Goal: Task Accomplishment & Management: Use online tool/utility

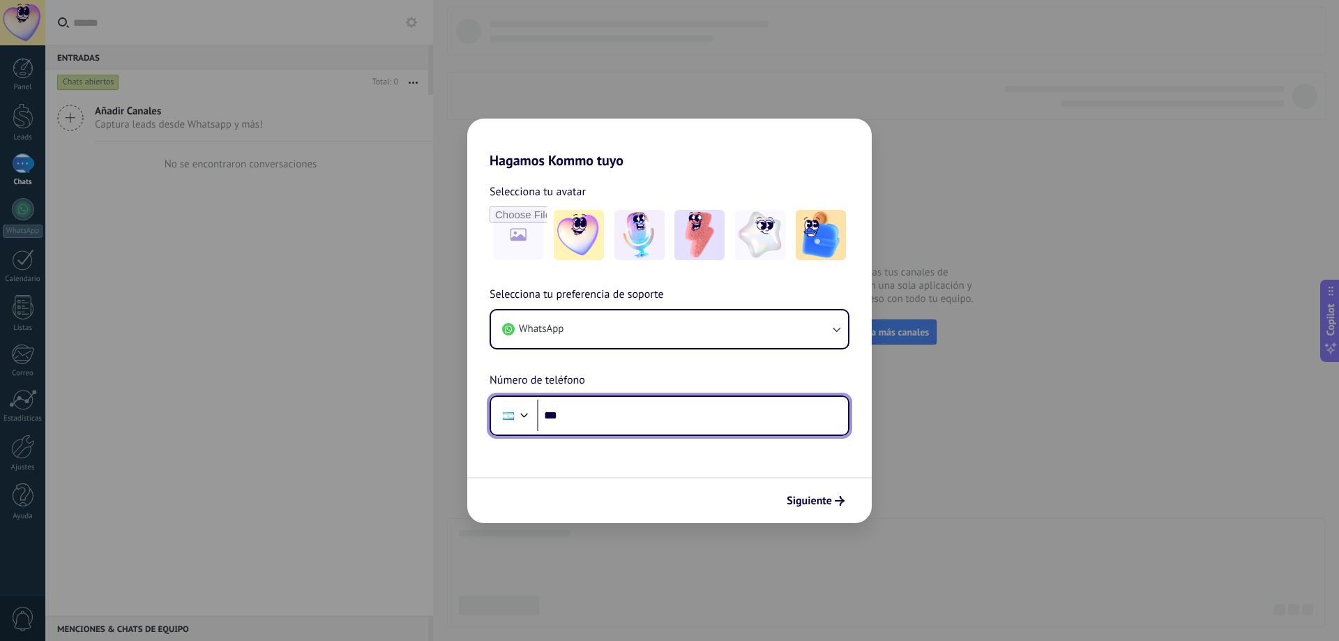
click at [599, 422] on input "***" at bounding box center [692, 416] width 311 height 32
click at [642, 287] on span "Selecciona tu preferencia de soporte" at bounding box center [577, 295] width 174 height 18
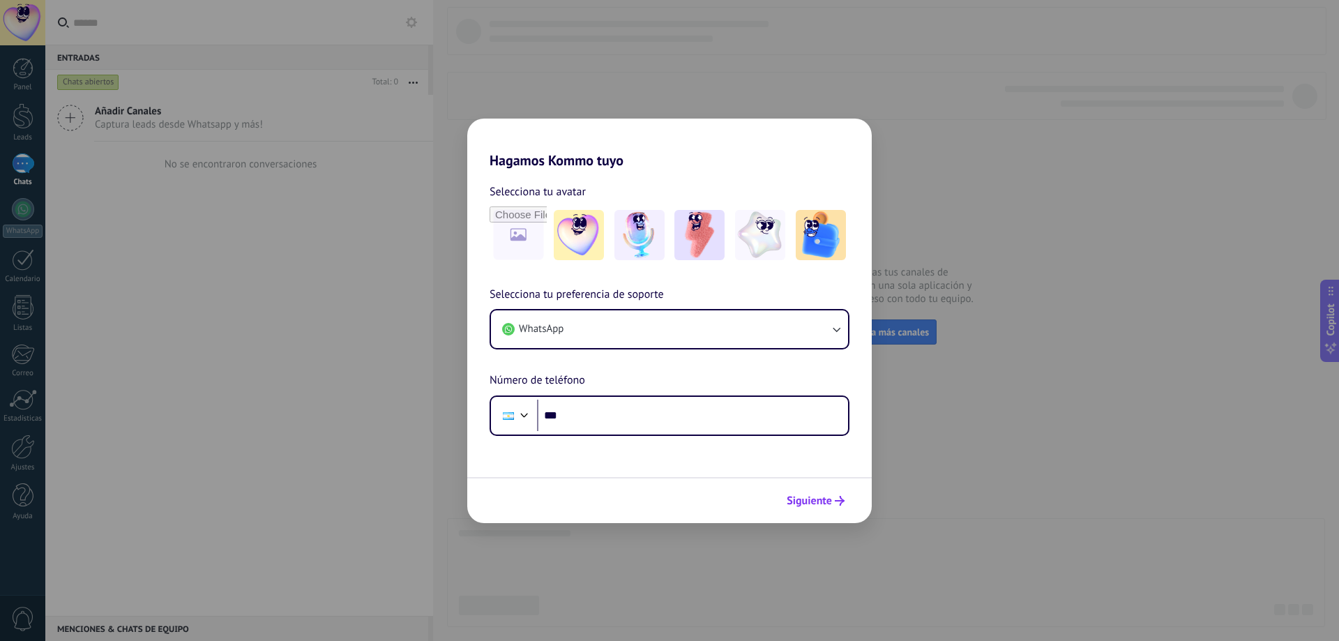
click at [823, 505] on span "Siguiente" at bounding box center [809, 501] width 45 height 10
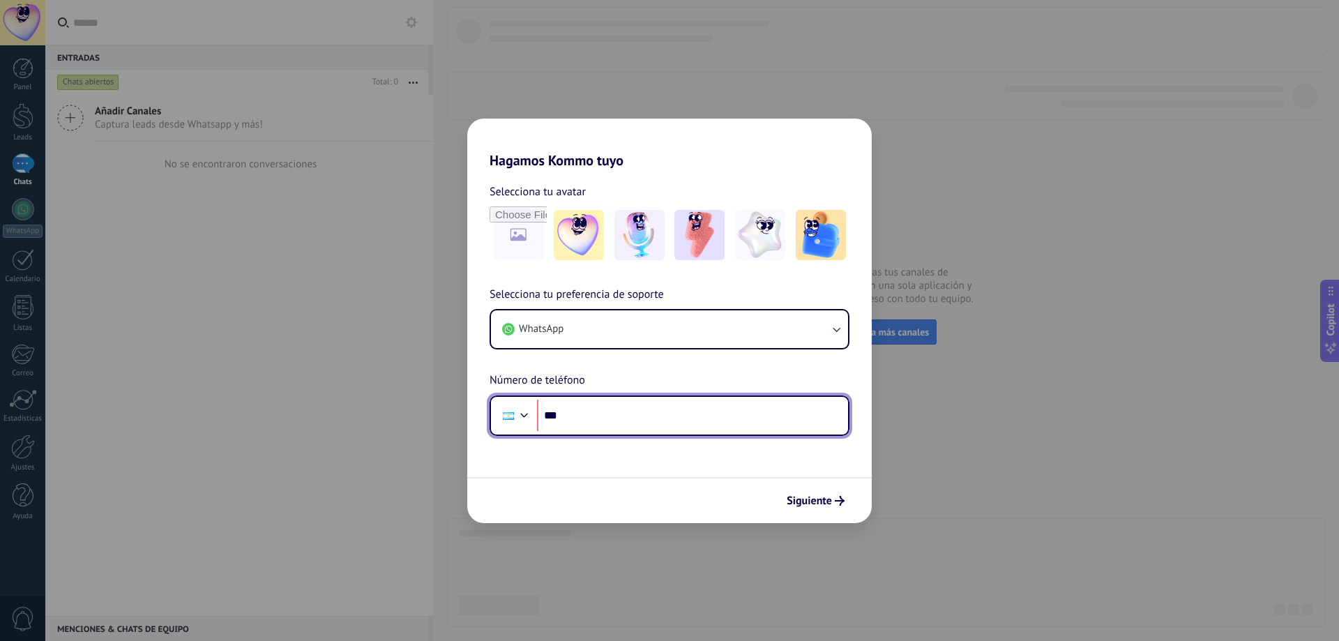
click at [600, 414] on input "***" at bounding box center [692, 416] width 311 height 32
type input "**********"
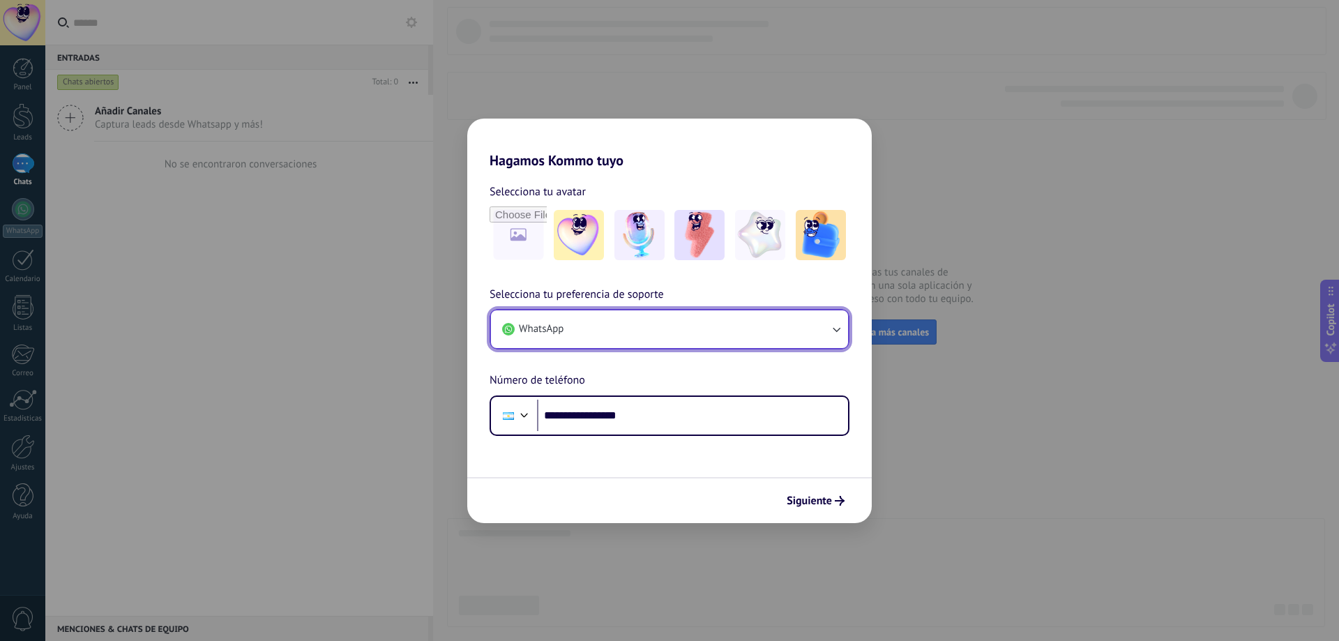
click at [649, 331] on button "WhatsApp" at bounding box center [669, 329] width 357 height 38
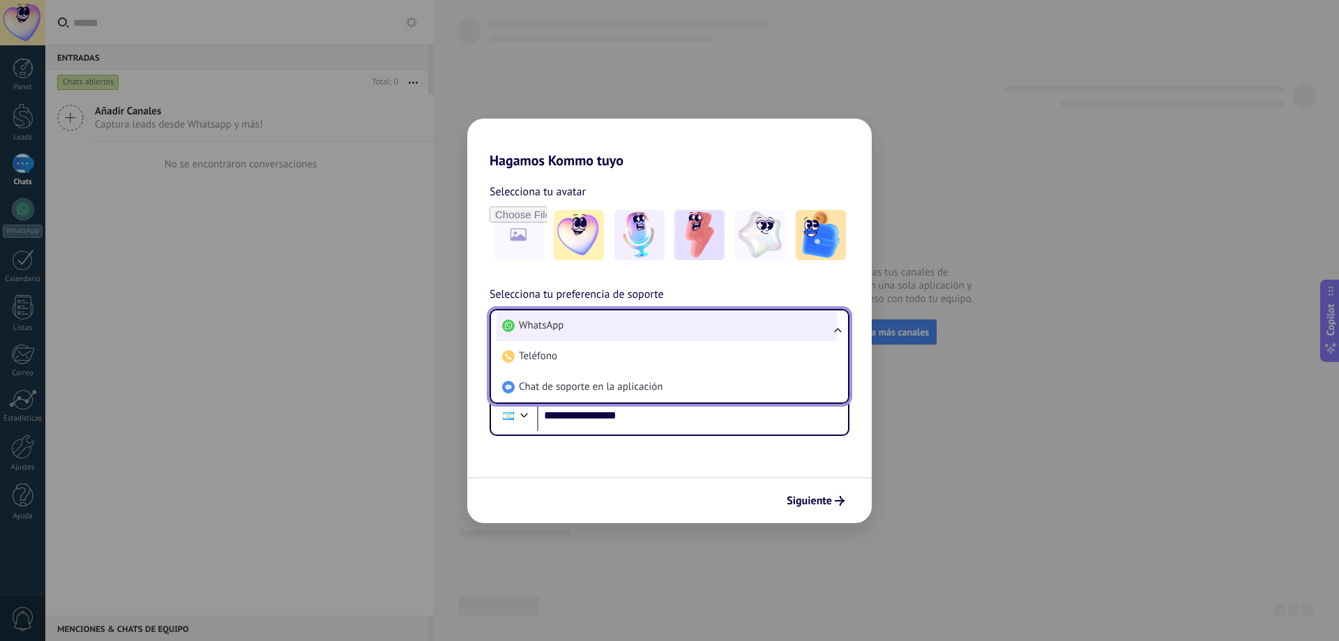
click at [714, 326] on li "WhatsApp" at bounding box center [667, 325] width 340 height 31
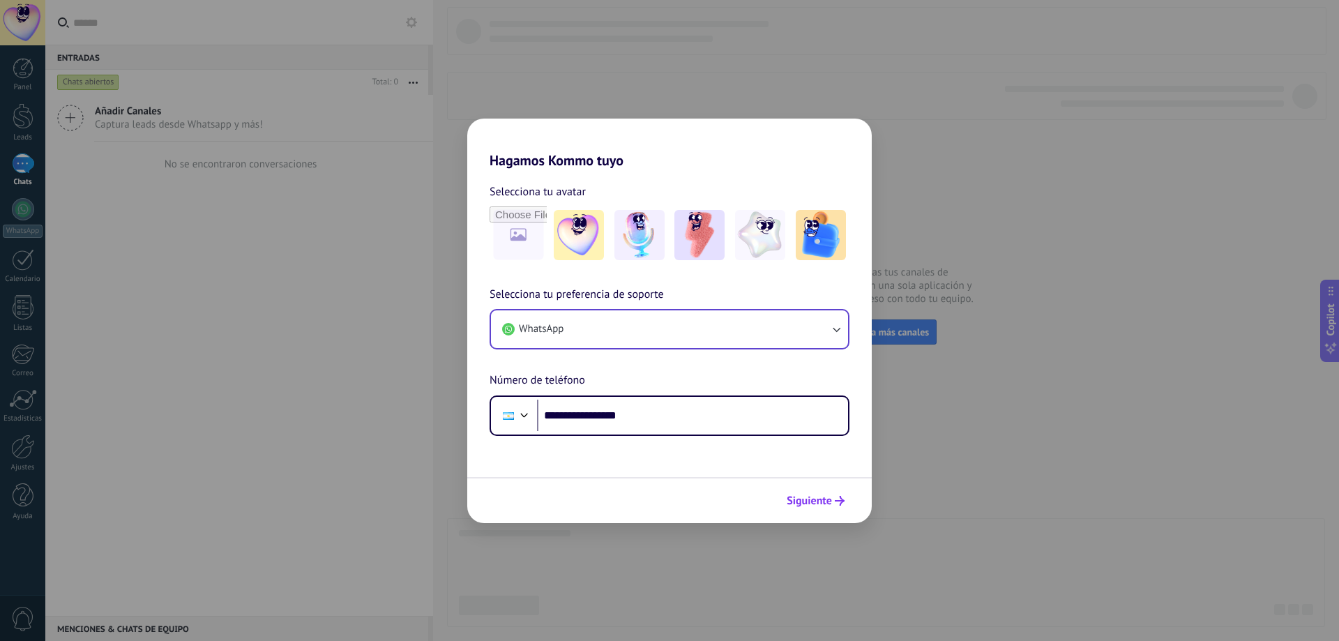
click at [823, 497] on span "Siguiente" at bounding box center [809, 501] width 45 height 10
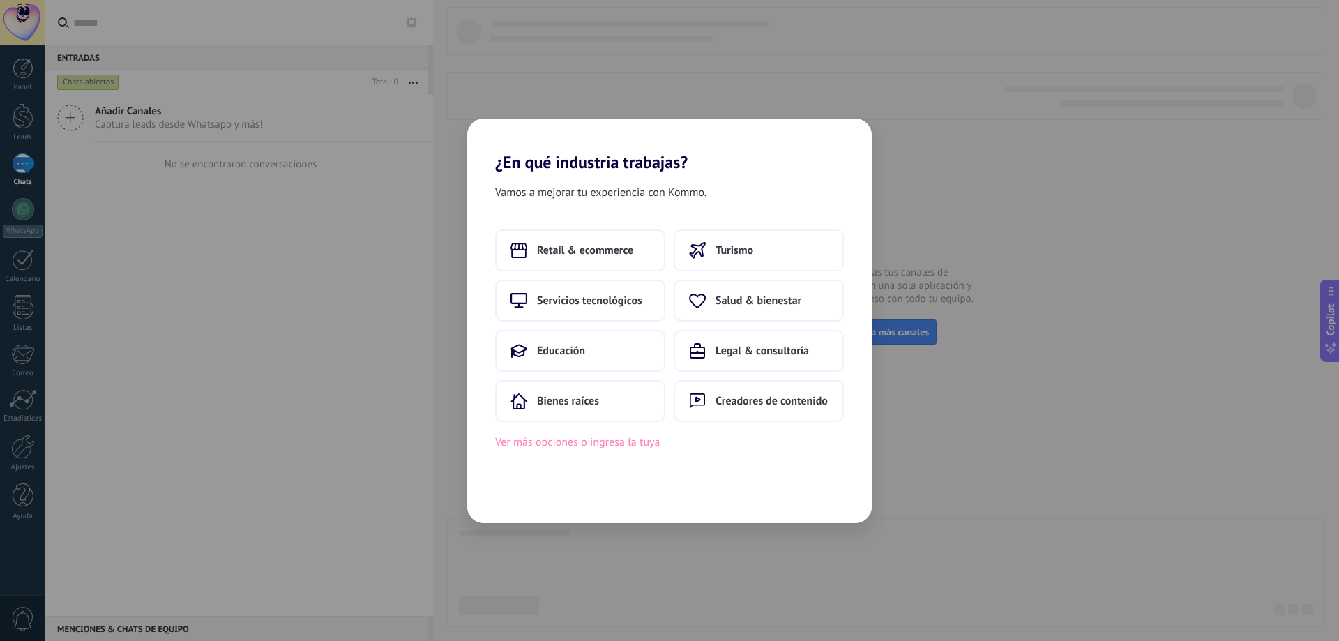
click at [623, 451] on button "Ver más opciones o ingresa la tuya" at bounding box center [577, 442] width 165 height 18
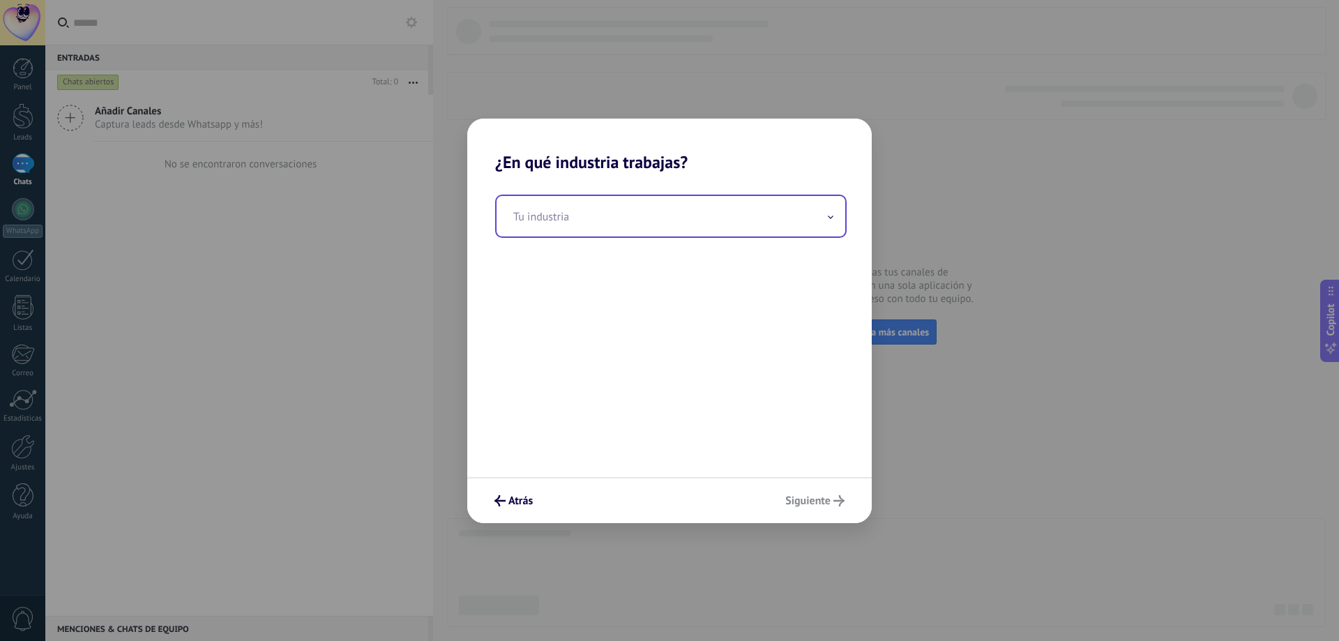
click at [622, 232] on input "text" at bounding box center [671, 216] width 349 height 40
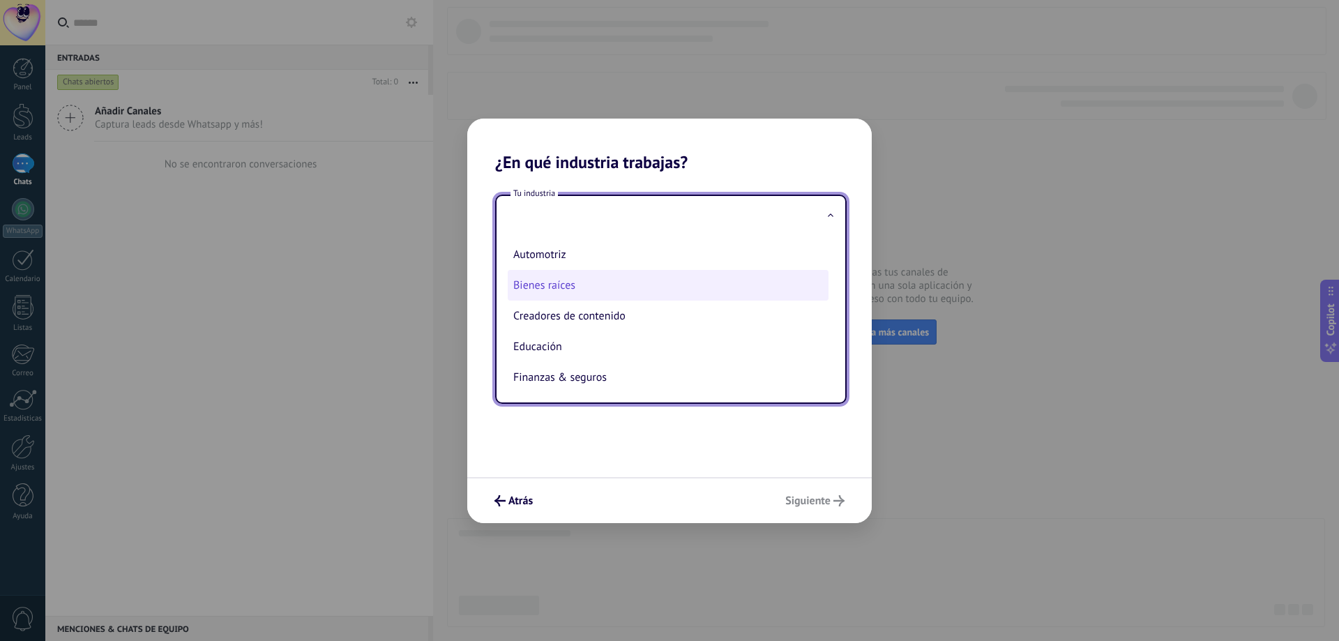
click at [605, 297] on li "Bienes raíces" at bounding box center [668, 285] width 321 height 31
type input "**********"
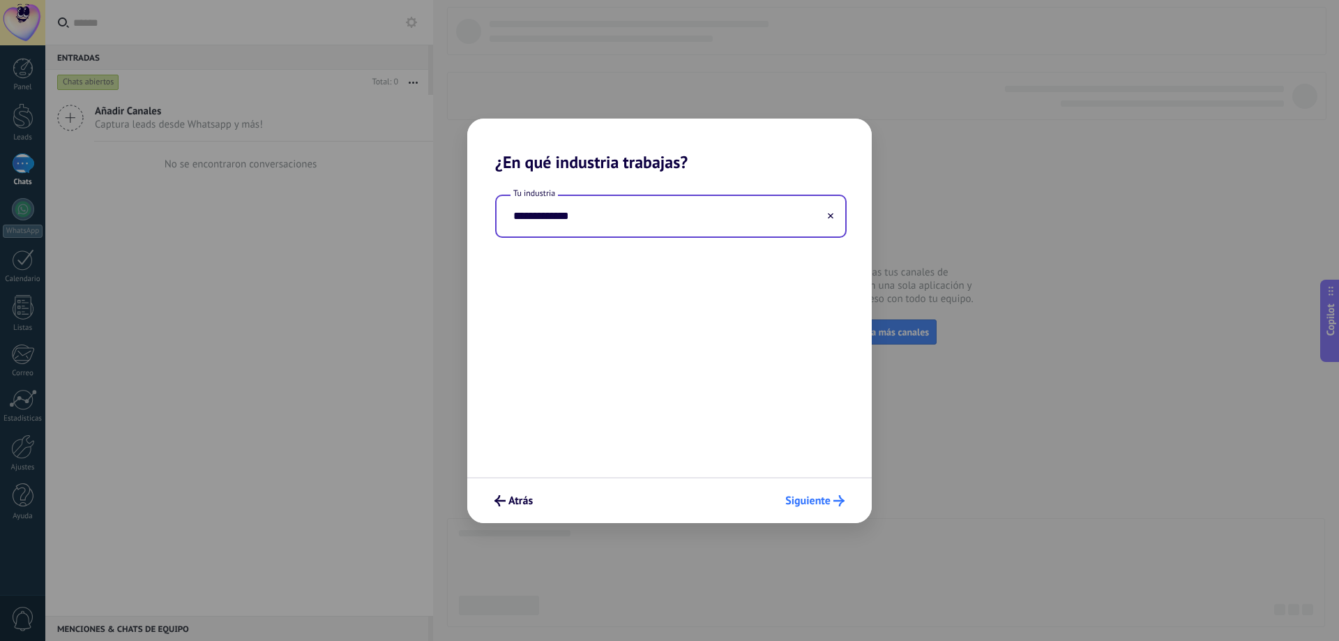
drag, startPoint x: 783, startPoint y: 488, endPoint x: 798, endPoint y: 499, distance: 18.4
click at [785, 491] on div "Atrás Siguiente" at bounding box center [669, 500] width 405 height 46
click at [798, 499] on span "Siguiente" at bounding box center [807, 501] width 45 height 10
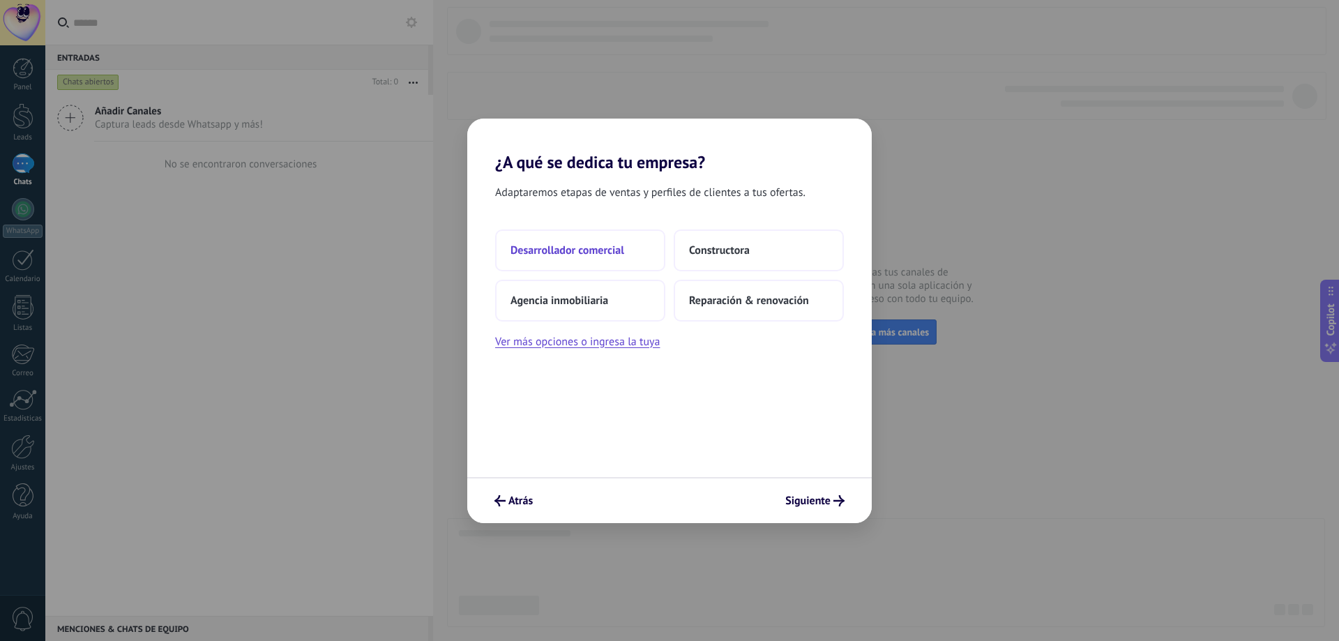
click at [605, 252] on span "Desarrollador comercial" at bounding box center [568, 250] width 114 height 14
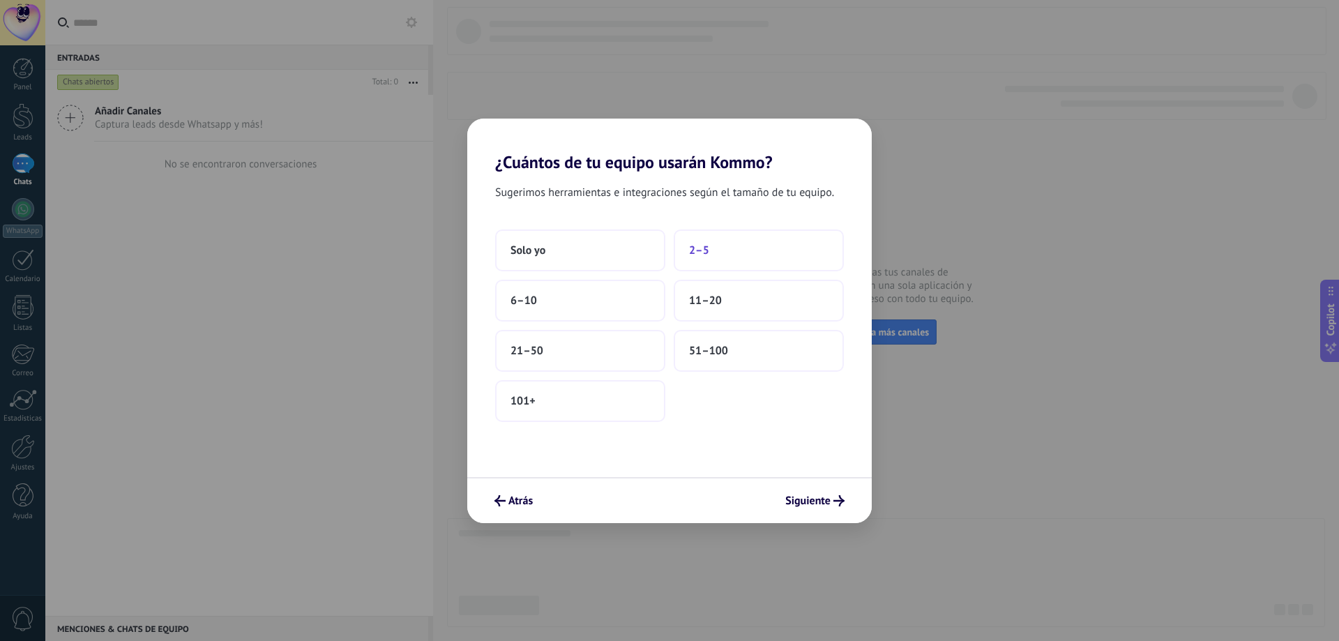
click at [771, 248] on button "2–5" at bounding box center [759, 250] width 170 height 42
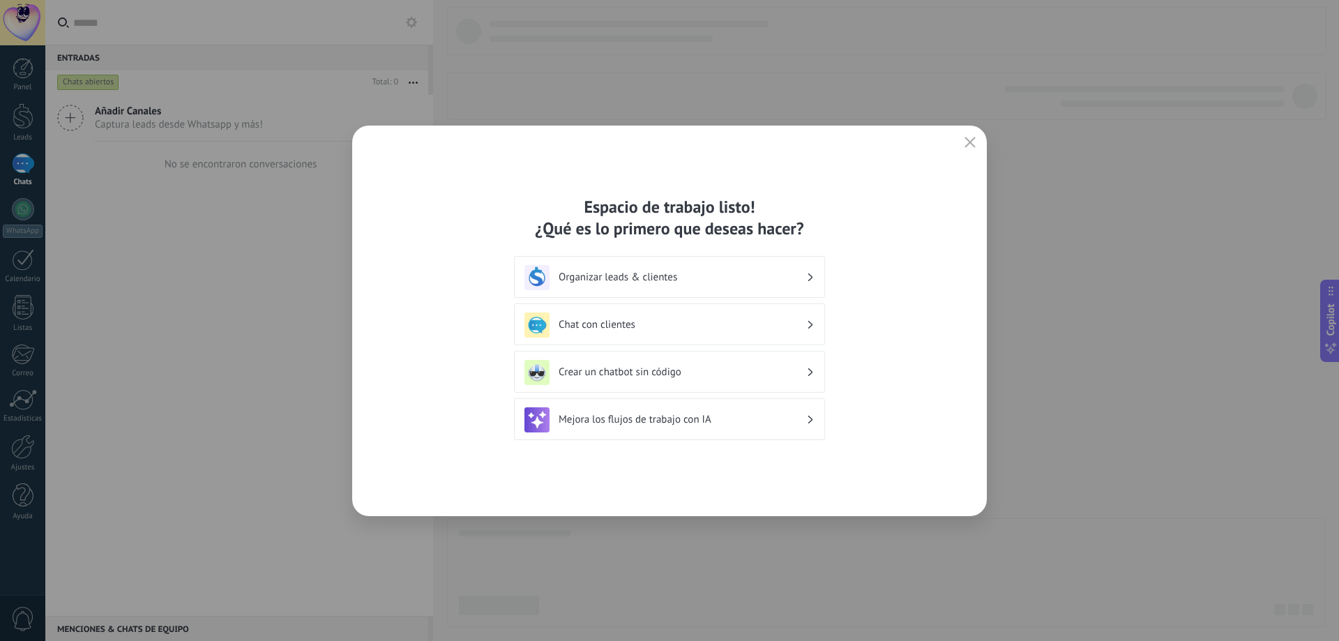
click at [752, 368] on h3 "Crear un chatbot sin código" at bounding box center [683, 372] width 248 height 13
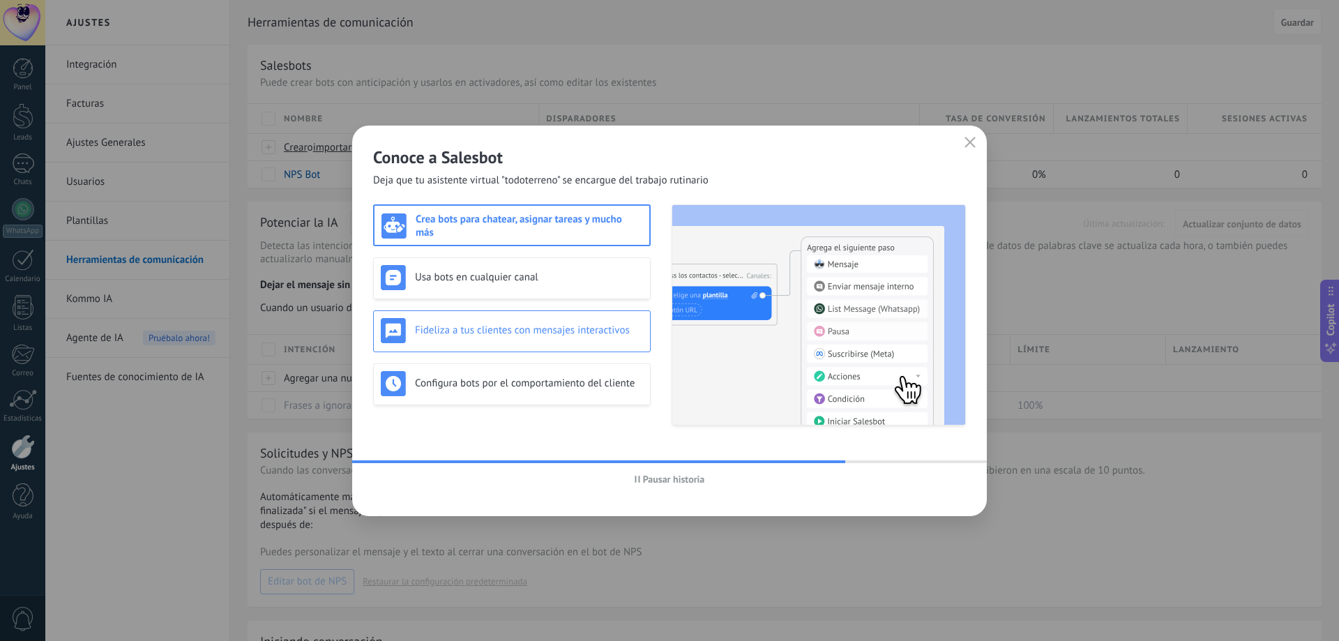
click at [533, 336] on h3 "Fideliza a tus clientes con mensajes interactivos" at bounding box center [529, 330] width 228 height 13
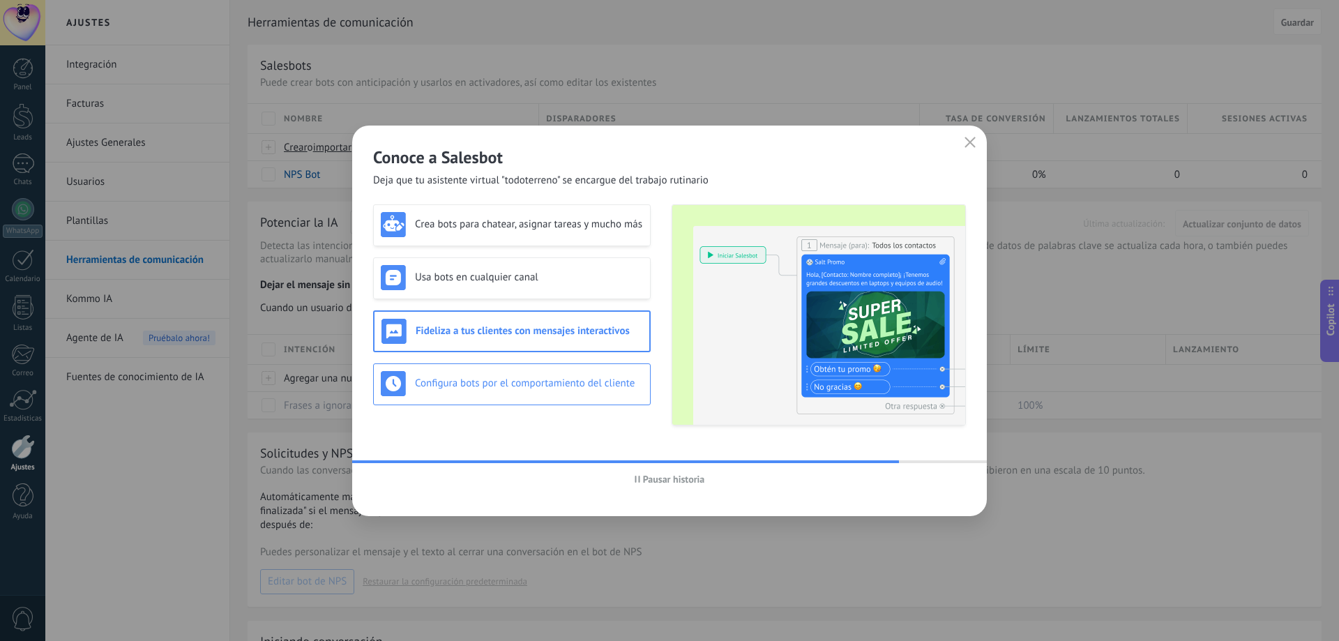
click at [552, 393] on div "Configura bots por el comportamiento del cliente" at bounding box center [512, 383] width 262 height 25
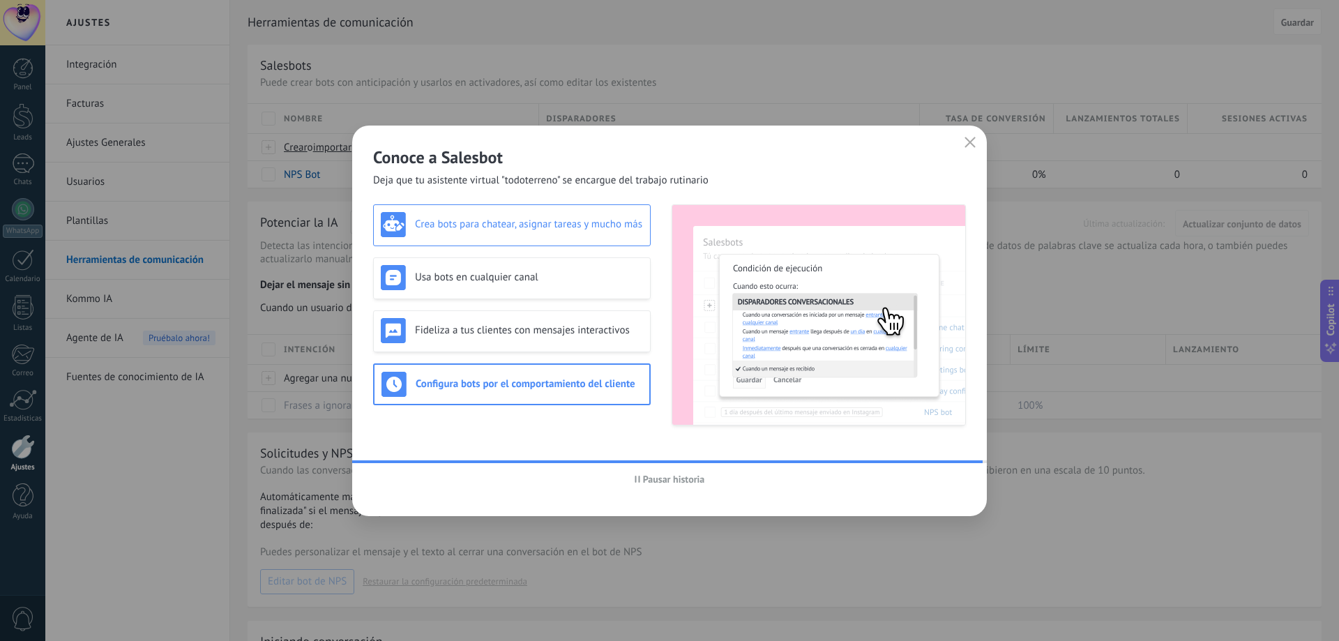
click at [552, 218] on h3 "Crea bots para chatear, asignar tareas y mucho más" at bounding box center [529, 224] width 228 height 13
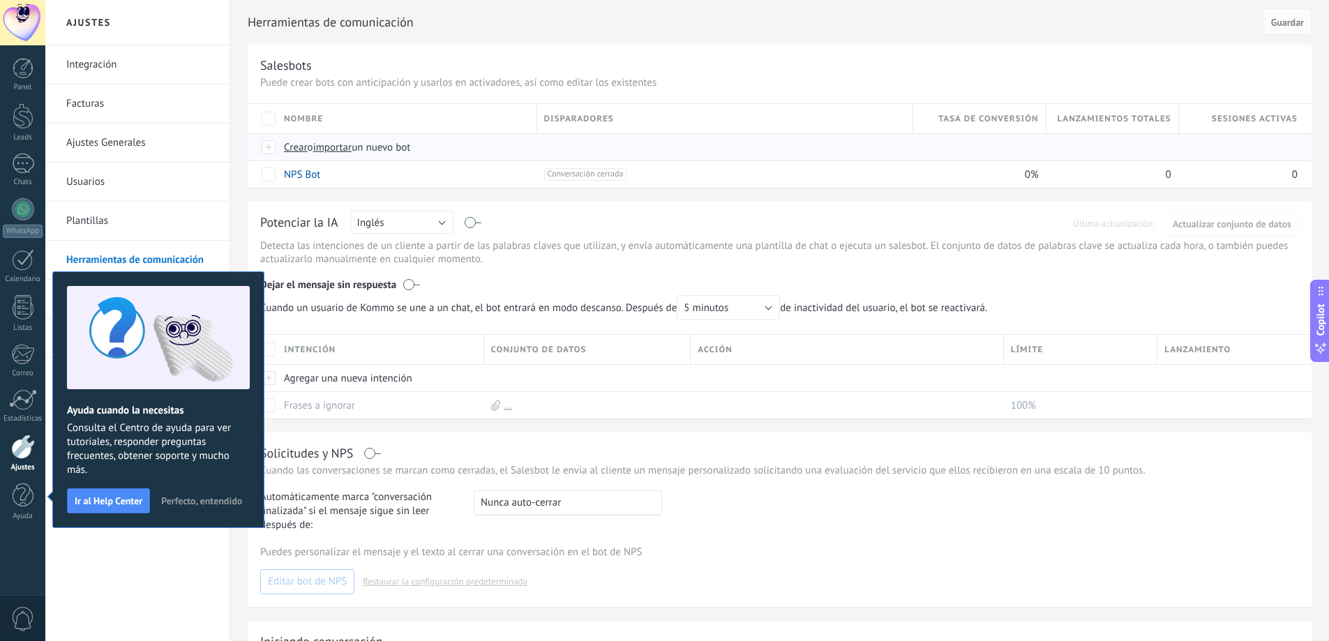
click at [297, 151] on span "Crear" at bounding box center [296, 147] width 24 height 13
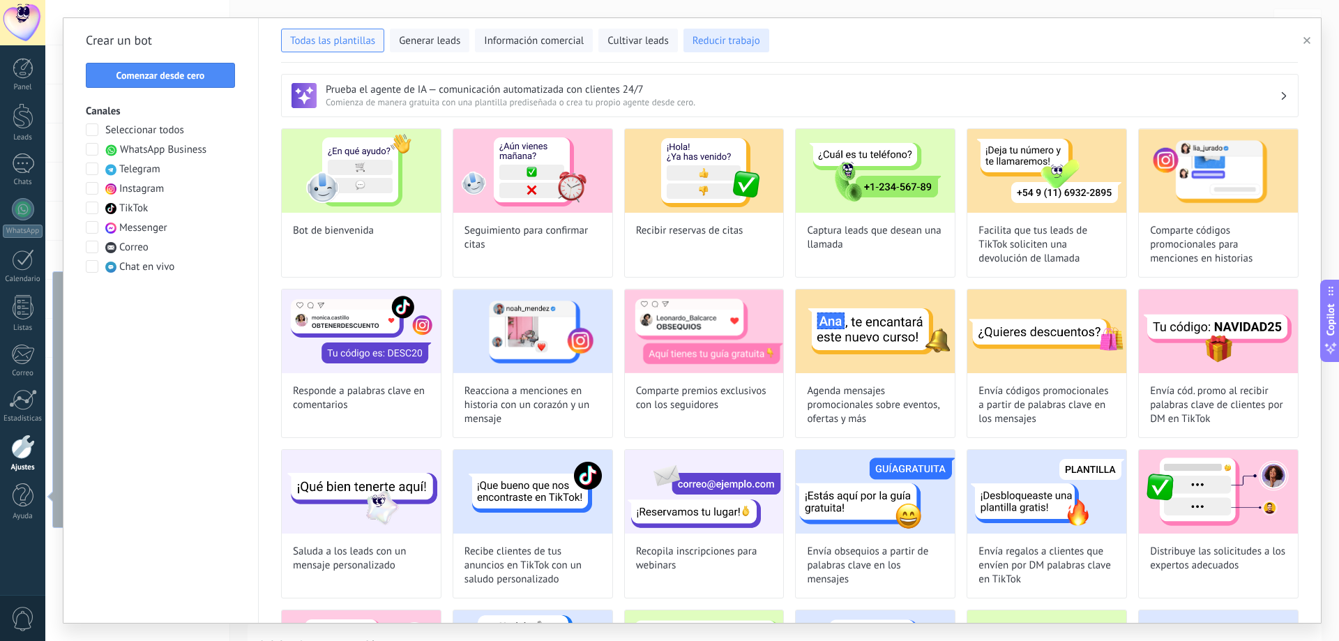
click at [732, 45] on span "Reducir trabajo" at bounding box center [727, 41] width 68 height 14
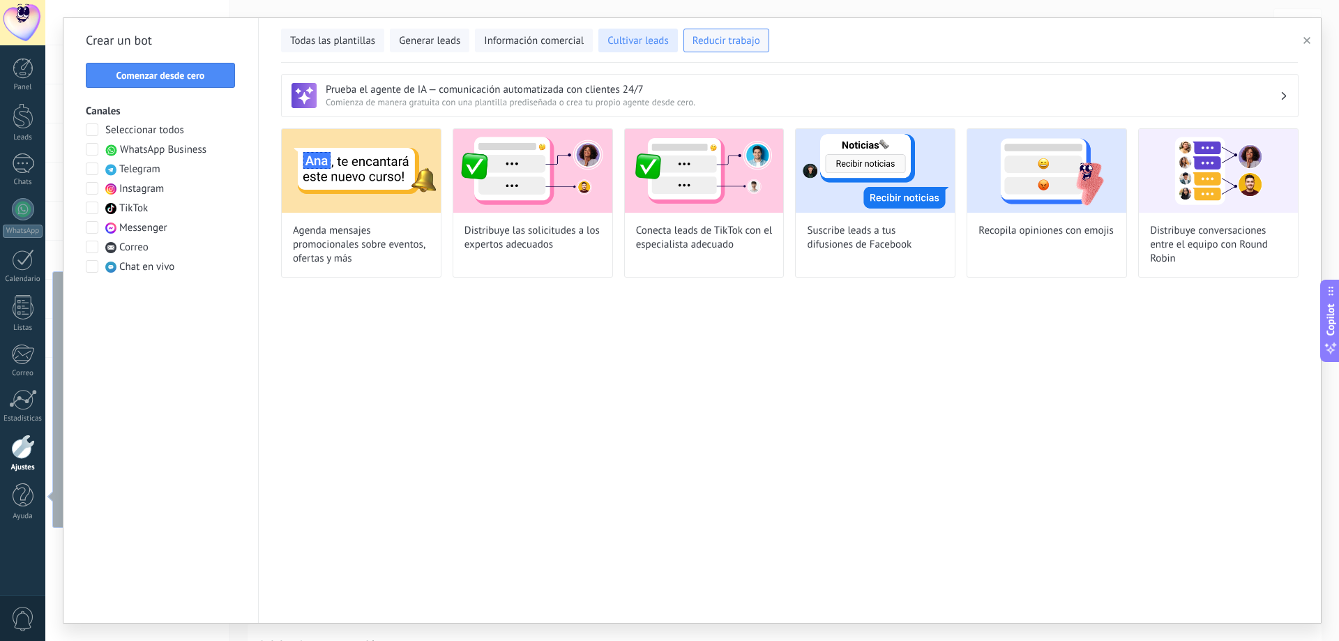
click at [635, 43] on span "Cultivar leads" at bounding box center [638, 41] width 61 height 14
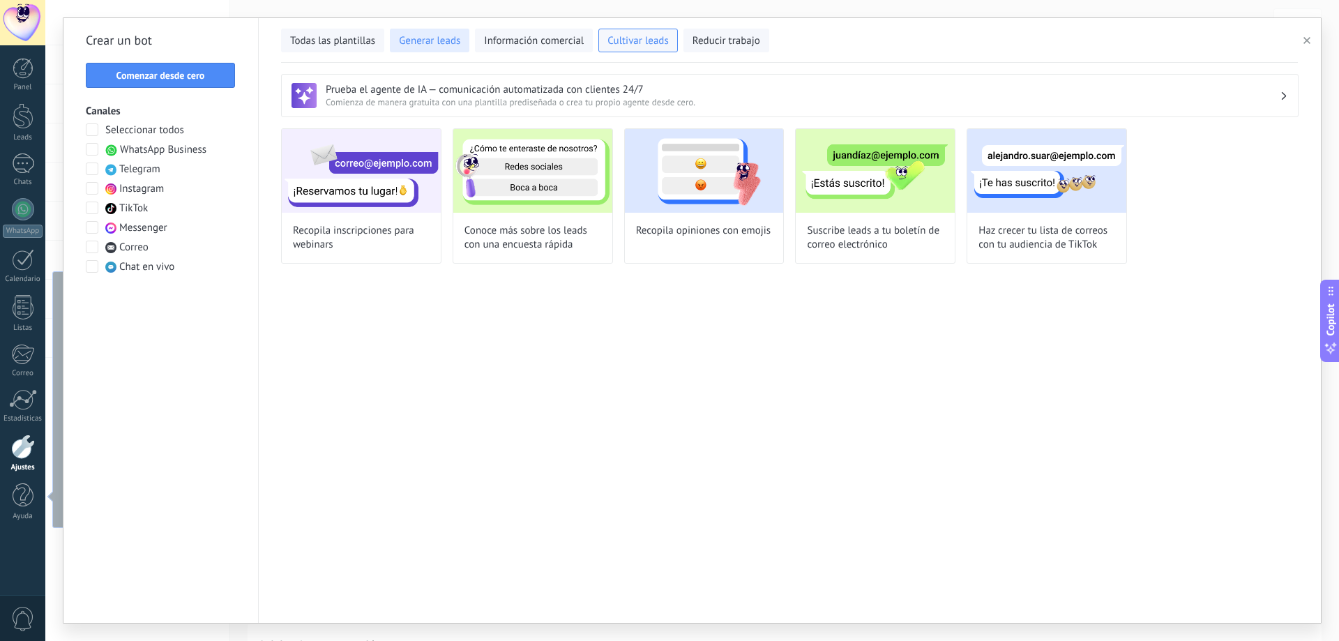
click at [435, 38] on span "Generar leads" at bounding box center [429, 41] width 61 height 14
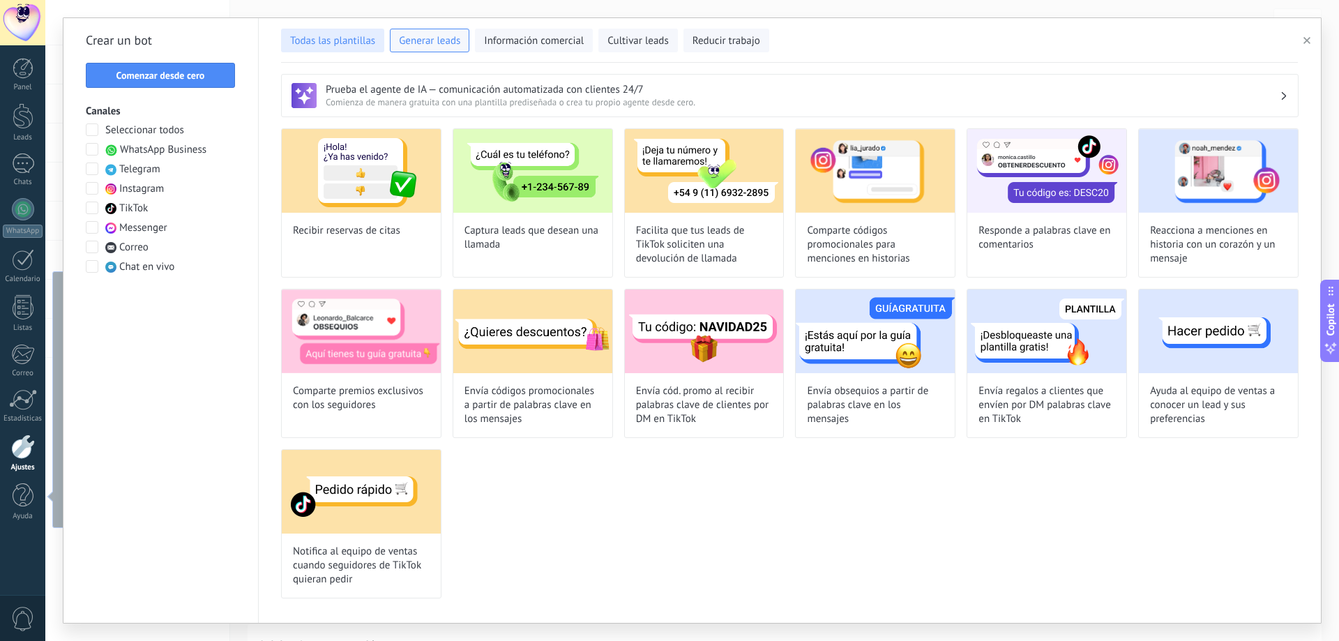
click at [327, 36] on span "Todas las plantillas" at bounding box center [332, 41] width 85 height 14
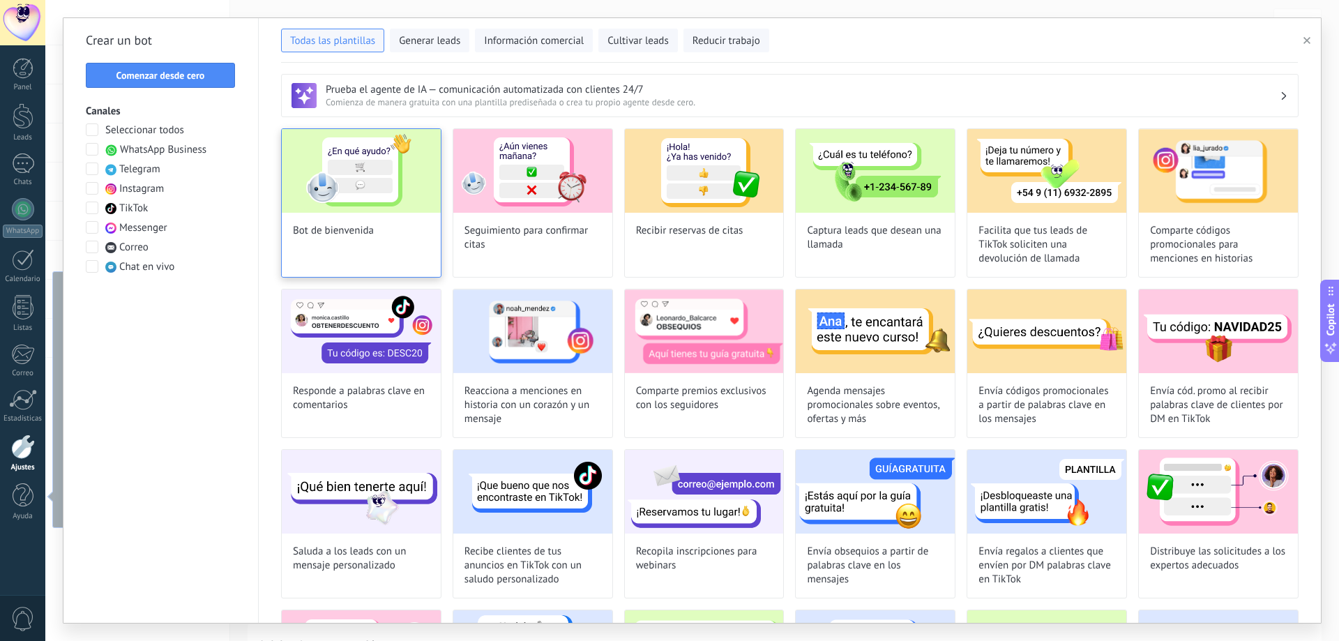
click at [356, 230] on span "Bot de bienvenida" at bounding box center [333, 231] width 81 height 14
type input "**********"
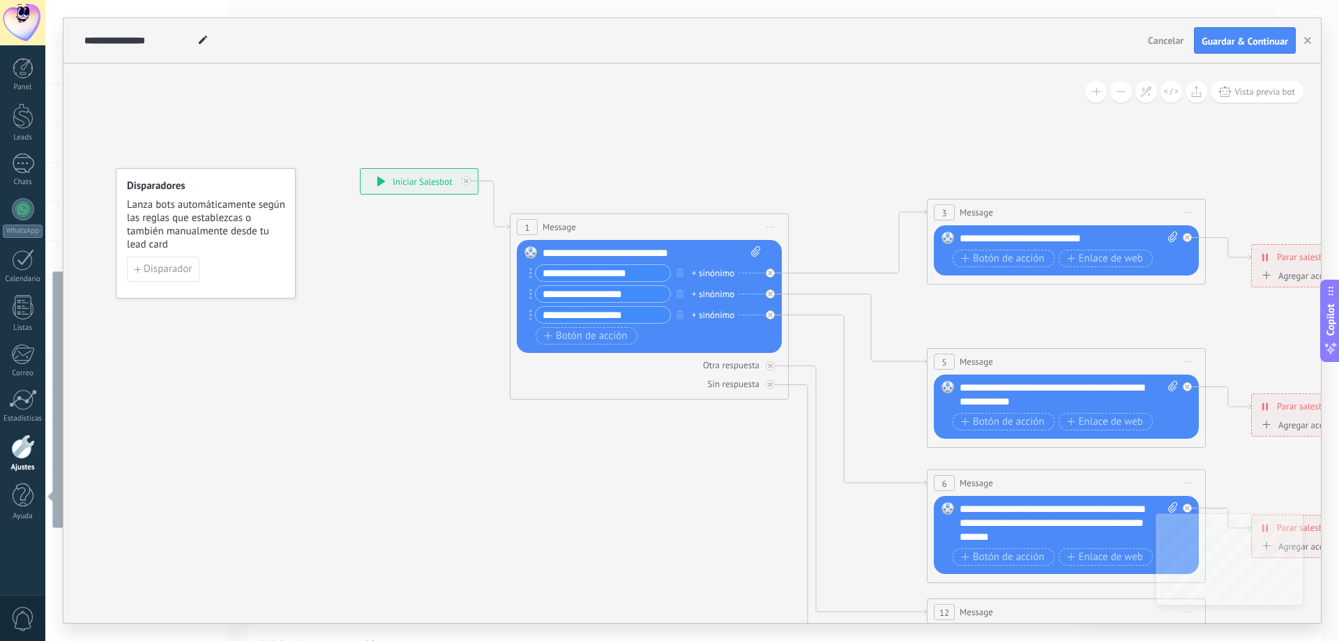
click at [564, 252] on div "**********" at bounding box center [652, 253] width 218 height 14
click at [753, 251] on icon at bounding box center [755, 251] width 9 height 10
click input "Subir" at bounding box center [0, 0] width 0 height 0
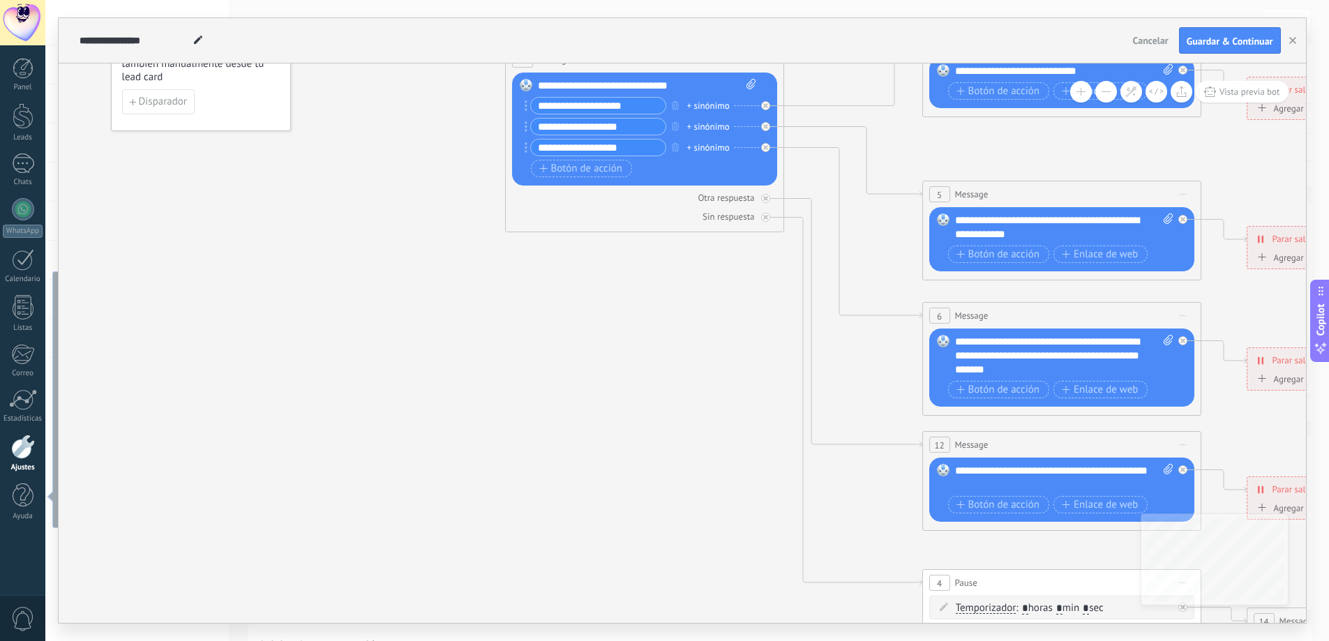
click at [649, 382] on icon at bounding box center [1093, 349] width 2174 height 1394
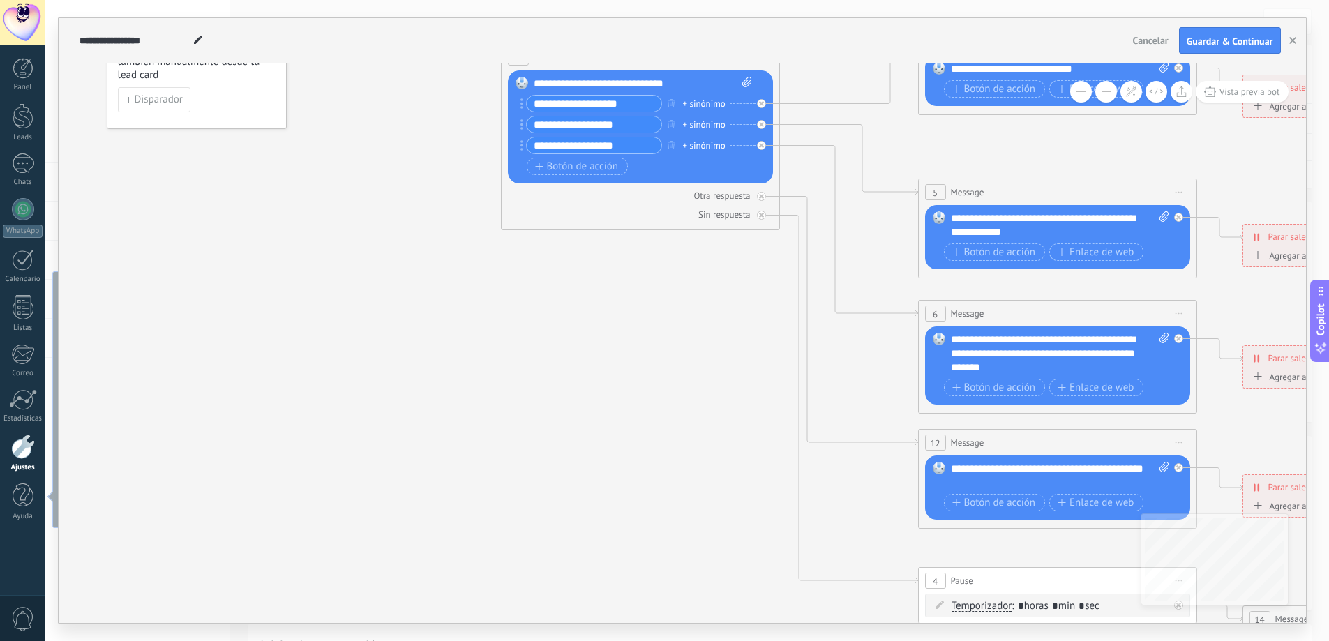
drag, startPoint x: 562, startPoint y: 318, endPoint x: 661, endPoint y: 395, distance: 125.3
click at [661, 394] on icon at bounding box center [1089, 347] width 2174 height 1394
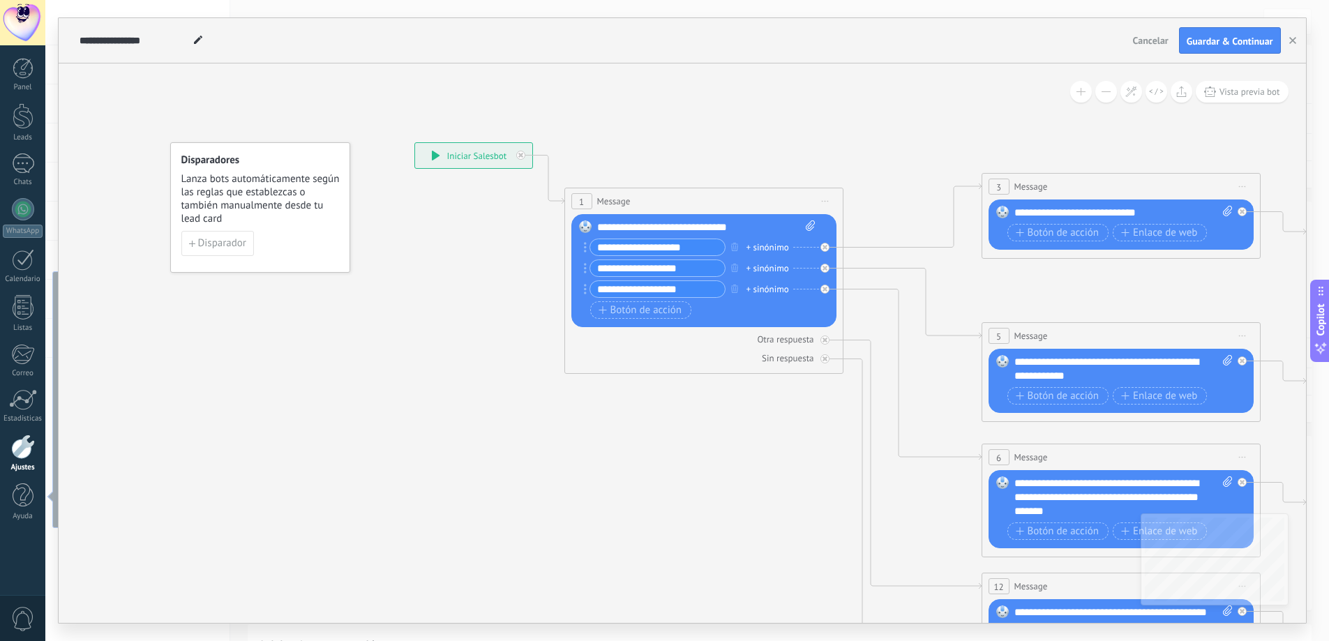
drag, startPoint x: 685, startPoint y: 396, endPoint x: 668, endPoint y: 481, distance: 87.6
click at [668, 481] on icon at bounding box center [1153, 491] width 2174 height 1394
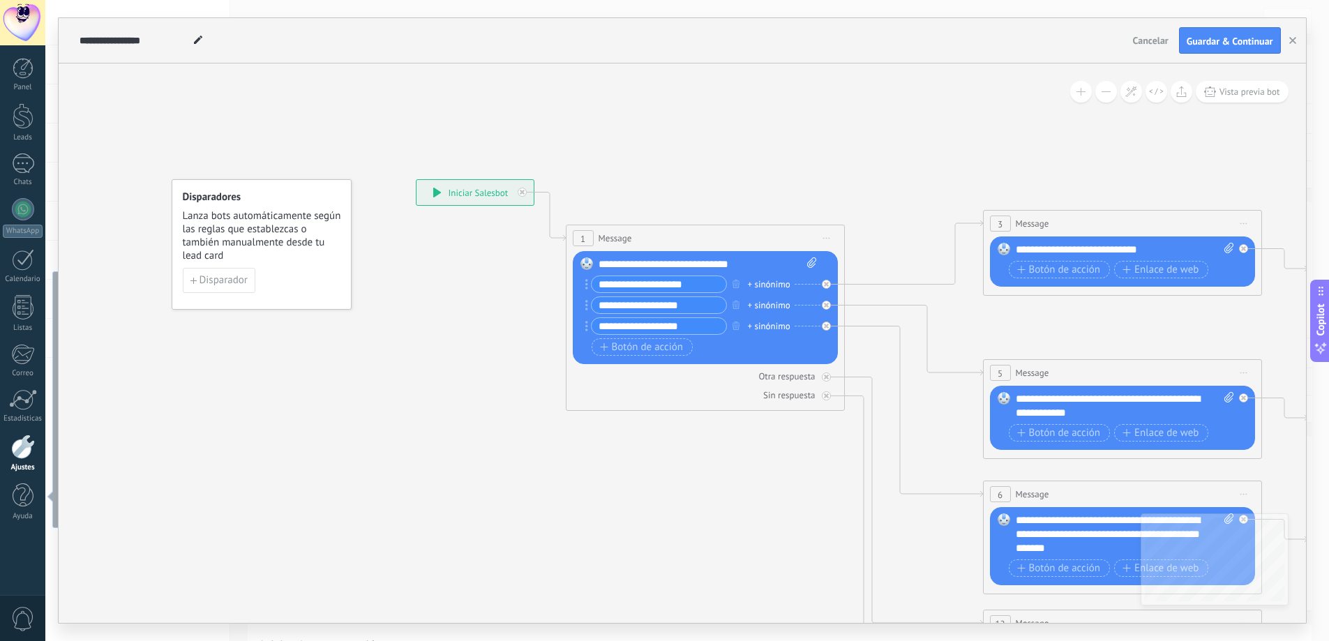
click at [623, 259] on div "**********" at bounding box center [707, 264] width 218 height 14
click at [746, 173] on icon at bounding box center [1154, 527] width 2174 height 1394
click at [638, 261] on div "**********" at bounding box center [707, 264] width 218 height 14
click at [630, 264] on div "**********" at bounding box center [707, 264] width 218 height 14
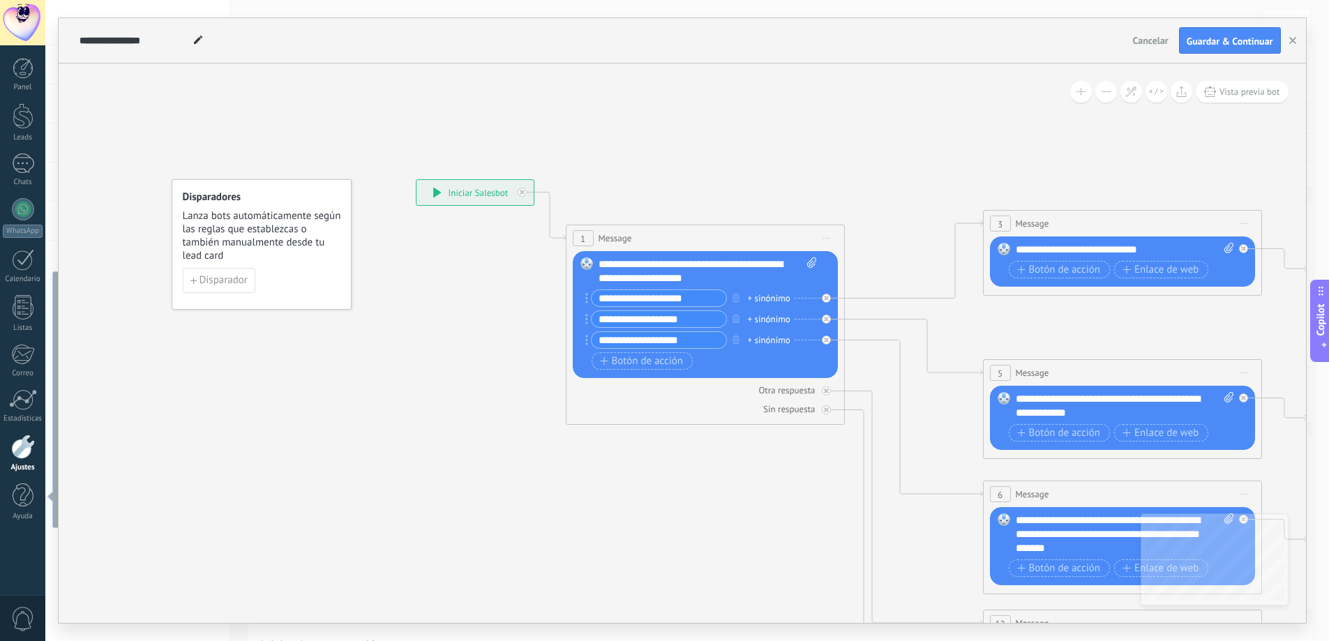
click at [650, 299] on input "**********" at bounding box center [659, 298] width 135 height 16
drag, startPoint x: 702, startPoint y: 299, endPoint x: 560, endPoint y: 312, distance: 142.2
click at [416, 179] on div "**********" at bounding box center [416, 179] width 0 height 0
type input "*"
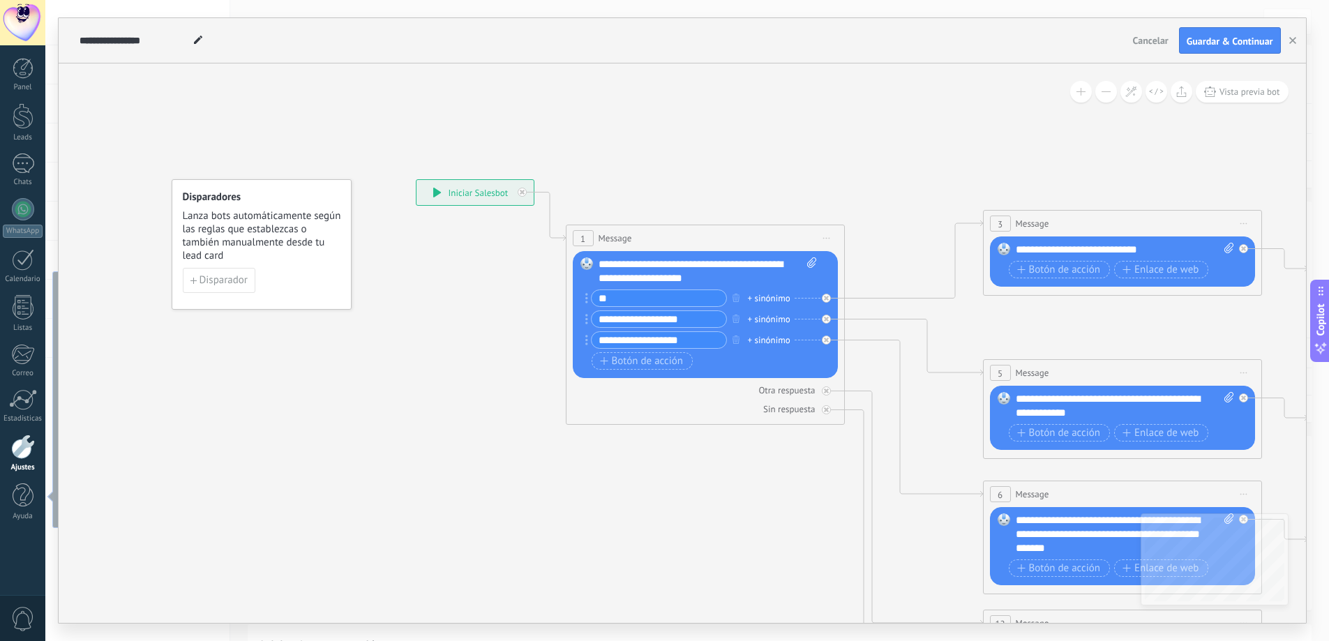
type input "*"
type input "**********"
type input "*"
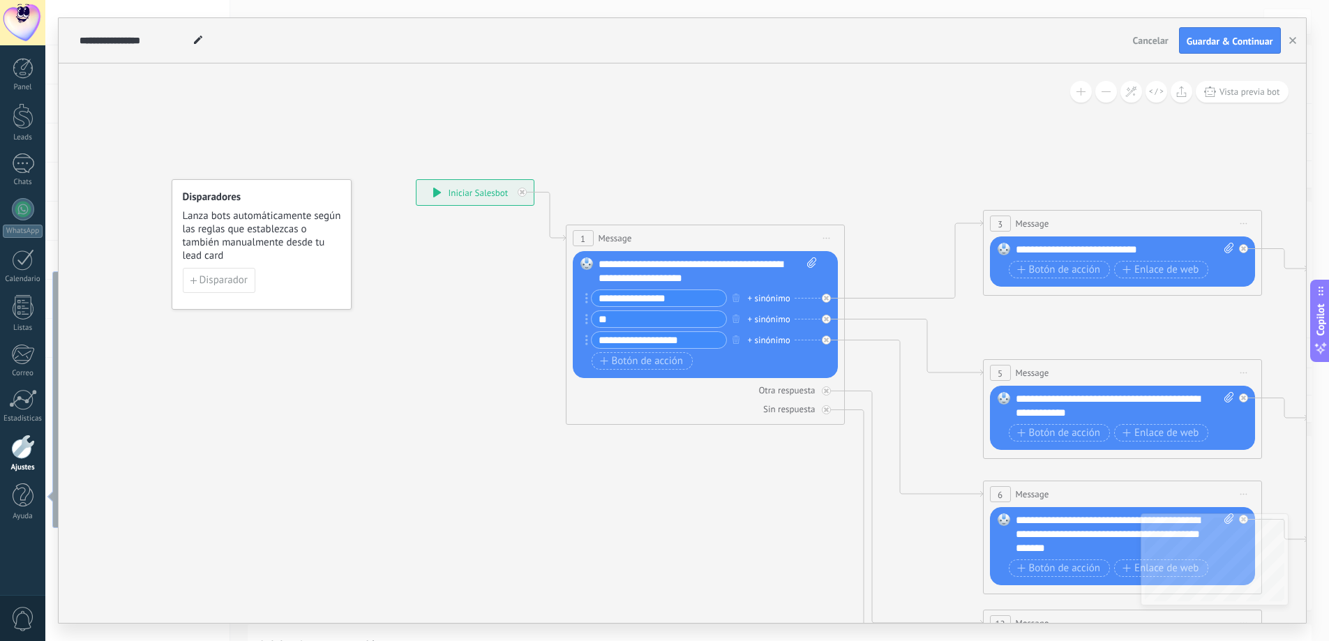
type input "*"
drag, startPoint x: 630, startPoint y: 298, endPoint x: 758, endPoint y: 307, distance: 128.7
click at [745, 307] on div "**********" at bounding box center [704, 320] width 225 height 63
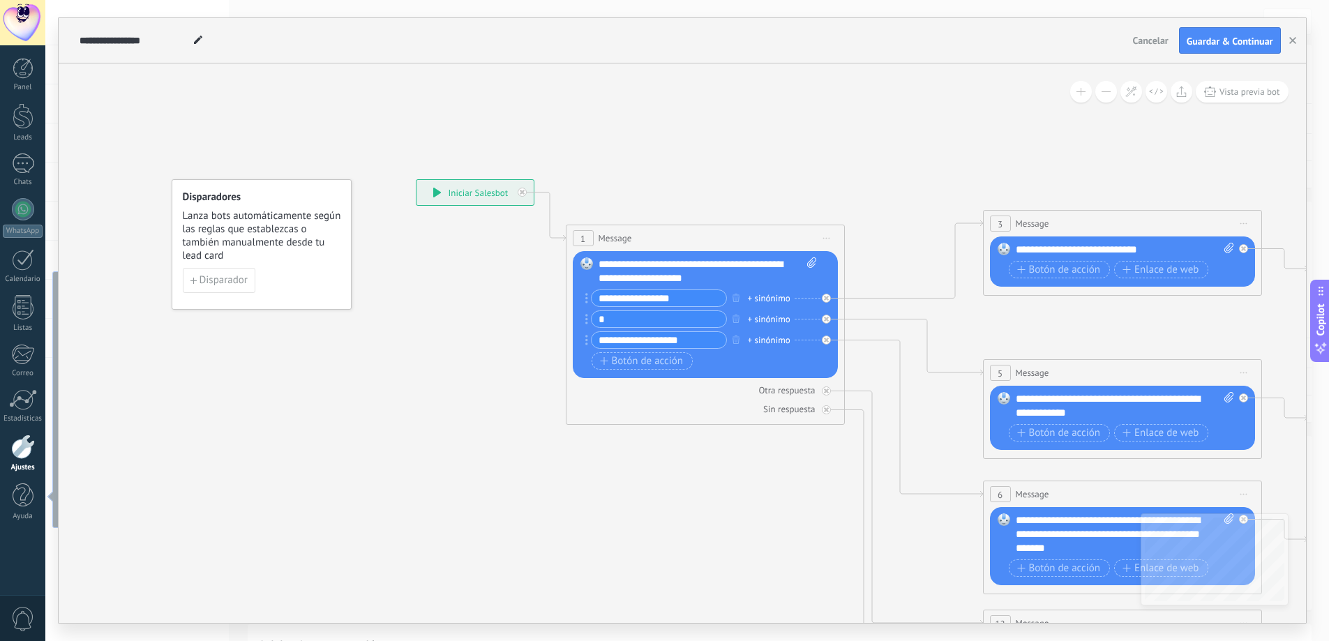
type input "**********"
click at [740, 338] on button "button" at bounding box center [735, 339] width 15 height 17
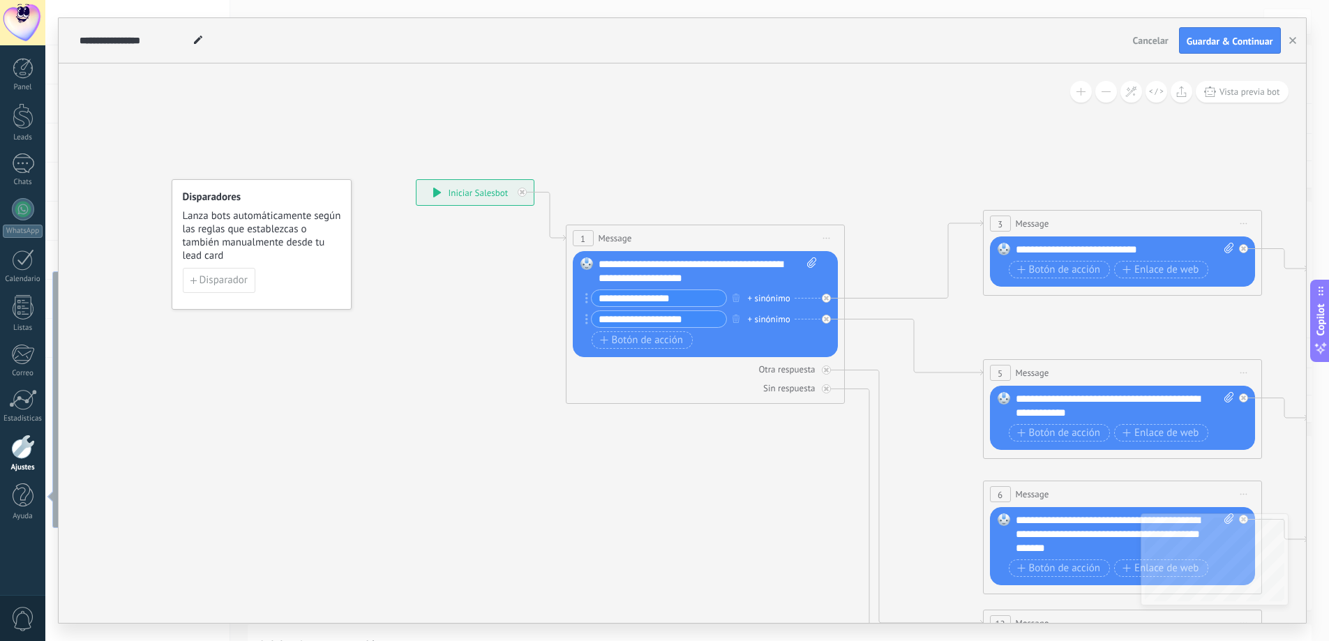
click at [769, 299] on div "+ sinónimo" at bounding box center [769, 299] width 43 height 14
click at [812, 160] on icon at bounding box center [1154, 527] width 2174 height 1394
drag, startPoint x: 815, startPoint y: 300, endPoint x: 721, endPoint y: 308, distance: 94.5
drag, startPoint x: 934, startPoint y: 331, endPoint x: 792, endPoint y: 349, distance: 143.5
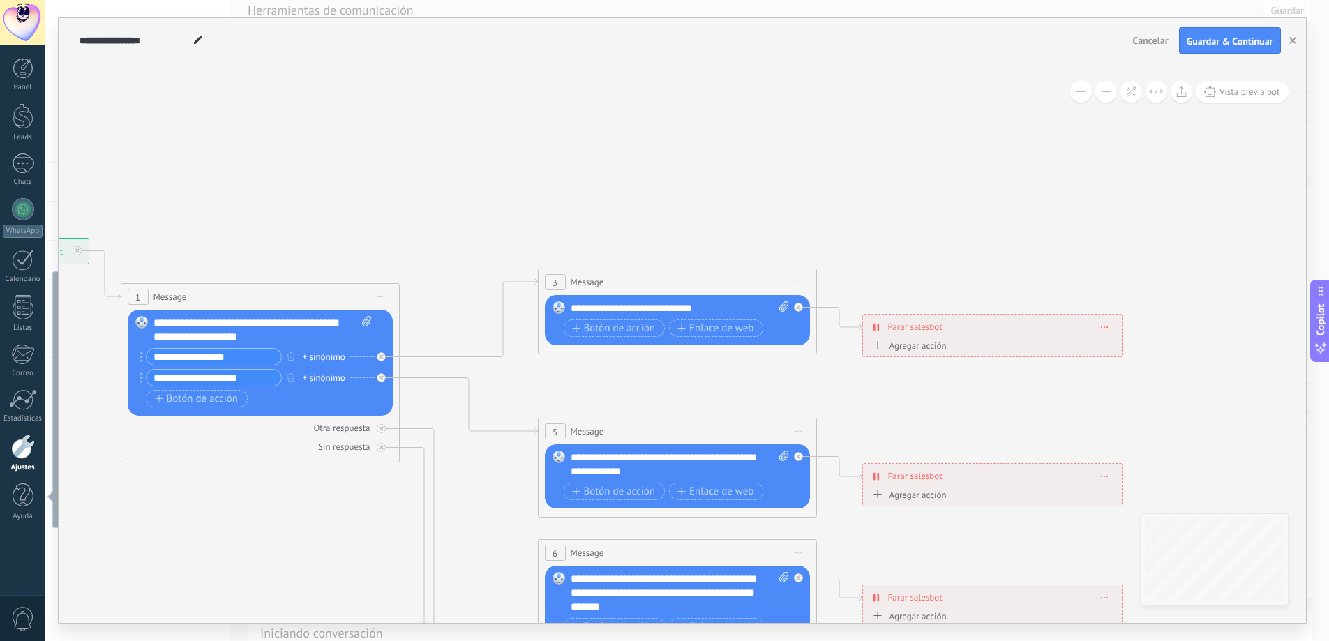
drag, startPoint x: 1062, startPoint y: 309, endPoint x: 615, endPoint y: 366, distance: 450.1
click at [615, 368] on icon at bounding box center [709, 586] width 2174 height 1394
click at [380, 359] on icon at bounding box center [379, 357] width 5 height 5
drag, startPoint x: 494, startPoint y: 369, endPoint x: 578, endPoint y: 112, distance: 270.9
click at [578, 123] on div "Agrega el siguiente paso" at bounding box center [581, 134] width 122 height 23
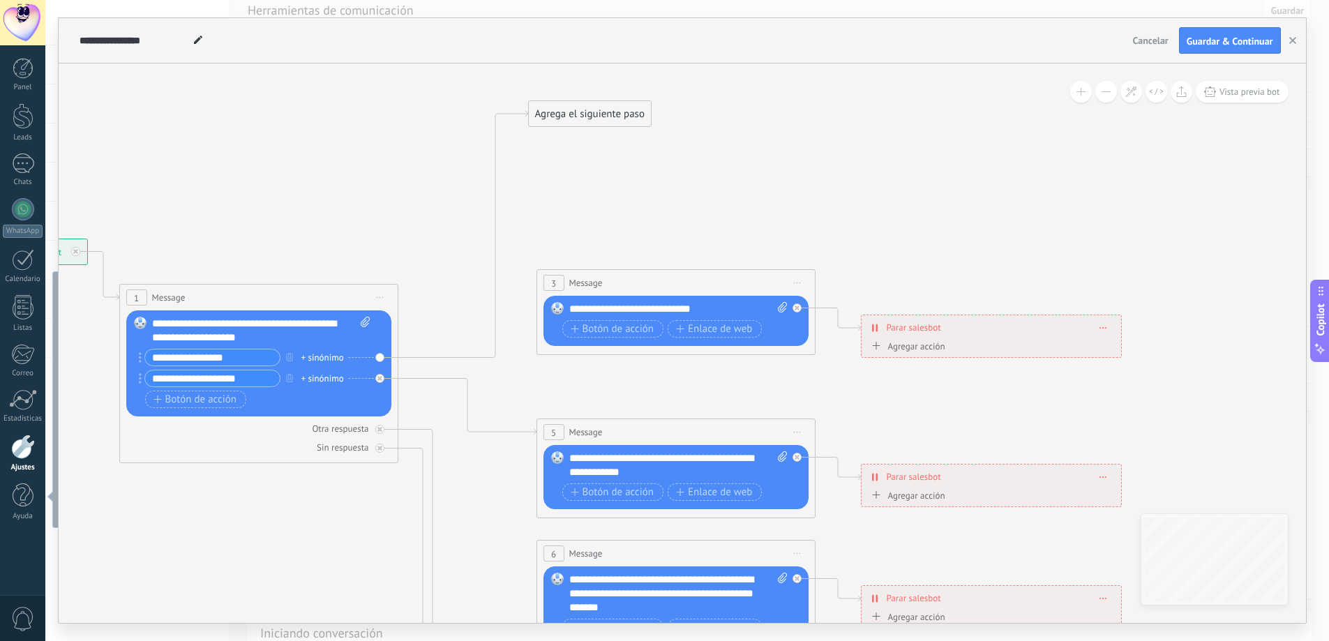
click at [578, 115] on div "Agrega el siguiente paso" at bounding box center [590, 114] width 122 height 23
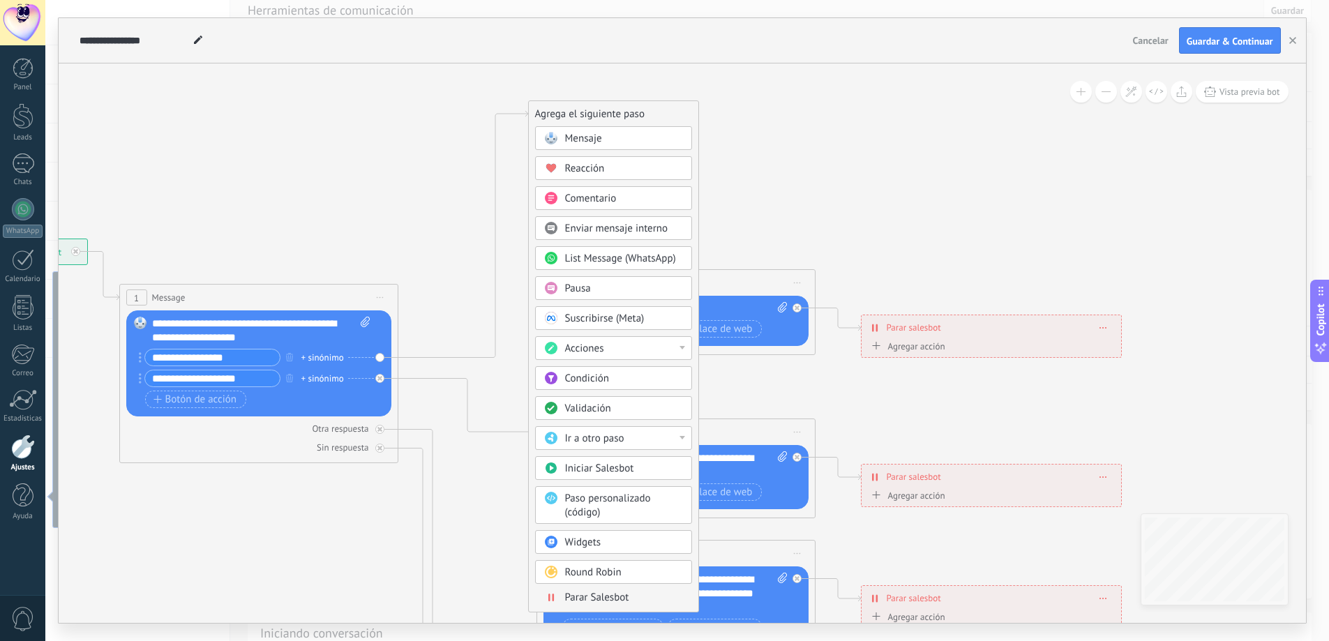
click at [672, 350] on div "Acciones" at bounding box center [623, 349] width 117 height 14
click at [649, 346] on div "Administrar etiquetas" at bounding box center [614, 349] width 156 height 24
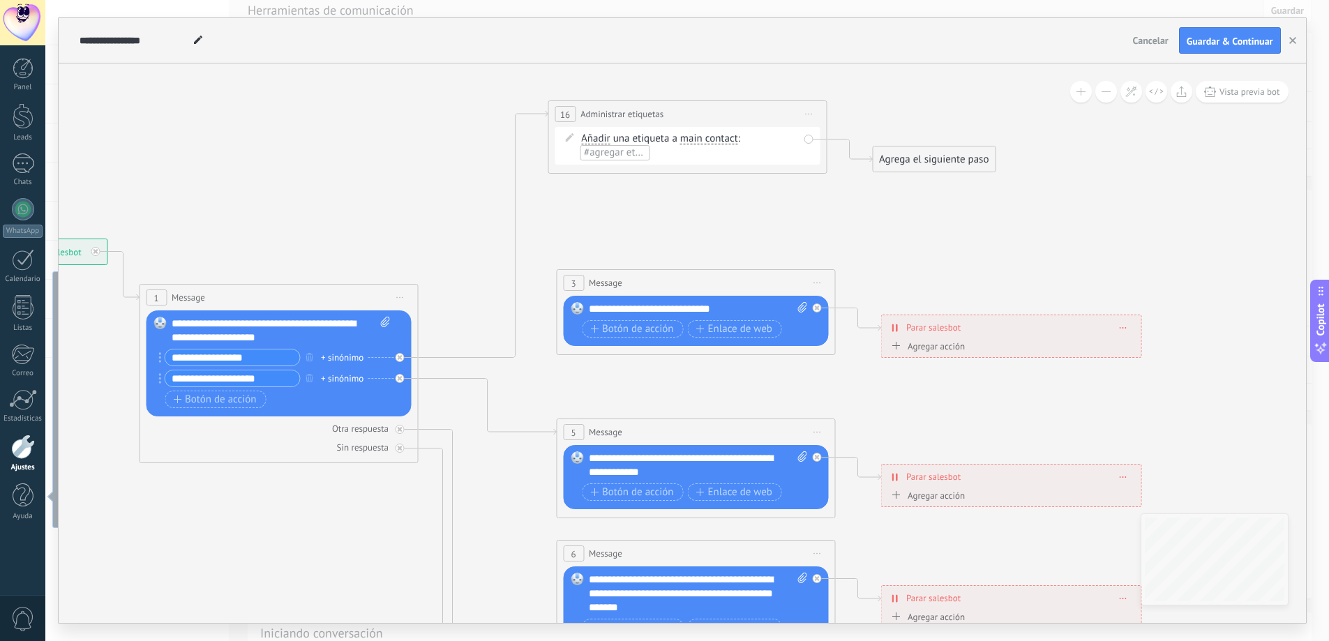
click at [624, 153] on span "#agregar etiquetas" at bounding box center [626, 152] width 84 height 13
type input "*"
type input "**"
click at [608, 175] on span "crear etiqueta R0" at bounding box center [626, 176] width 92 height 13
click at [907, 162] on div "Agrega el siguiente paso" at bounding box center [934, 159] width 122 height 23
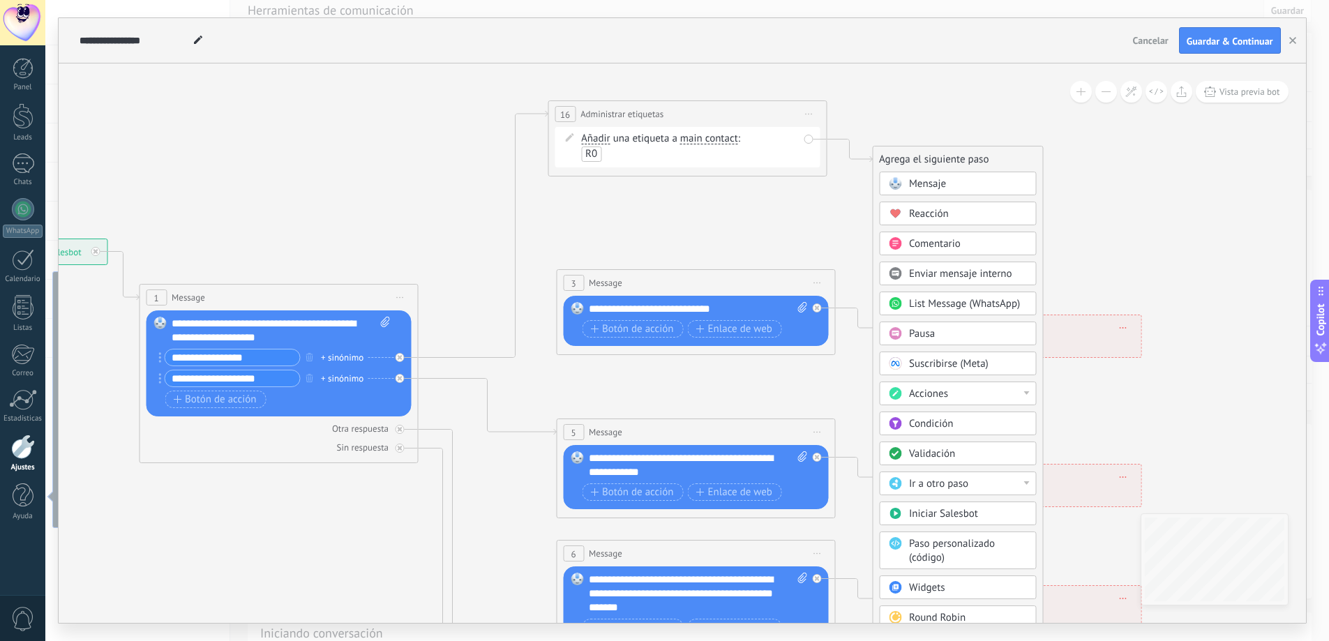
drag, startPoint x: 756, startPoint y: 194, endPoint x: 725, endPoint y: 206, distance: 33.6
click at [725, 206] on icon at bounding box center [727, 496] width 2174 height 1488
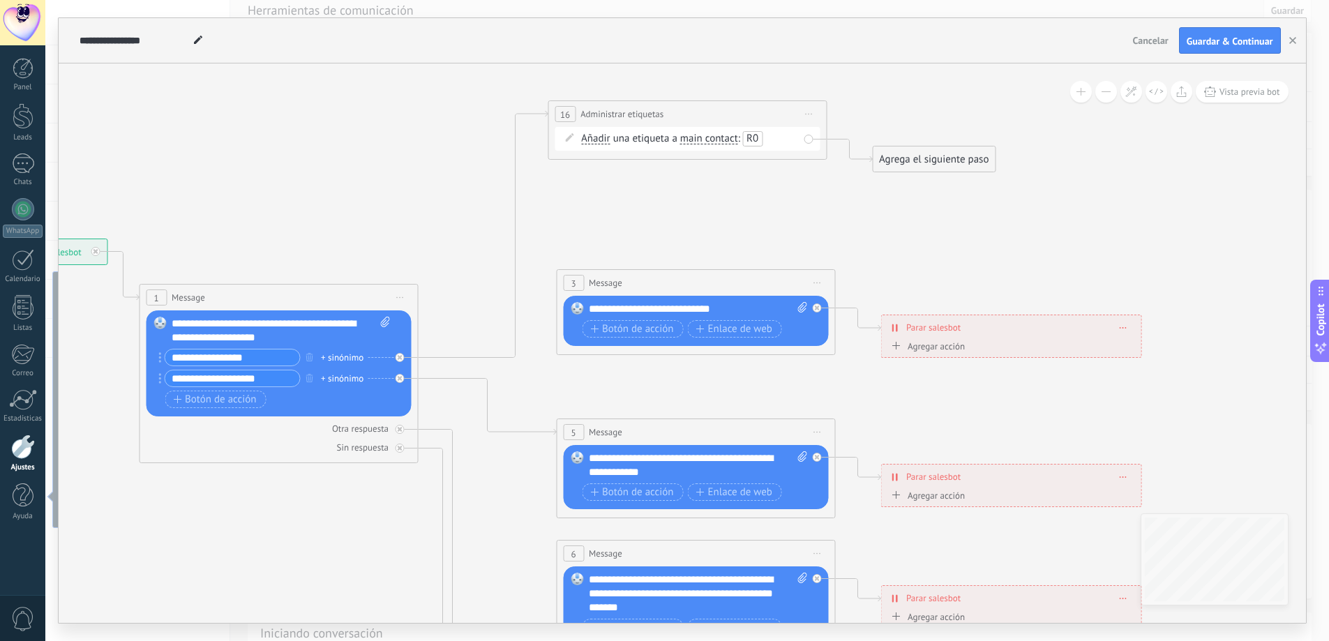
click at [917, 165] on div "Agrega el siguiente paso" at bounding box center [934, 159] width 122 height 23
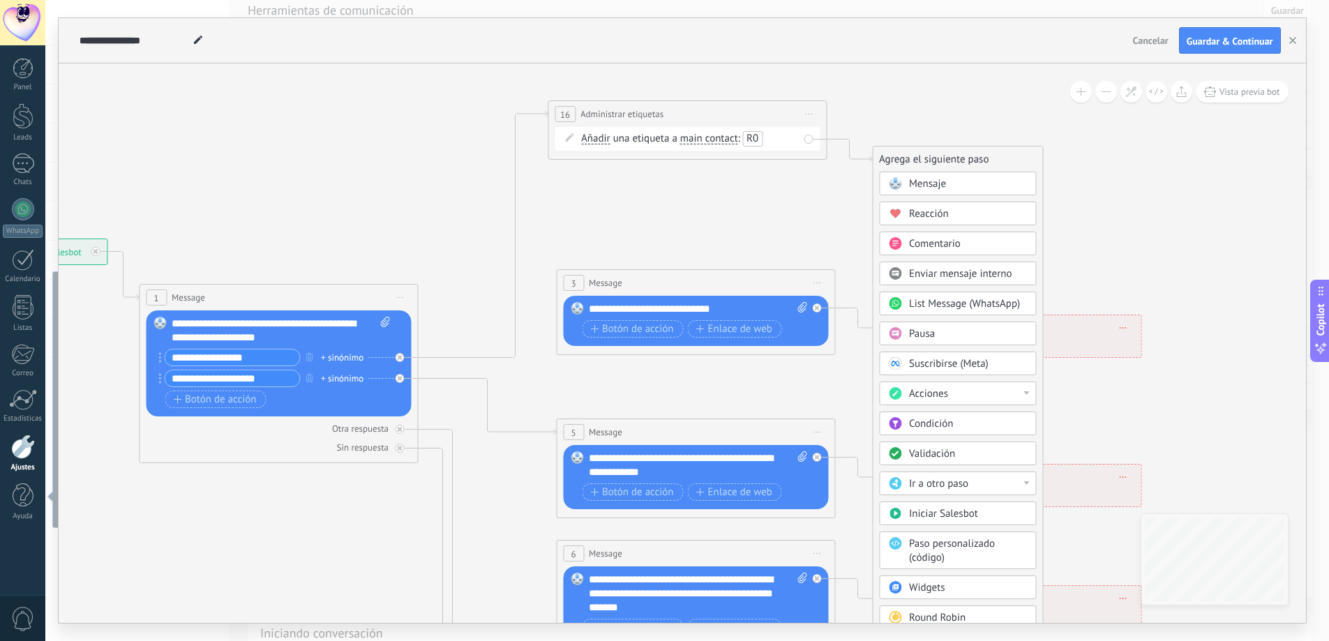
click at [964, 306] on span "List Message (WhatsApp)" at bounding box center [964, 303] width 111 height 13
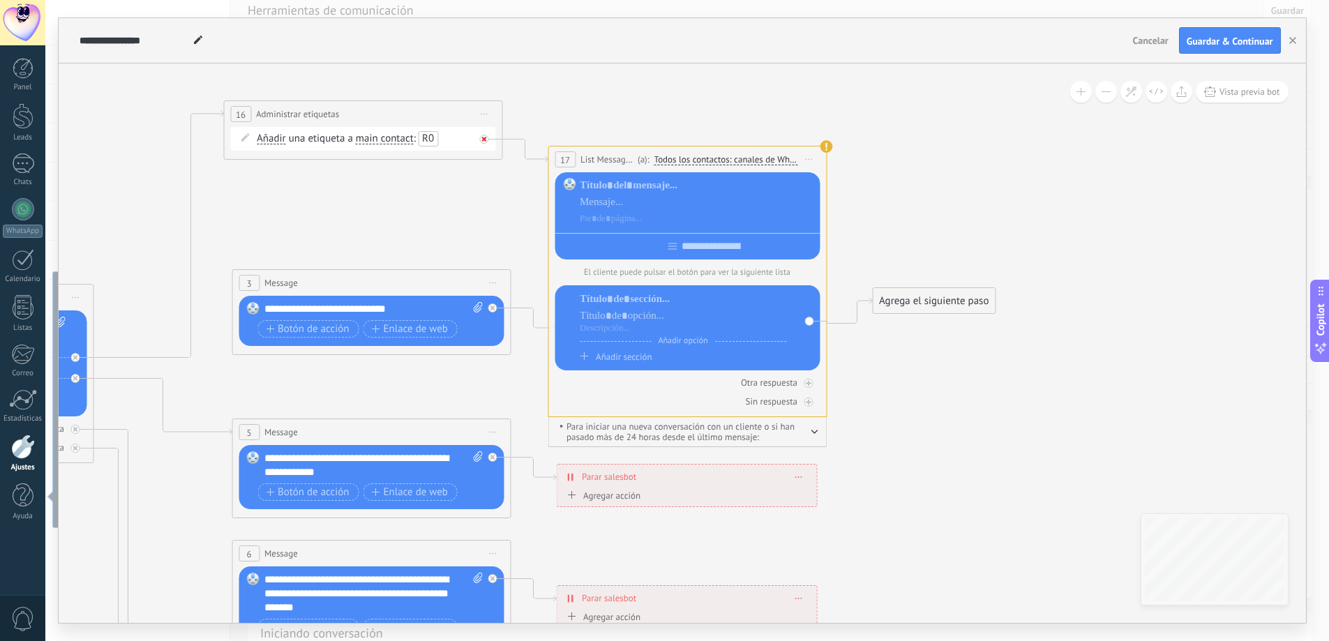
click at [487, 140] on div at bounding box center [483, 139] width 9 height 9
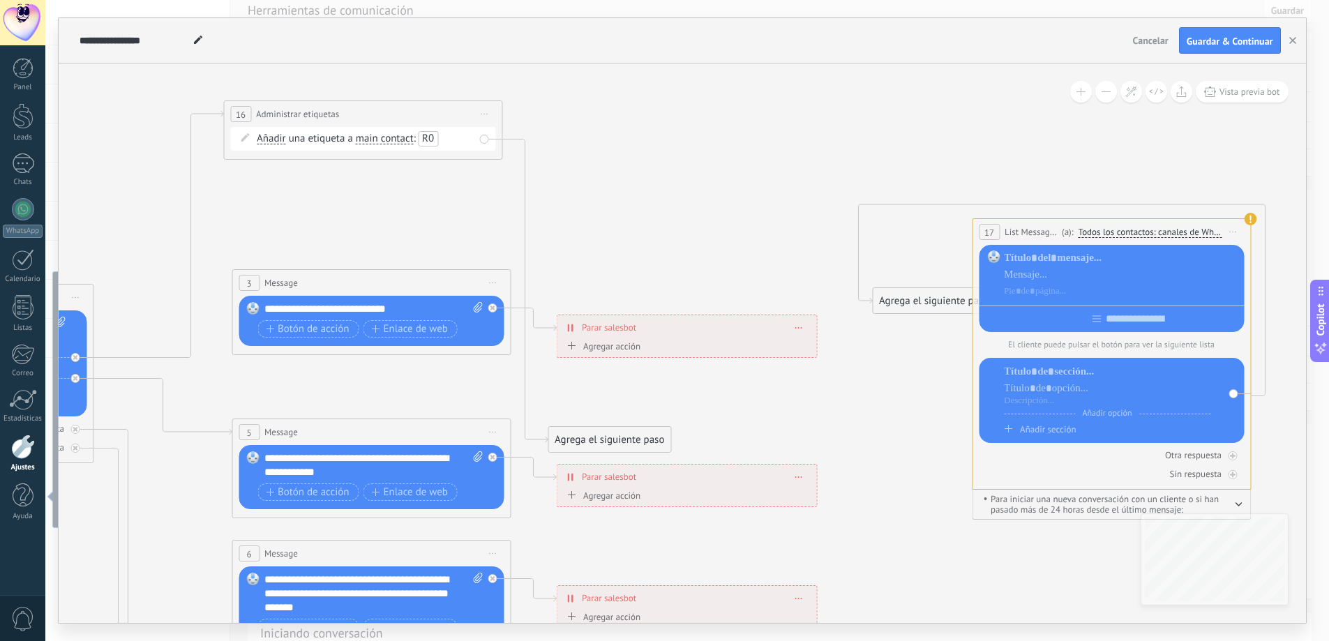
drag, startPoint x: 633, startPoint y: 165, endPoint x: 1057, endPoint y: 238, distance: 430.3
click at [1057, 238] on span "List Message (WhatsApp)" at bounding box center [1031, 231] width 54 height 13
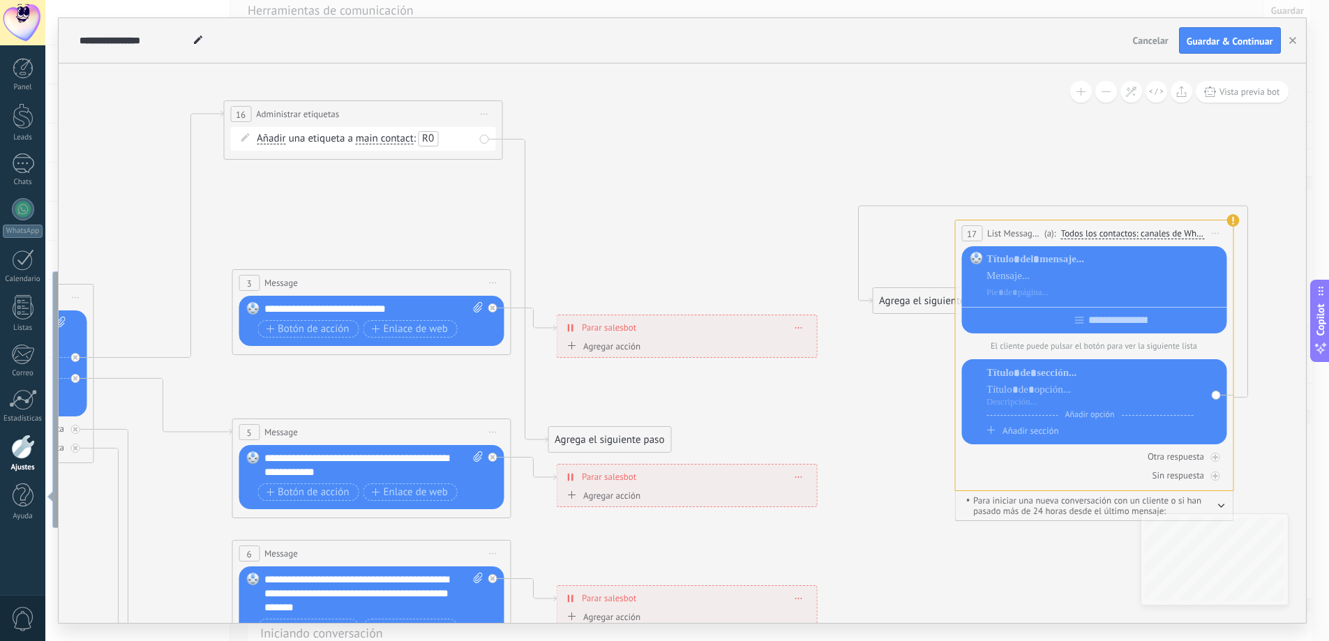
drag, startPoint x: 1031, startPoint y: 236, endPoint x: 1023, endPoint y: 231, distance: 9.1
click at [1023, 231] on span "List Message (WhatsApp)" at bounding box center [1014, 233] width 54 height 13
drag, startPoint x: 1023, startPoint y: 231, endPoint x: 1219, endPoint y: 508, distance: 339.3
click at [1219, 508] on icon "button" at bounding box center [1220, 506] width 7 height 4
click at [1219, 509] on button "button" at bounding box center [1220, 504] width 7 height 10
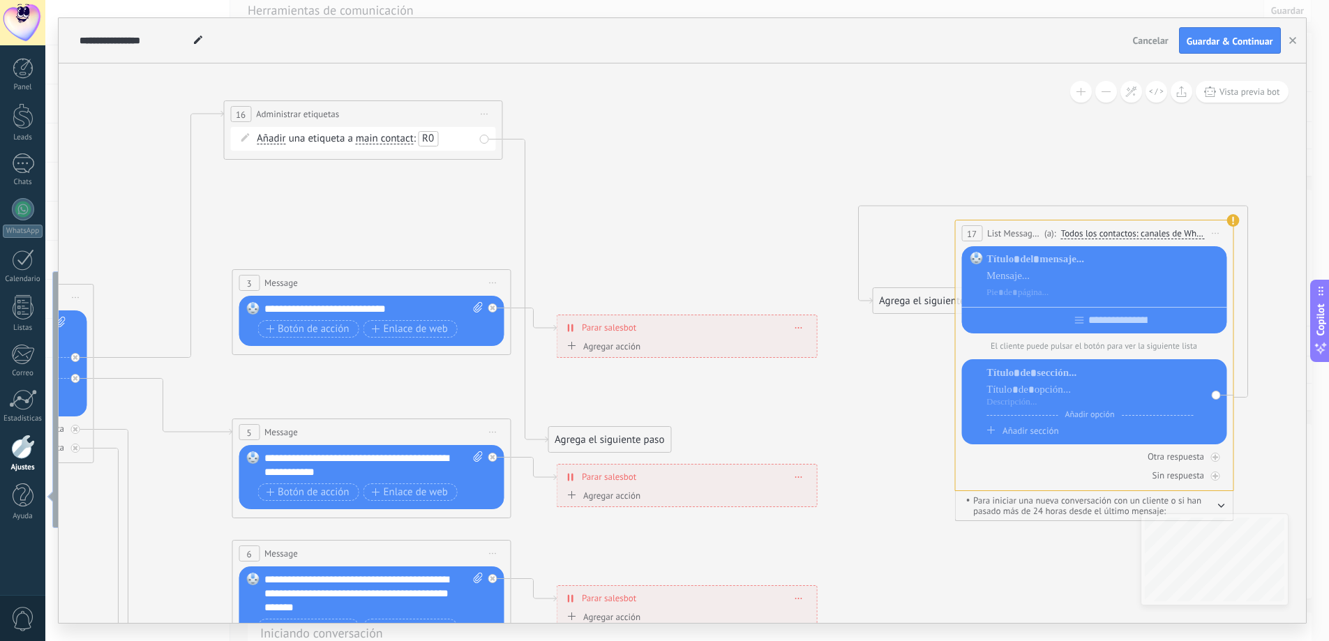
click at [1224, 507] on div "Para iniciar una nueva conversación con un cliente o si han pasado más de 24 ho…" at bounding box center [1093, 506] width 279 height 30
click at [1219, 507] on icon "button" at bounding box center [1220, 506] width 7 height 4
click at [1219, 506] on icon "button" at bounding box center [1220, 504] width 7 height 4
click at [976, 239] on span "17" at bounding box center [972, 234] width 10 height 12
click at [1231, 216] on use at bounding box center [1232, 220] width 13 height 13
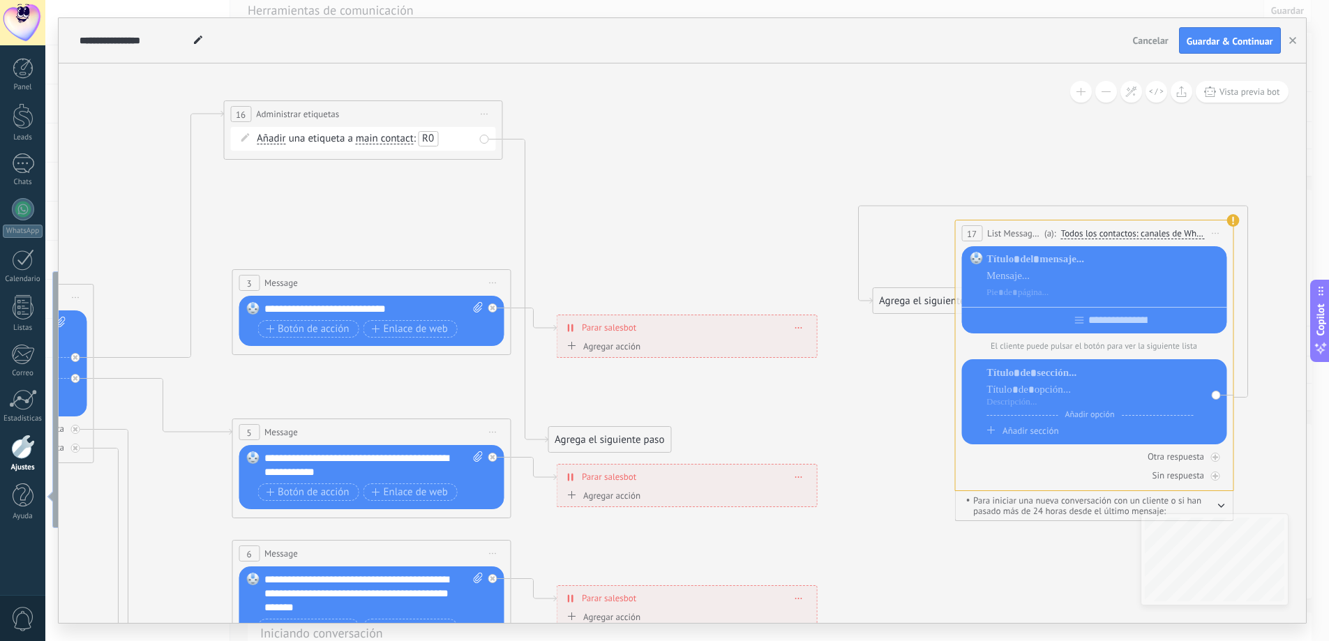
click at [1094, 231] on span "Todos los contactos: canales de WhatsApp seleccionados" at bounding box center [1132, 233] width 143 height 11
click at [1094, 231] on button "Todos los contactos: canales de WhatsApp seleccionados" at bounding box center [1160, 233] width 213 height 25
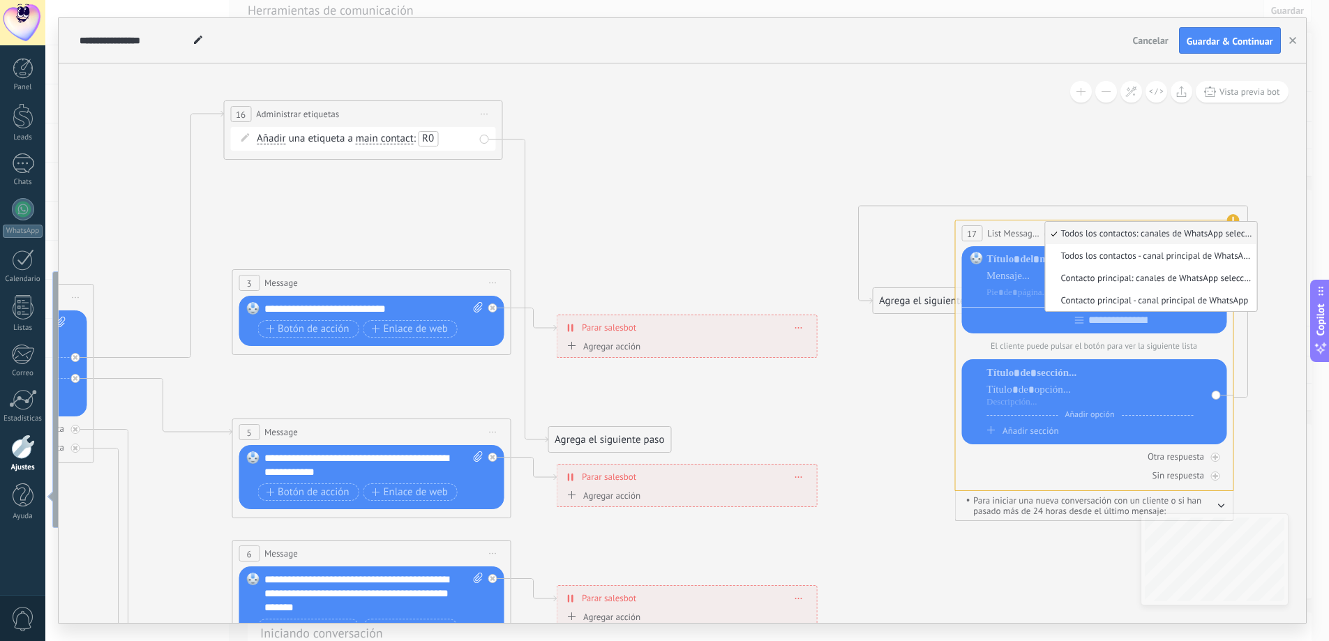
click at [1016, 231] on span "List Message (WhatsApp)" at bounding box center [1014, 233] width 54 height 13
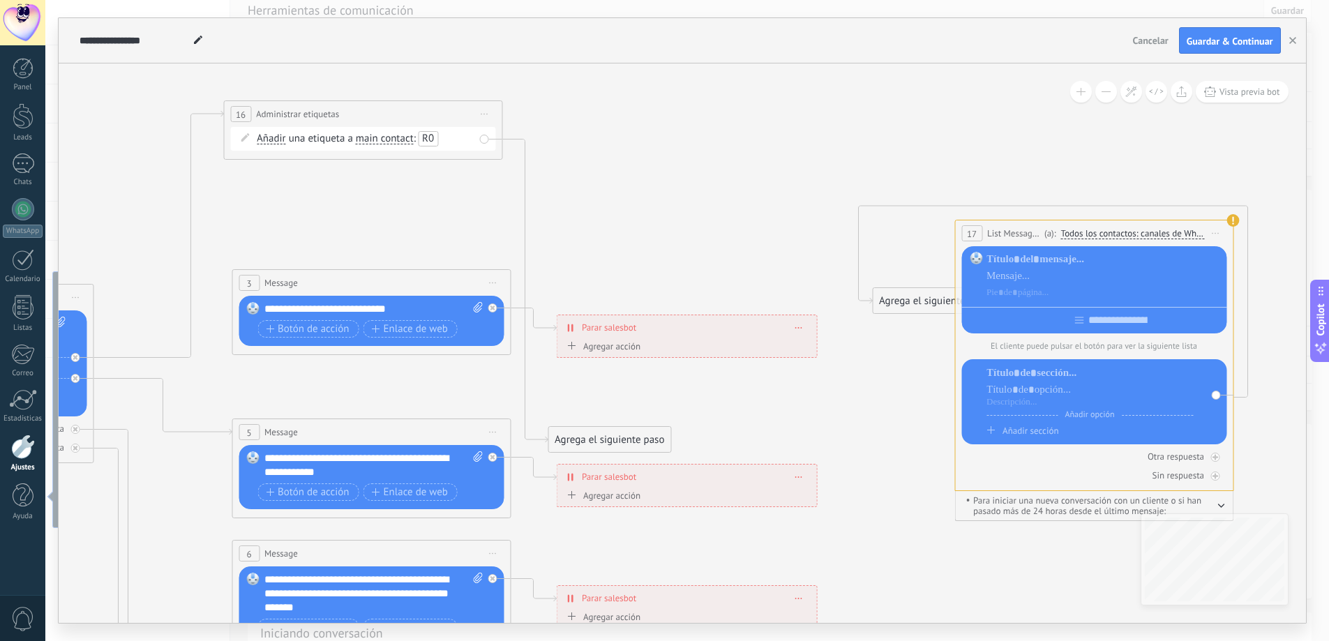
drag, startPoint x: 1016, startPoint y: 232, endPoint x: 1034, endPoint y: 231, distance: 18.1
click at [1034, 231] on span "List Message (WhatsApp)" at bounding box center [1014, 233] width 54 height 13
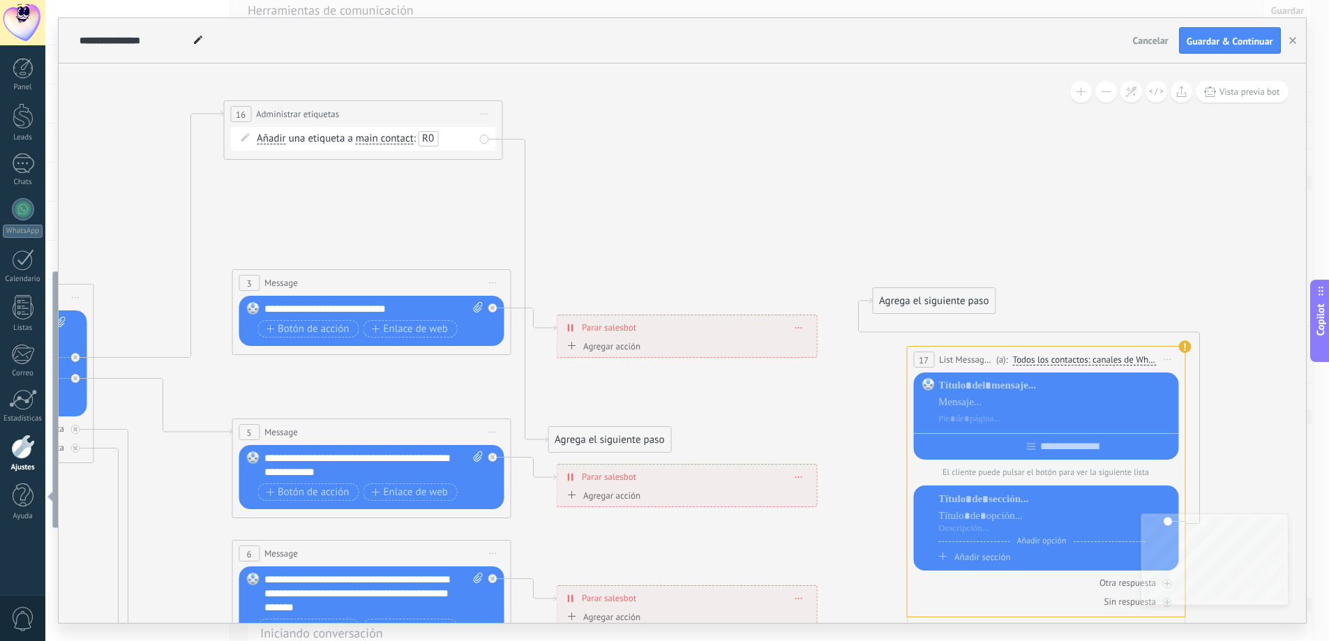
drag, startPoint x: 1020, startPoint y: 243, endPoint x: 972, endPoint y: 369, distance: 135.1
click at [972, 369] on div "**********" at bounding box center [1046, 360] width 278 height 26
click at [956, 361] on span "List Message (WhatsApp)" at bounding box center [966, 359] width 54 height 13
click at [933, 308] on div "Agrega el siguiente paso" at bounding box center [934, 300] width 122 height 23
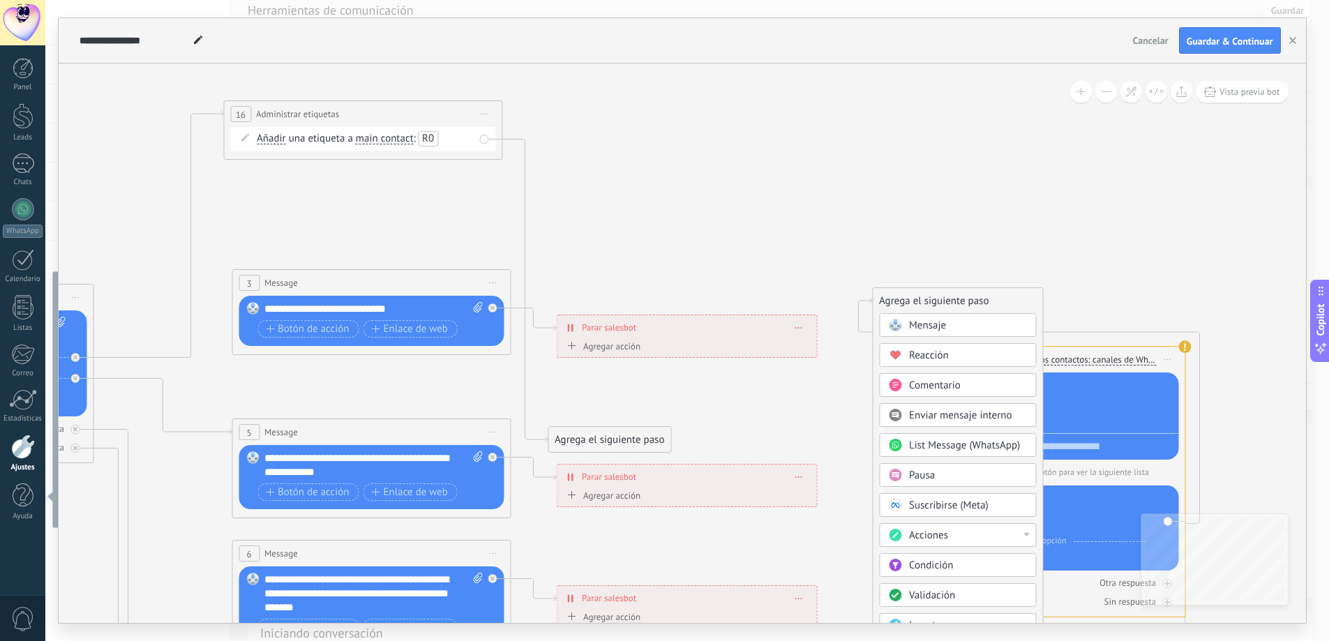
drag, startPoint x: 1040, startPoint y: 237, endPoint x: 1044, endPoint y: 263, distance: 26.0
click at [1041, 237] on icon at bounding box center [425, 496] width 2219 height 1488
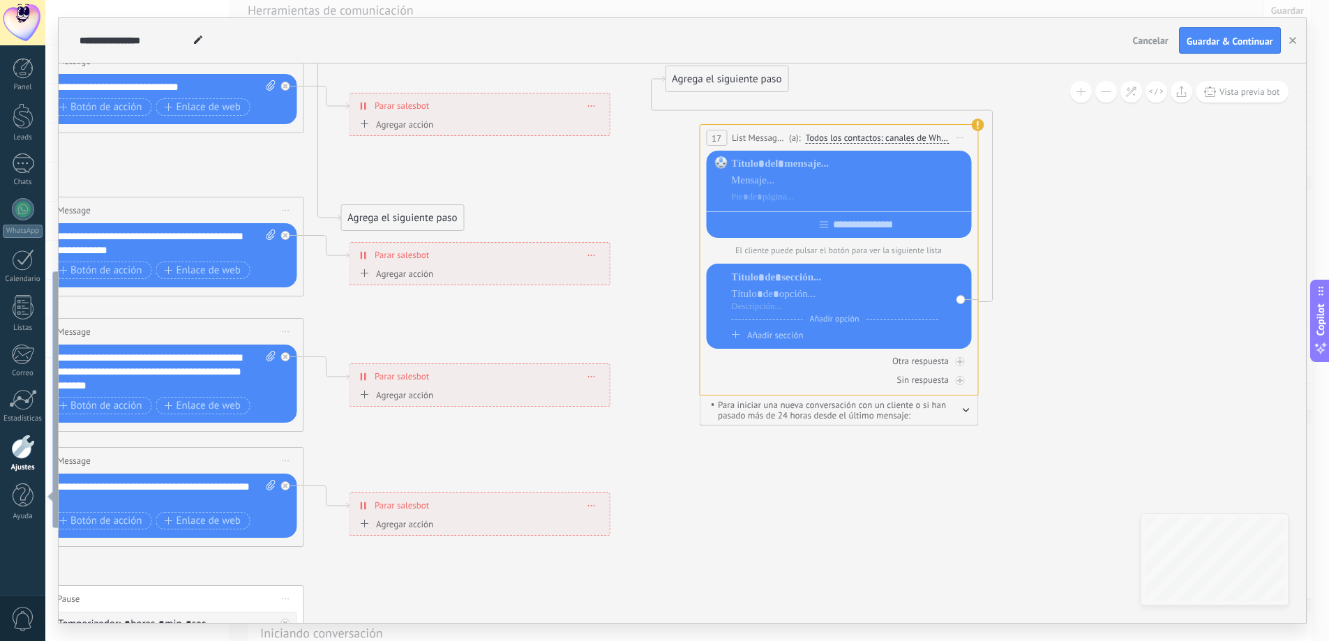
drag, startPoint x: 1140, startPoint y: 268, endPoint x: 933, endPoint y: 46, distance: 303.5
click at [933, 43] on div "**********" at bounding box center [682, 320] width 1247 height 605
drag, startPoint x: 826, startPoint y: 392, endPoint x: 783, endPoint y: 373, distance: 47.2
drag, startPoint x: 783, startPoint y: 373, endPoint x: 969, endPoint y: 412, distance: 190.2
click at [974, 409] on div "Para iniciar una nueva conversación con un cliente o si han pasado más de 24 ho…" at bounding box center [837, 410] width 279 height 30
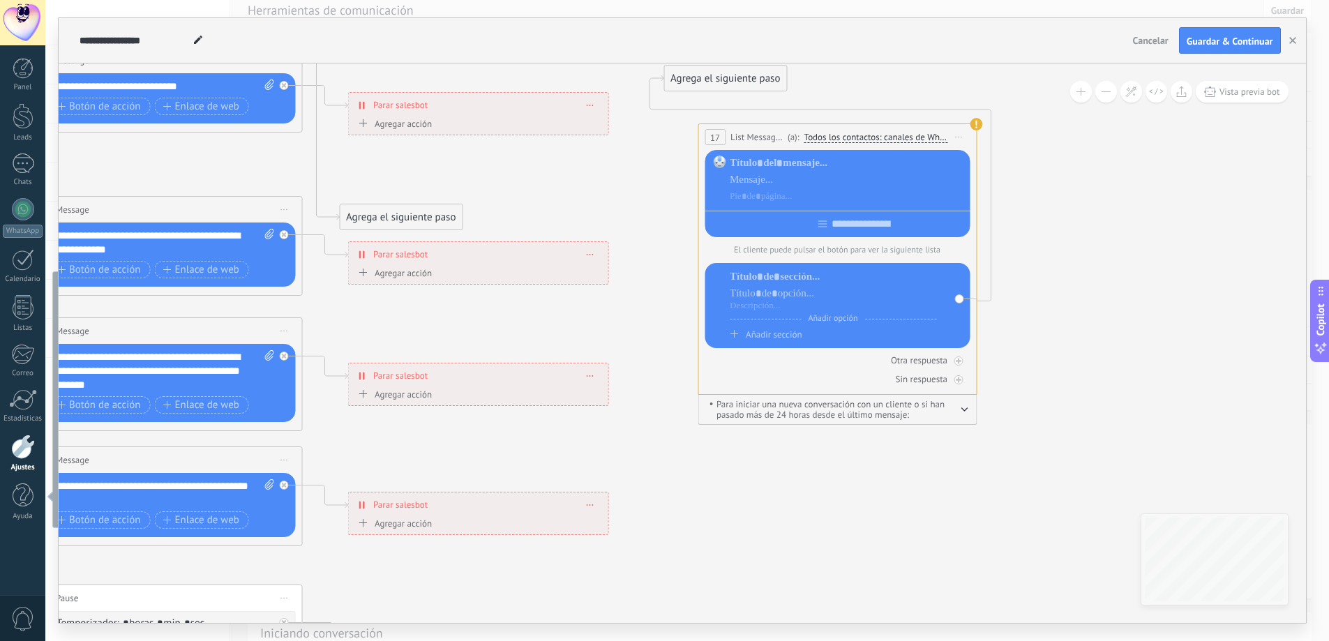
click at [964, 411] on icon "button" at bounding box center [964, 409] width 6 height 3
click at [633, 217] on icon at bounding box center [216, 273] width 2219 height 1488
drag, startPoint x: 695, startPoint y: 356, endPoint x: 714, endPoint y: 391, distance: 40.3
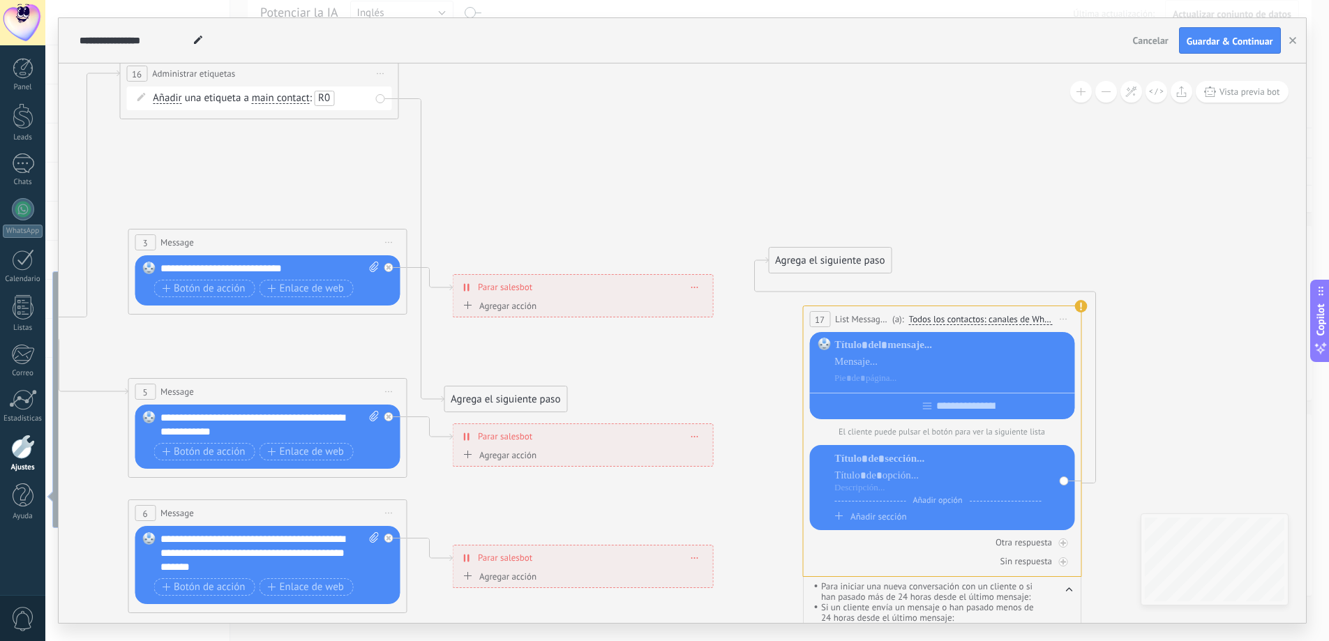
drag, startPoint x: 653, startPoint y: 296, endPoint x: 748, endPoint y: 384, distance: 129.8
click at [748, 384] on icon at bounding box center [321, 455] width 2219 height 1488
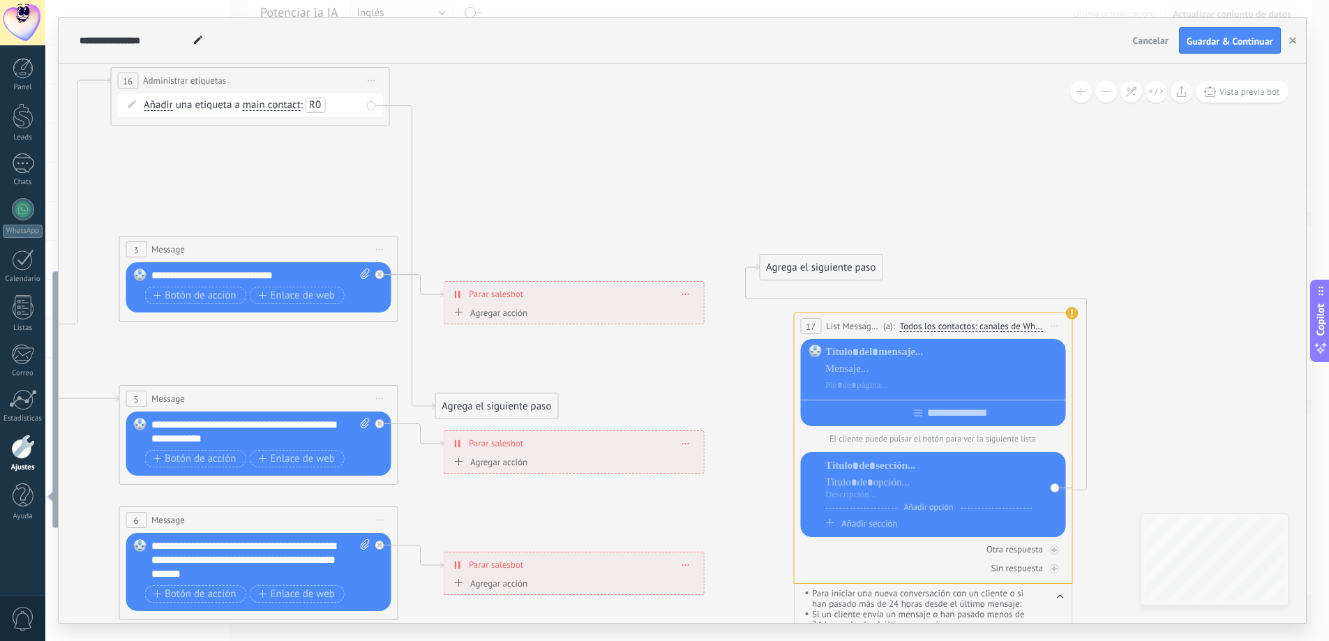
click at [1111, 91] on button at bounding box center [1106, 92] width 22 height 22
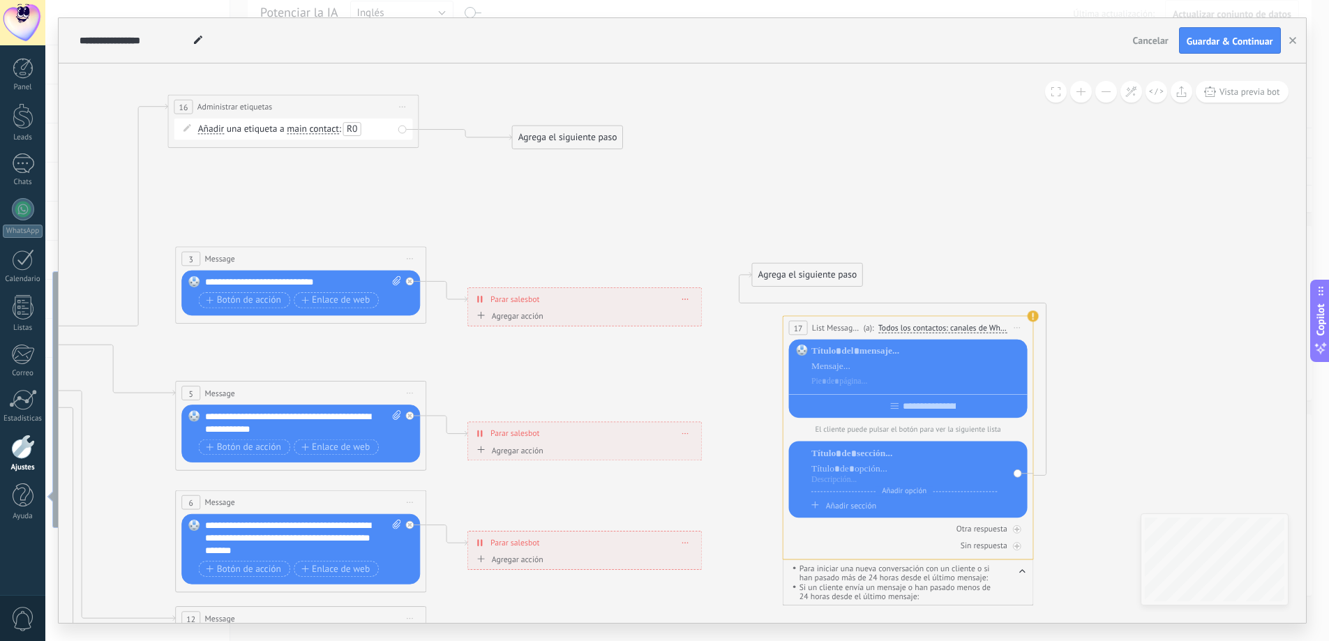
drag, startPoint x: 513, startPoint y: 401, endPoint x: 556, endPoint y: 128, distance: 276.7
click at [556, 128] on div "Agrega el siguiente paso" at bounding box center [567, 137] width 110 height 21
click at [806, 277] on div "Agrega el siguiente paso" at bounding box center [807, 275] width 110 height 21
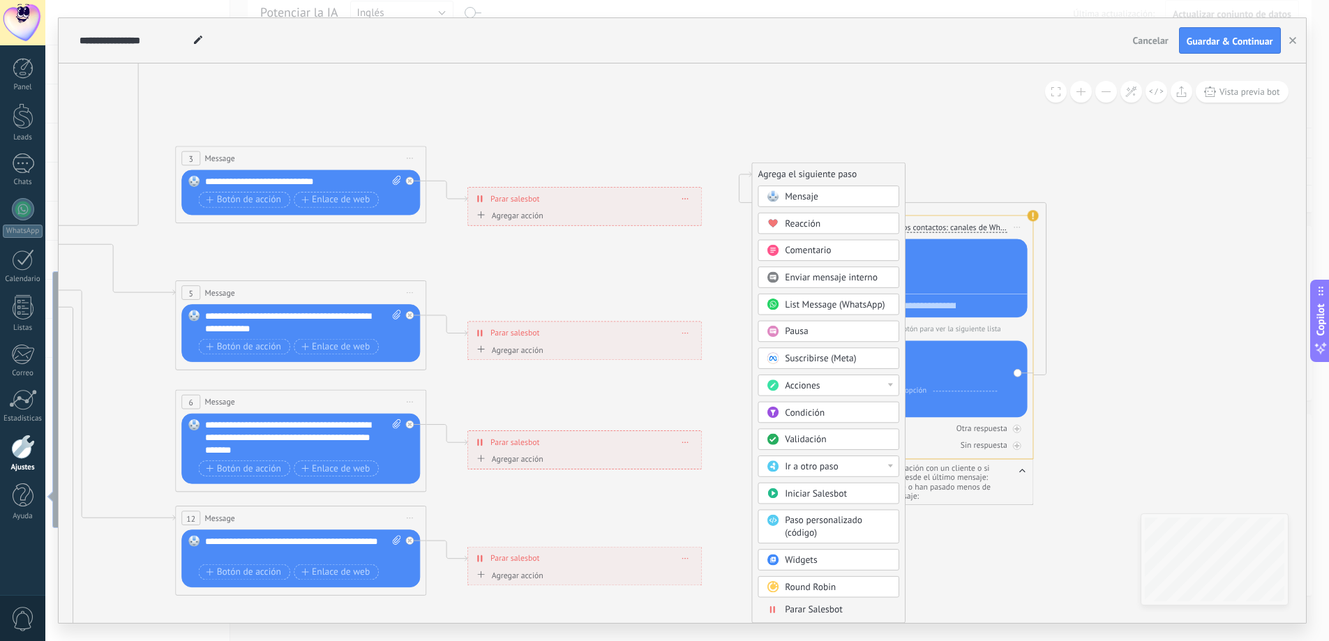
drag, startPoint x: 814, startPoint y: 176, endPoint x: 800, endPoint y: 171, distance: 15.0
click at [800, 171] on div "Agrega el siguiente paso" at bounding box center [828, 175] width 153 height 21
click at [33, 497] on link "Ayuda" at bounding box center [22, 502] width 45 height 38
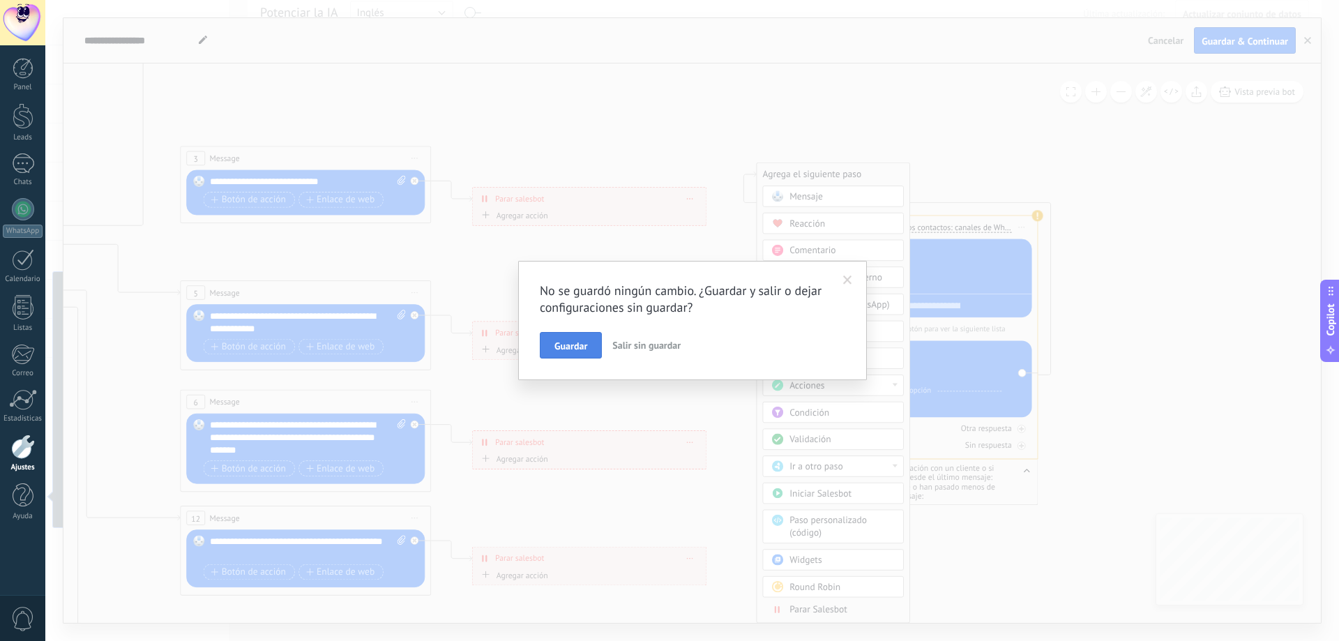
click at [586, 347] on span "Guardar" at bounding box center [571, 346] width 33 height 10
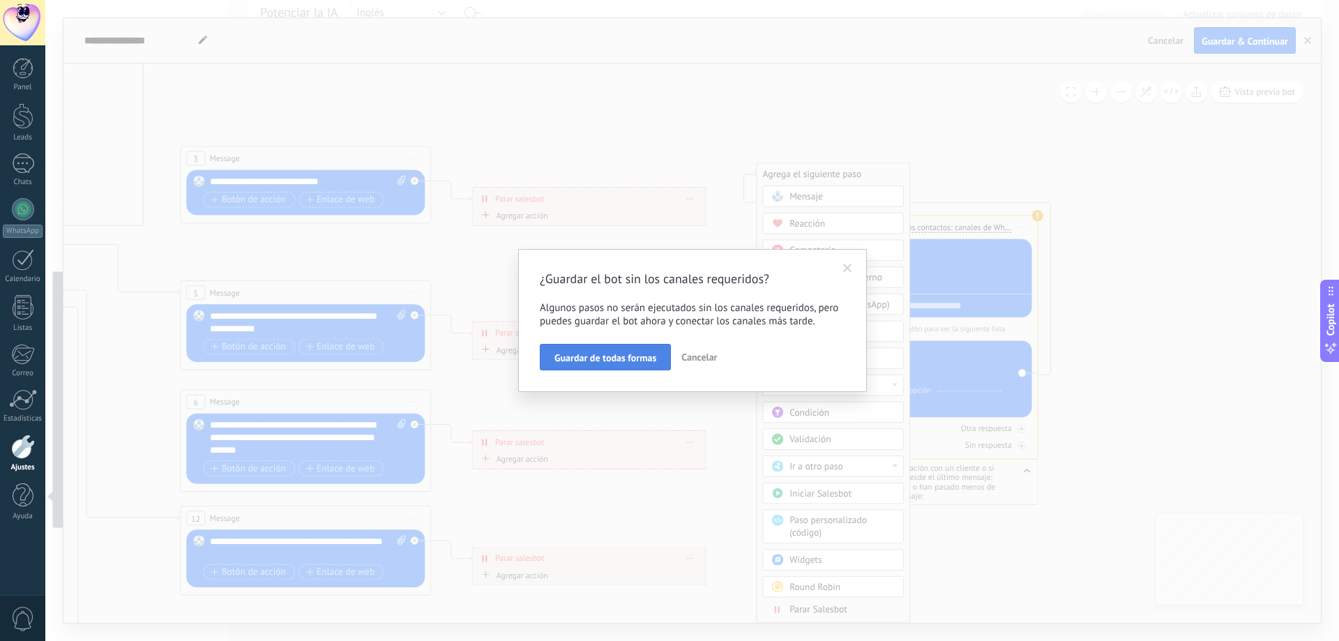
click at [636, 363] on span "Guardar de todas formas" at bounding box center [606, 358] width 102 height 10
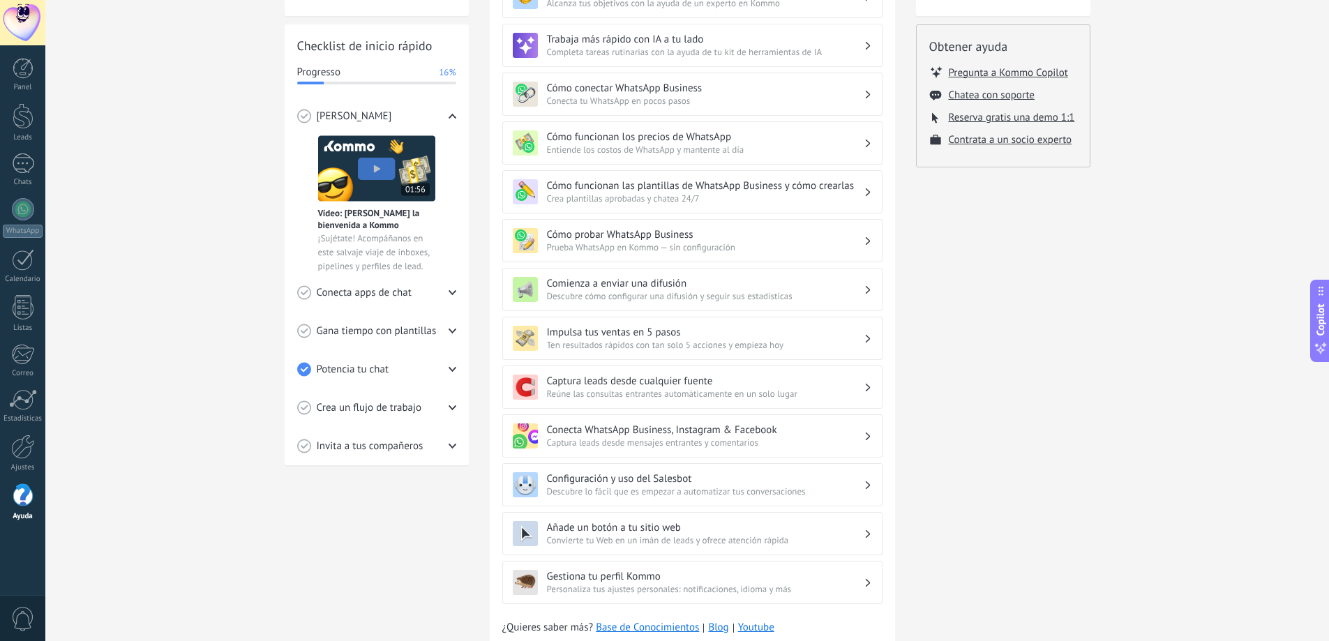
scroll to position [209, 0]
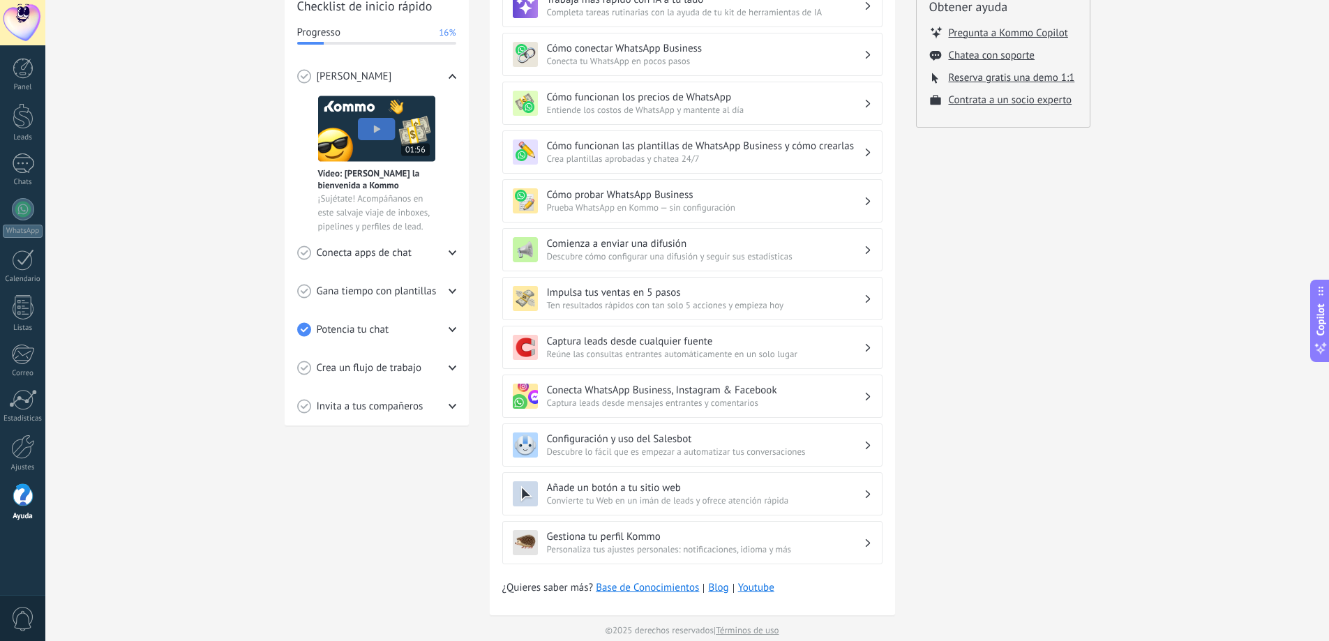
click at [739, 443] on h3 "Configuración y uso del Salesbot" at bounding box center [705, 438] width 317 height 13
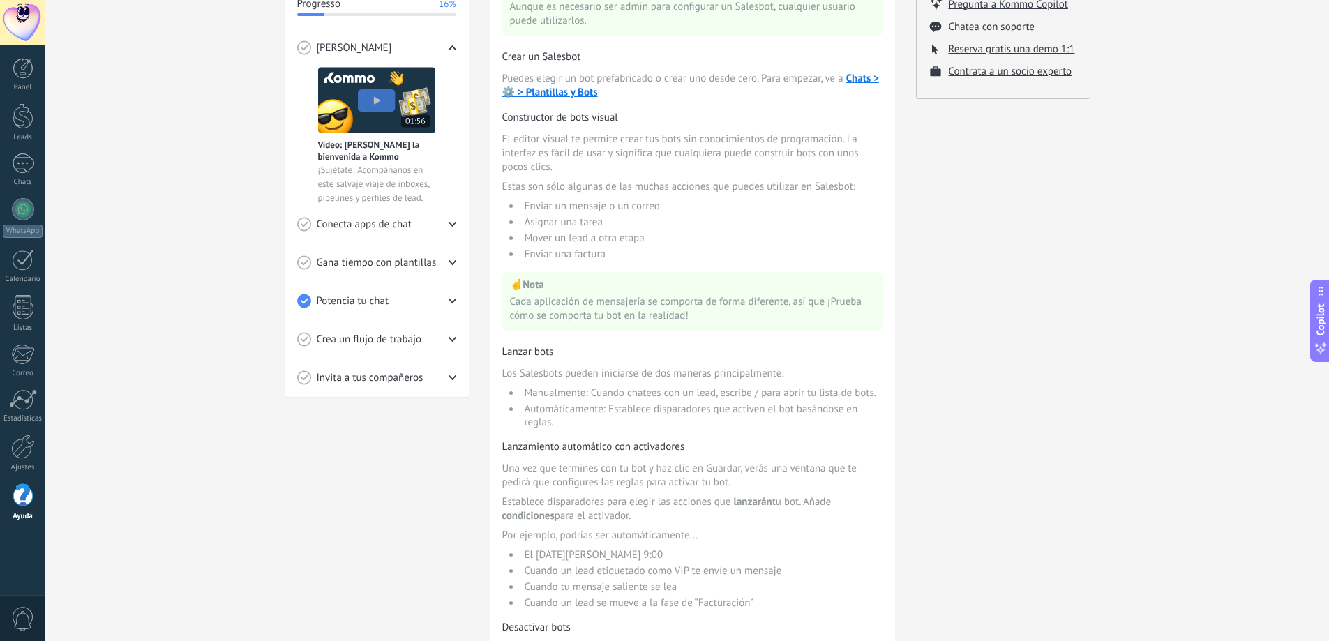
scroll to position [0, 0]
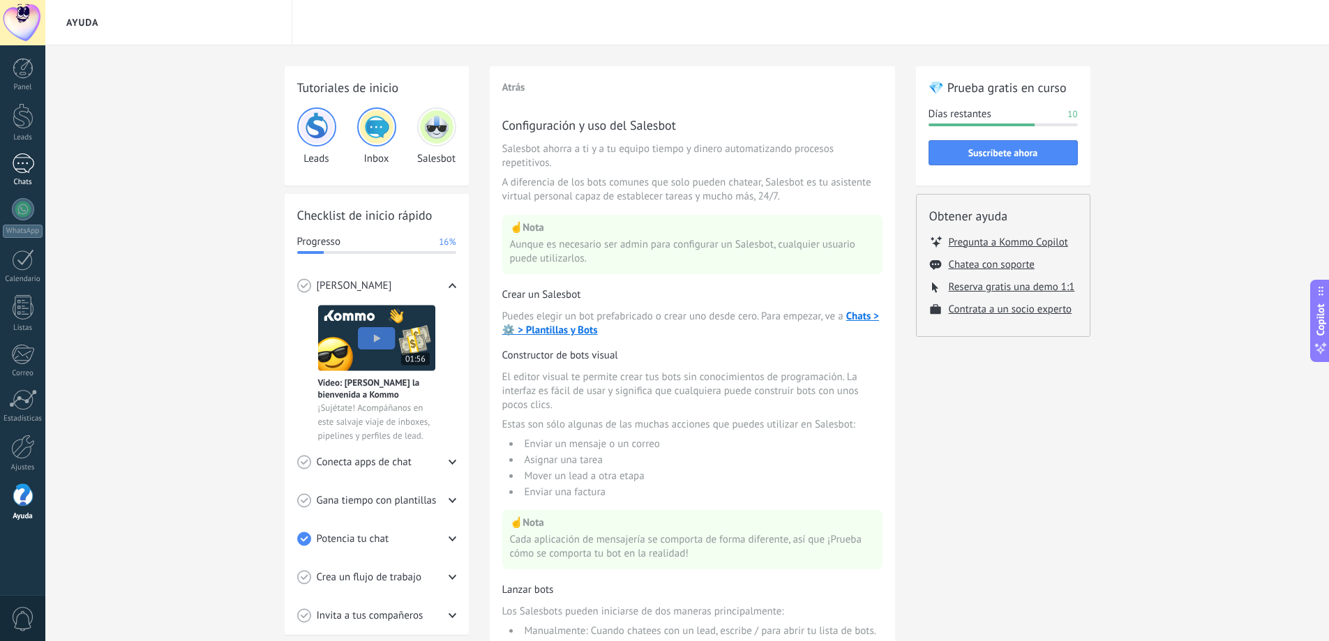
click at [27, 160] on div at bounding box center [23, 163] width 22 height 20
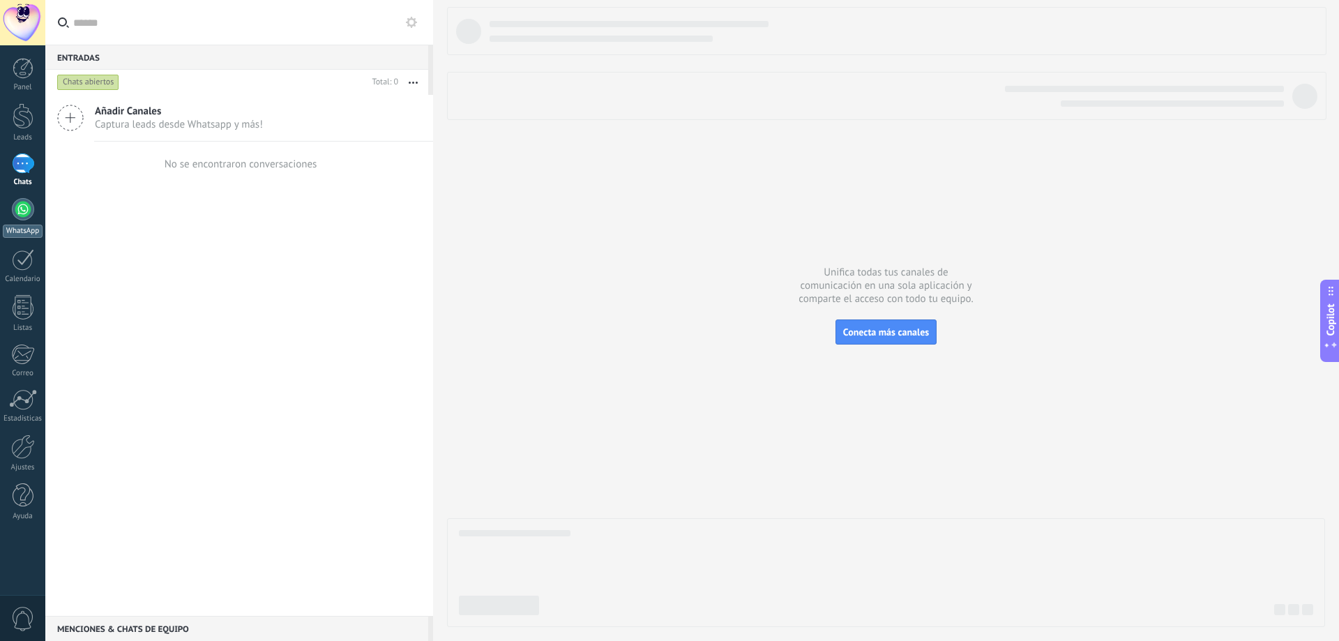
click at [27, 227] on div "WhatsApp" at bounding box center [23, 231] width 40 height 13
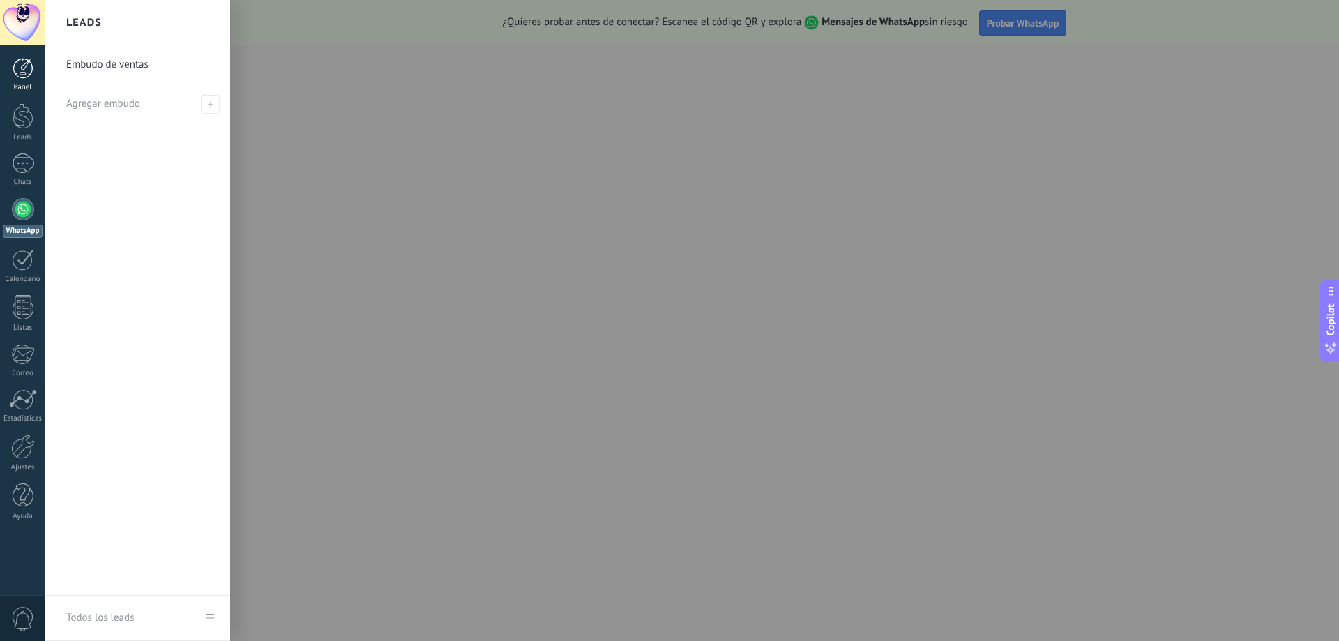
click at [22, 66] on div at bounding box center [23, 68] width 21 height 21
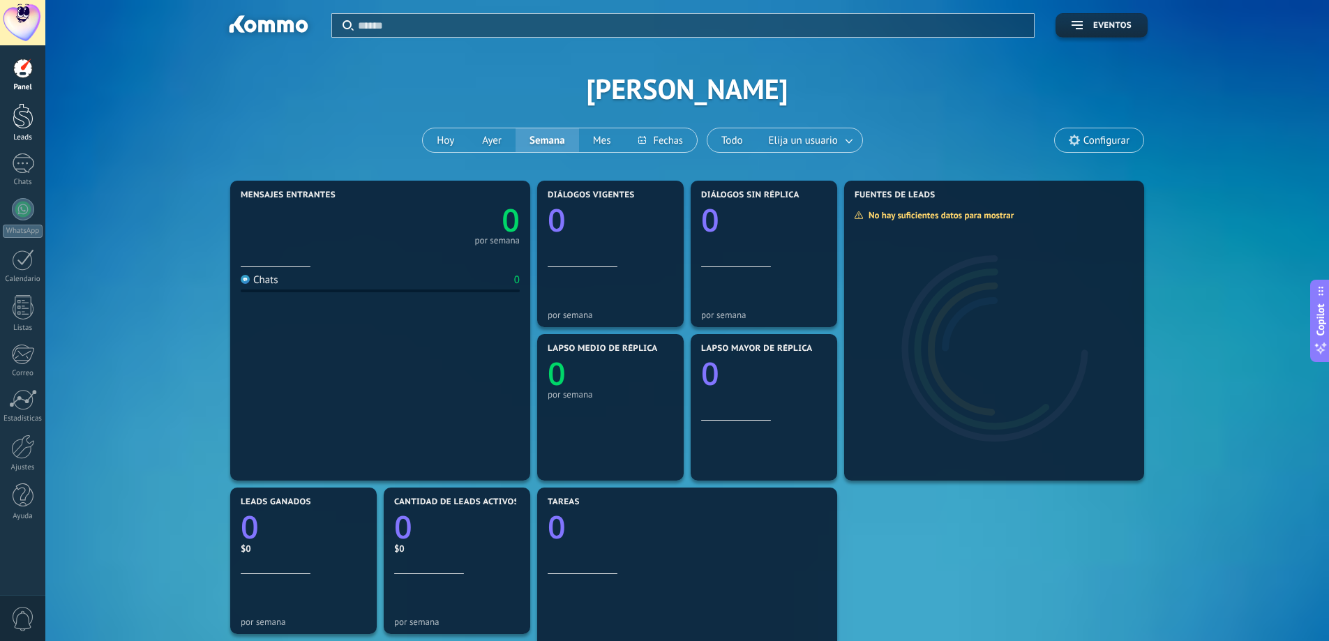
click at [27, 130] on link "Leads" at bounding box center [22, 122] width 45 height 39
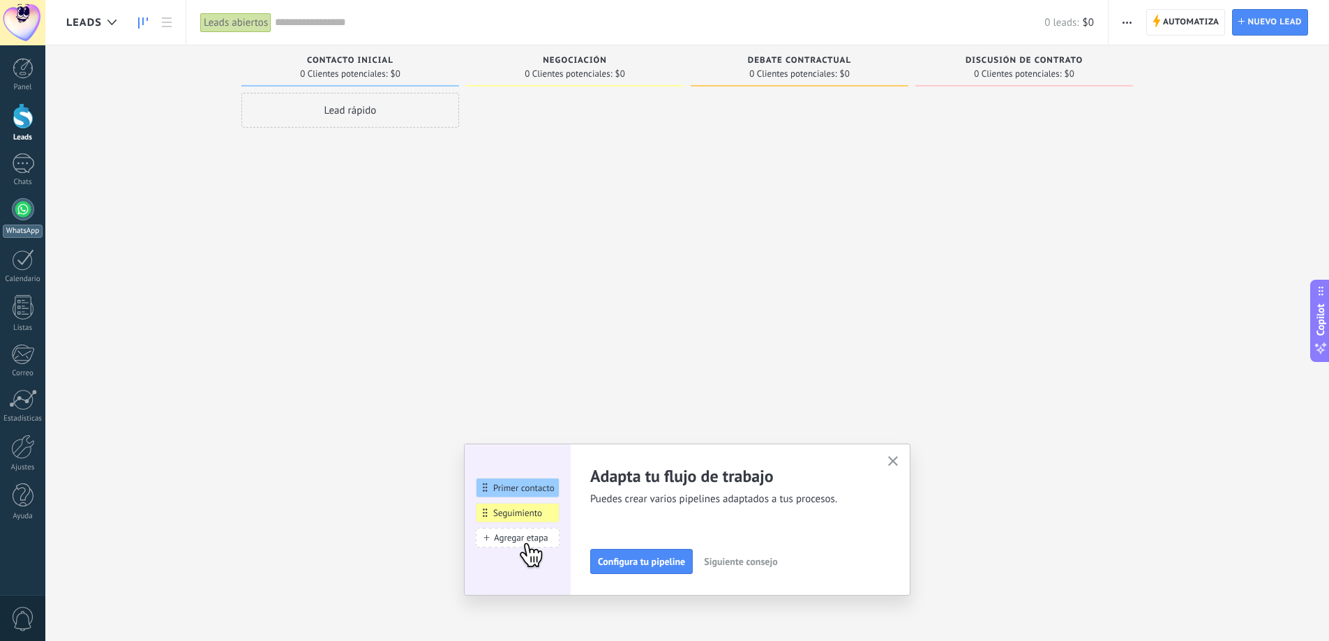
click at [22, 211] on div at bounding box center [23, 209] width 22 height 22
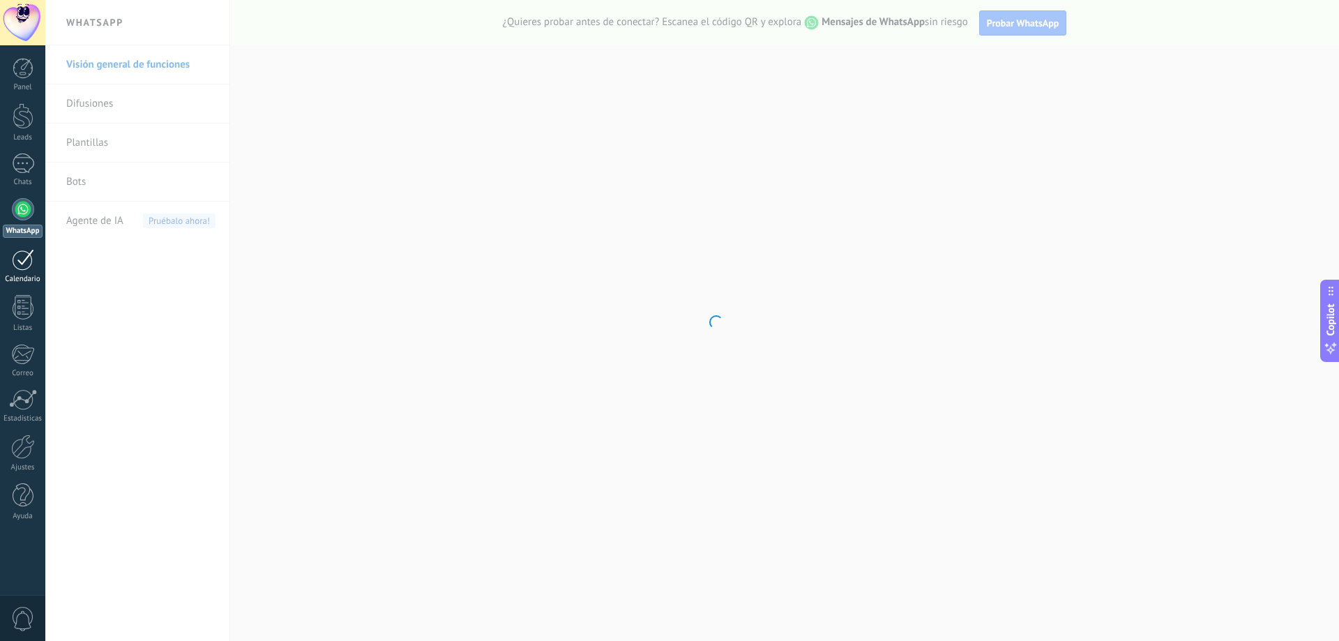
click at [22, 264] on div at bounding box center [23, 260] width 22 height 22
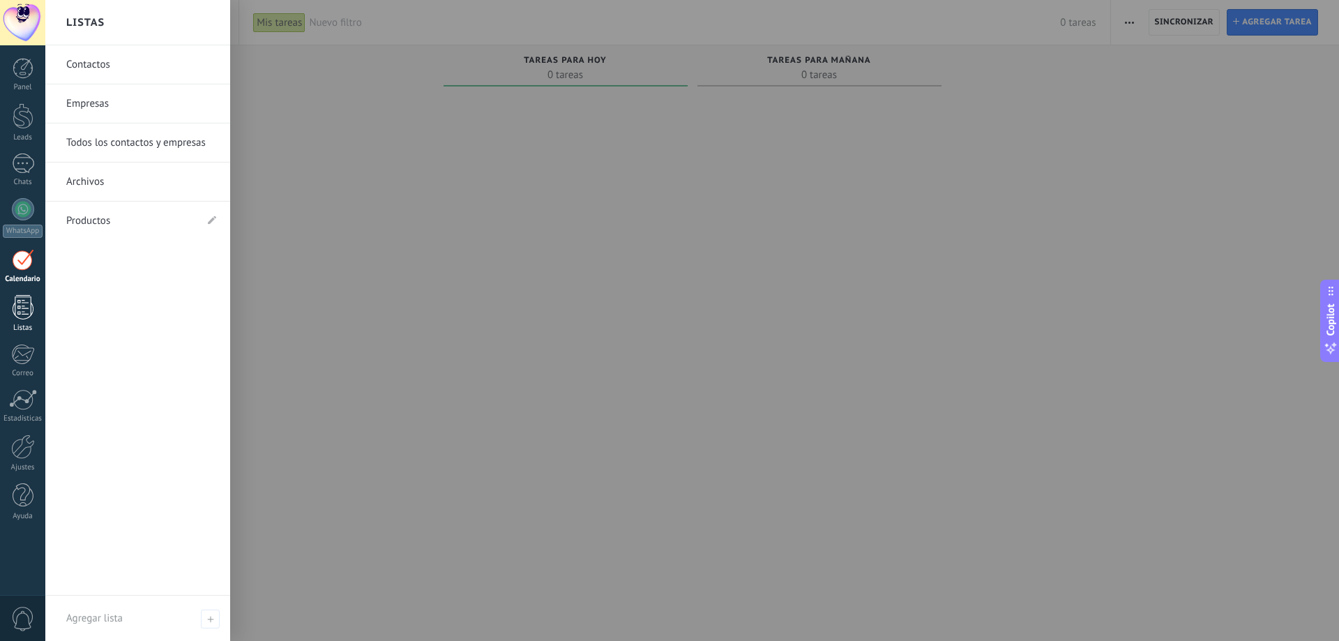
click at [22, 322] on link "Listas" at bounding box center [22, 314] width 45 height 38
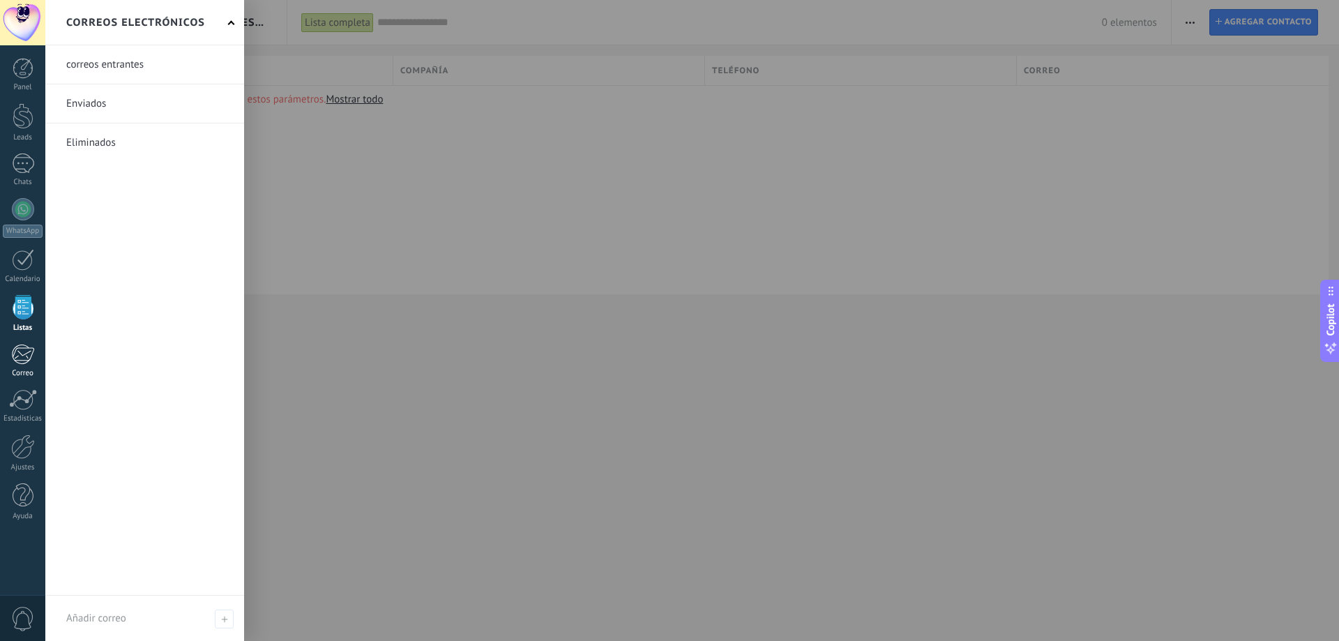
click at [25, 352] on div at bounding box center [22, 354] width 23 height 21
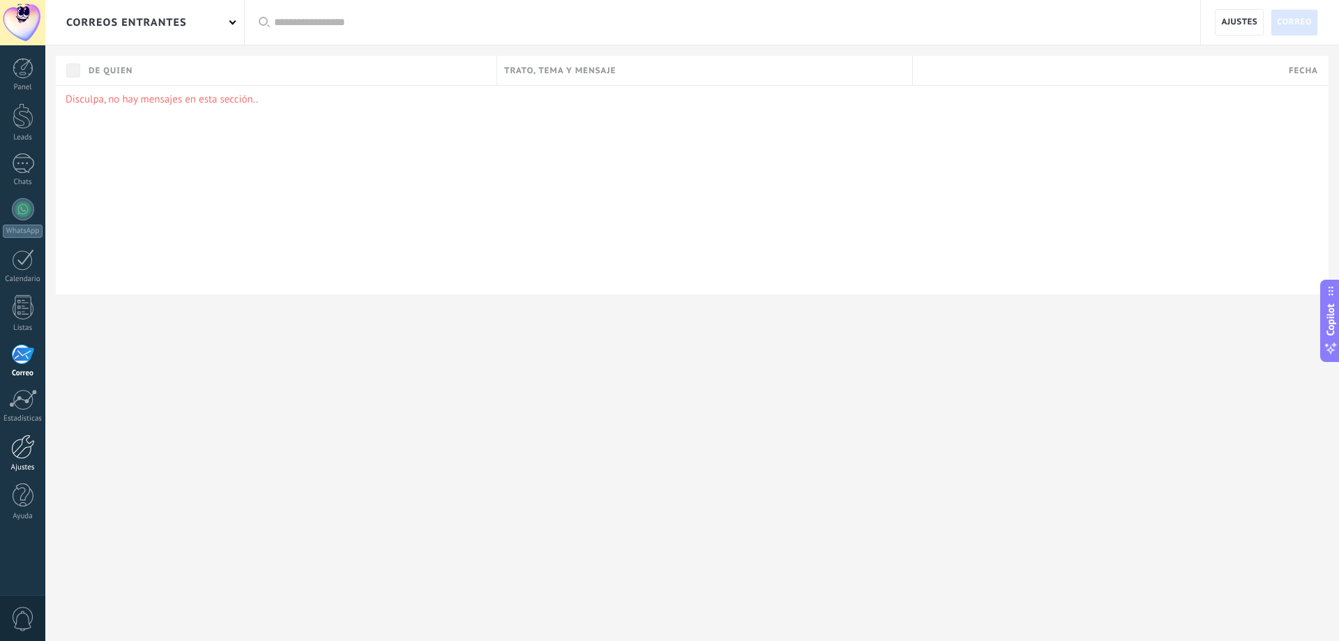
click at [27, 452] on div at bounding box center [23, 447] width 24 height 24
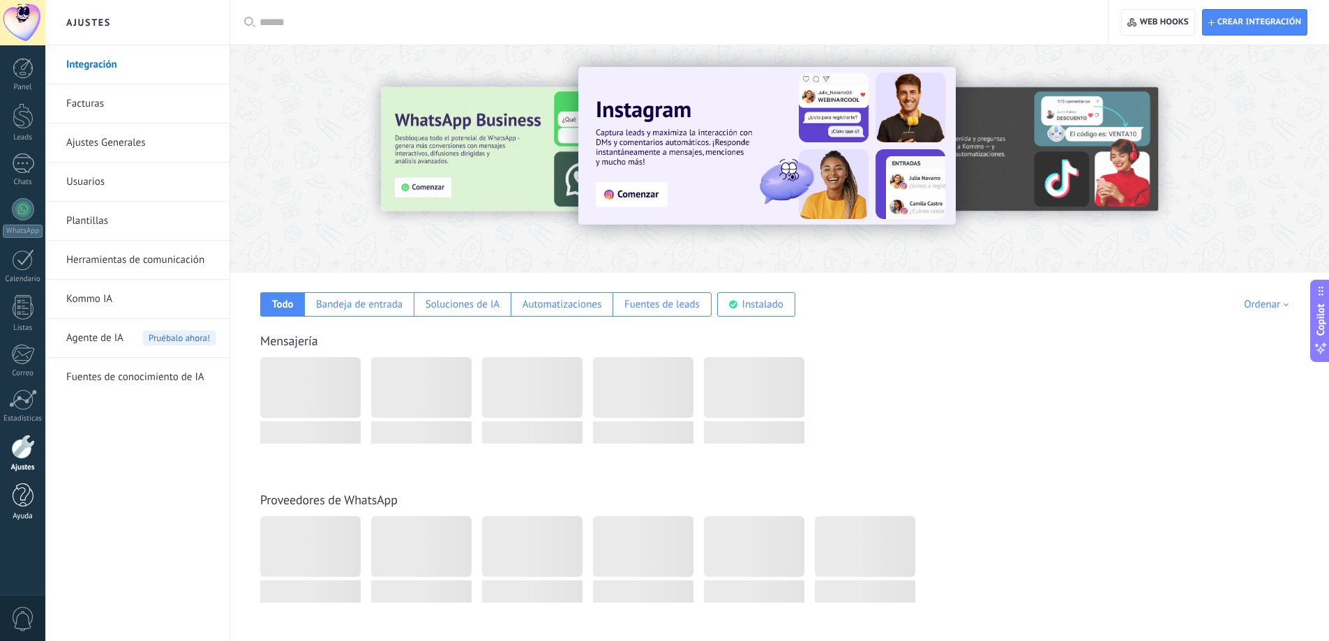
click at [24, 498] on div at bounding box center [23, 495] width 21 height 24
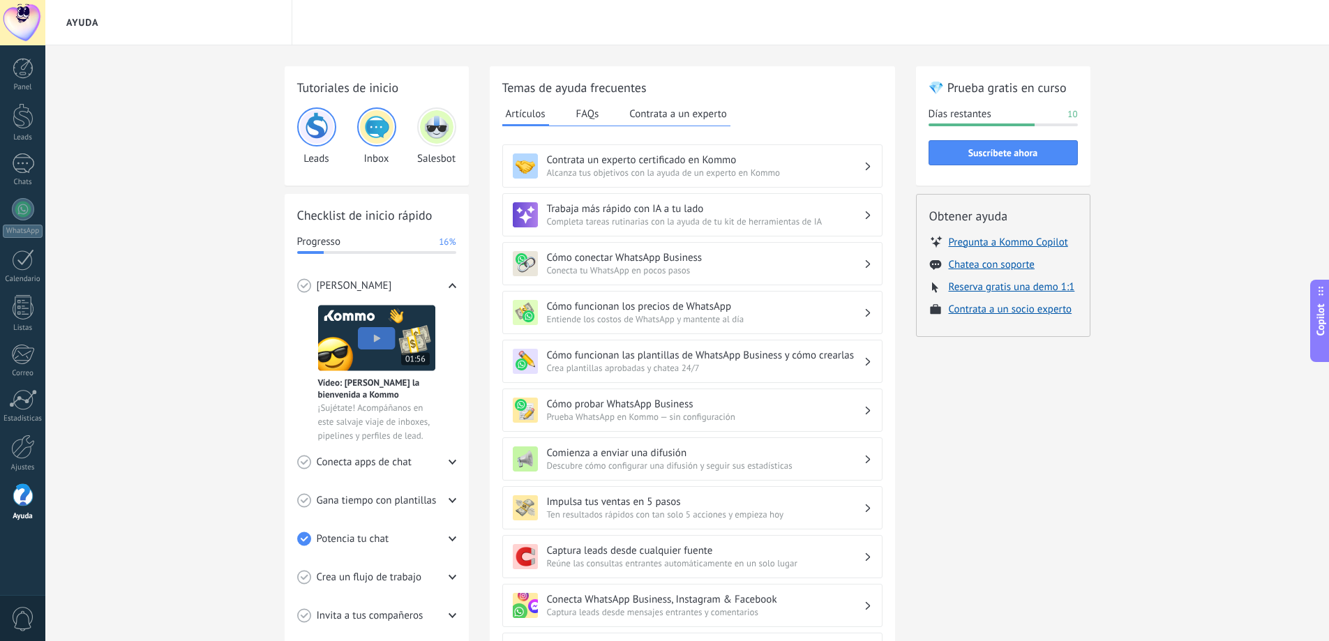
click at [439, 124] on img at bounding box center [436, 126] width 33 height 33
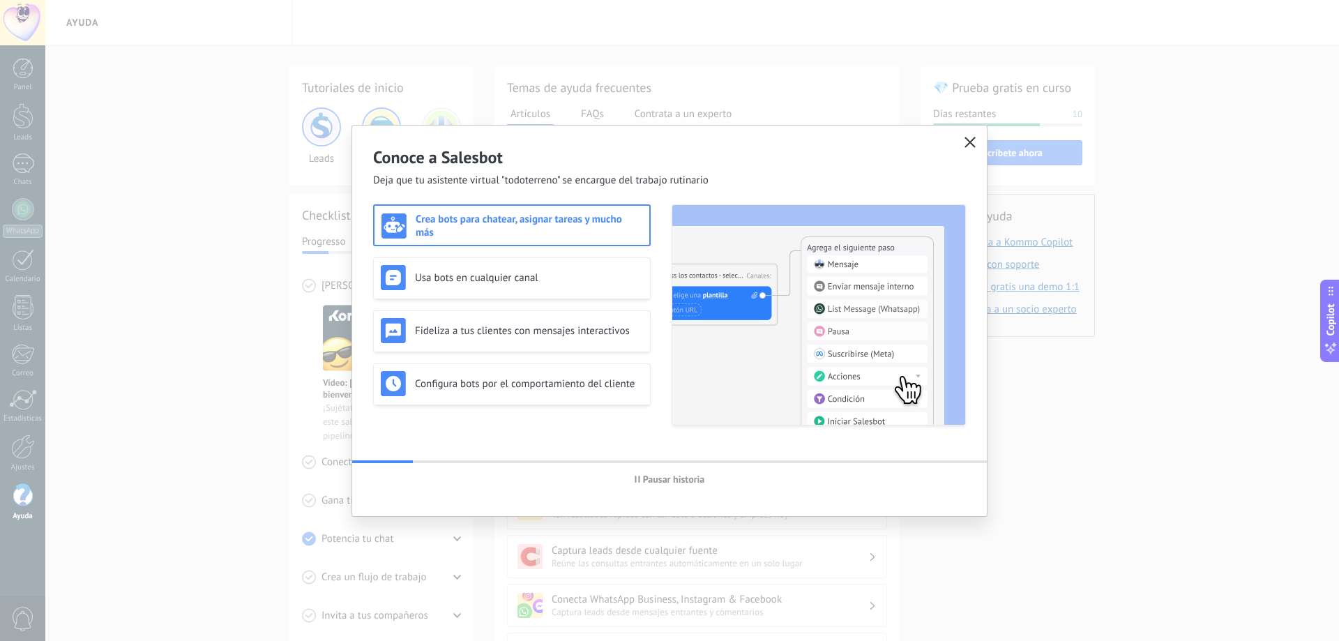
click at [974, 140] on use "button" at bounding box center [970, 142] width 10 height 10
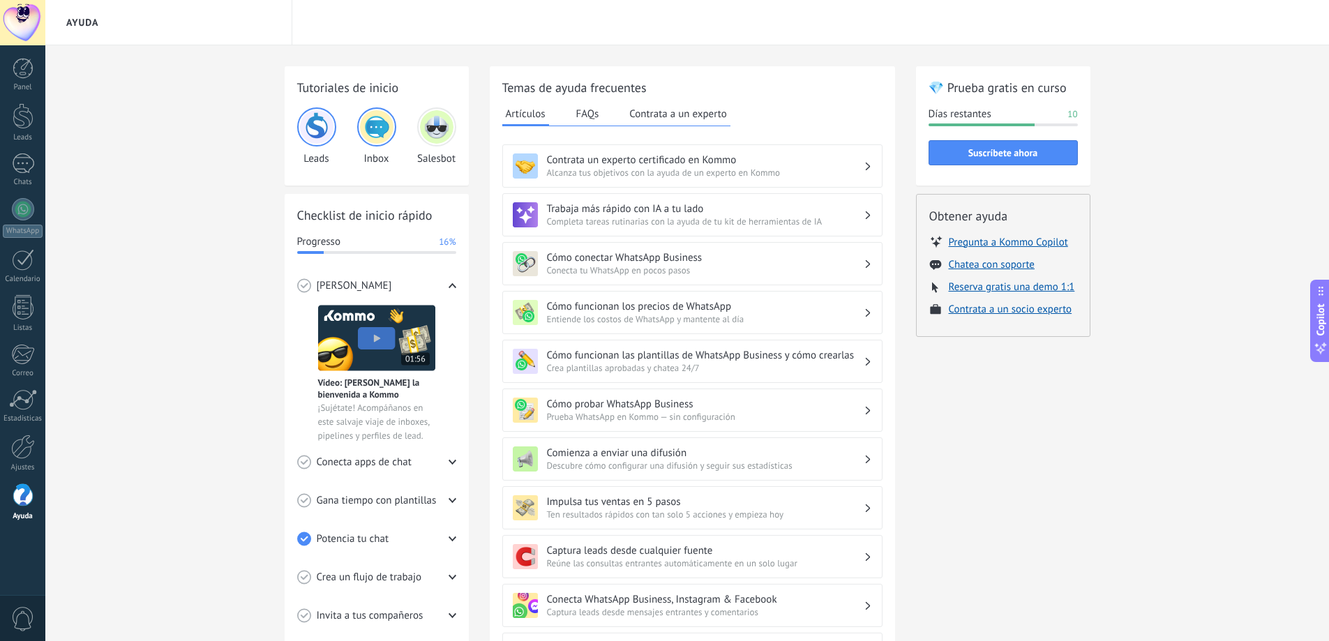
click at [27, 21] on div at bounding box center [22, 22] width 45 height 45
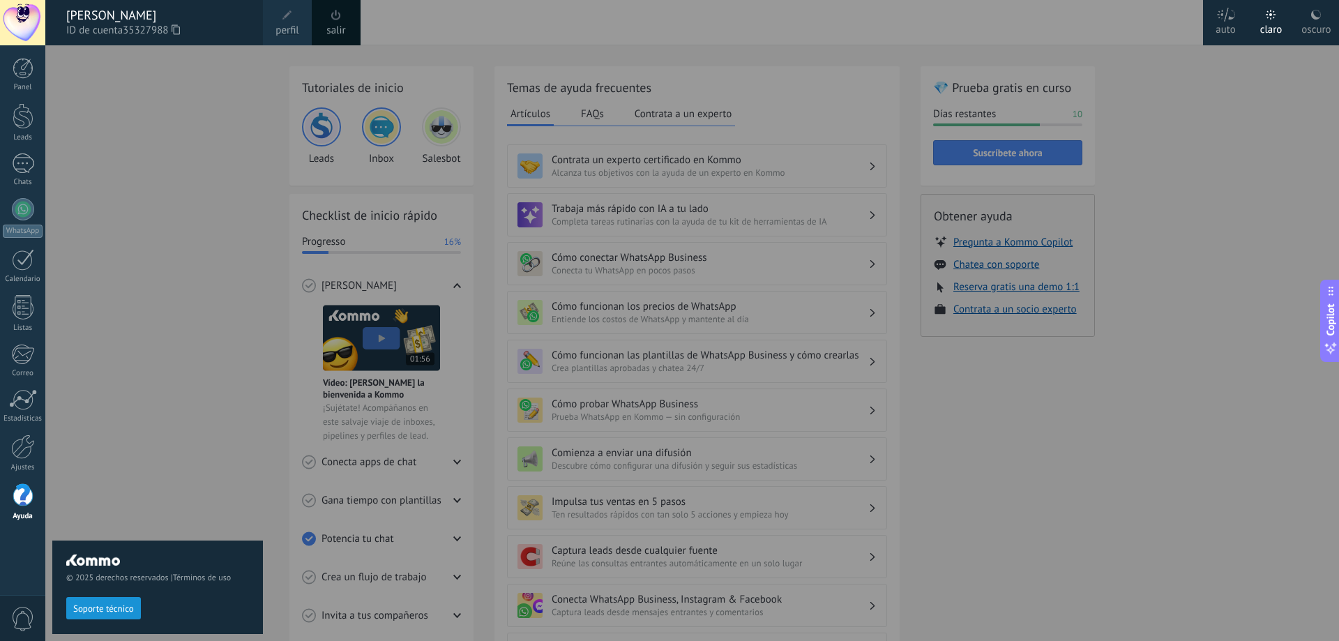
click at [36, 22] on div at bounding box center [22, 22] width 45 height 45
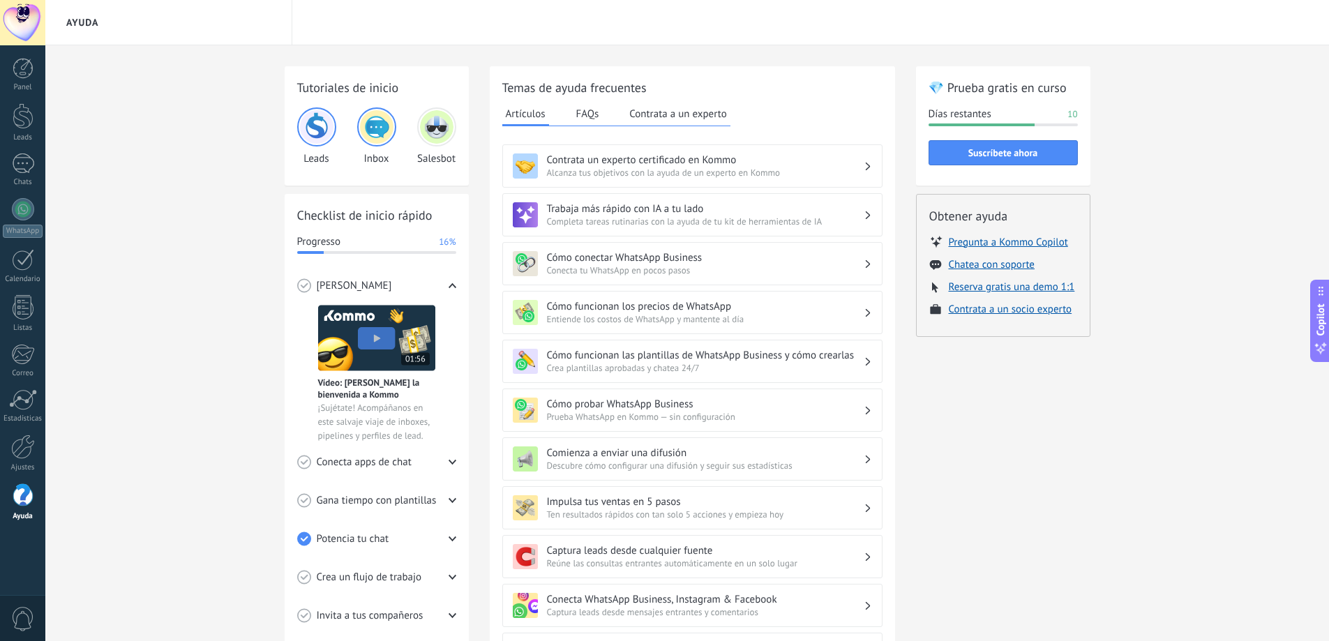
click at [441, 128] on img at bounding box center [436, 126] width 33 height 33
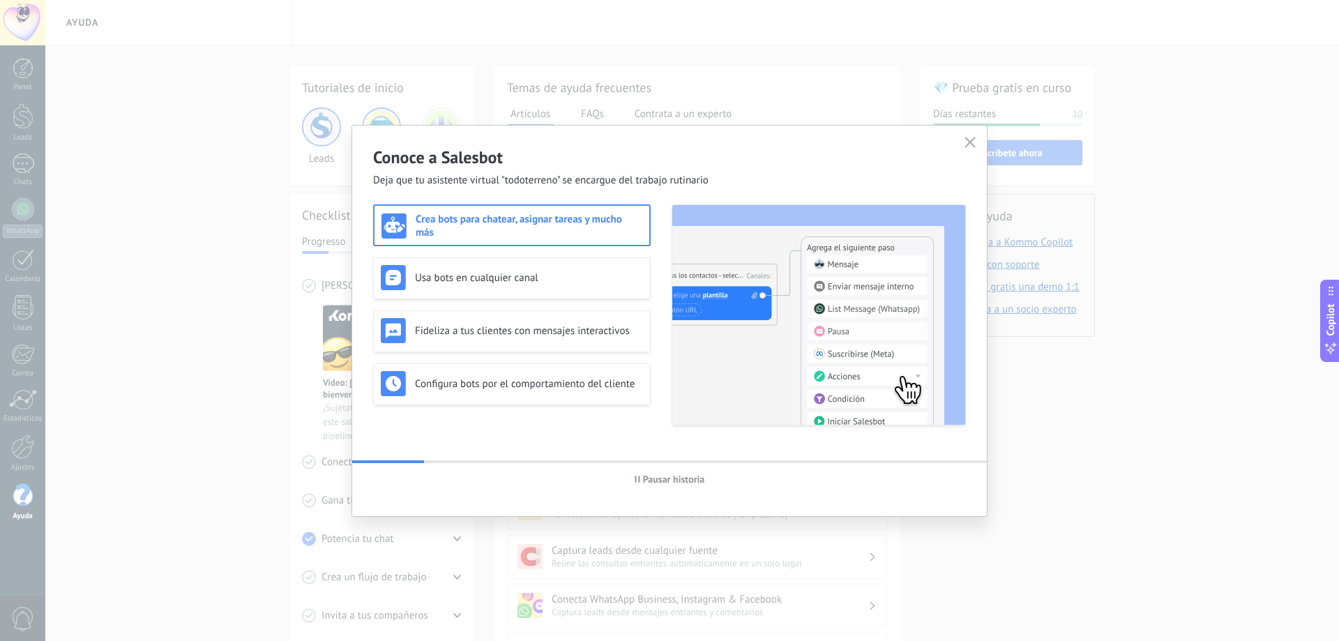
click at [587, 217] on h3 "Crea bots para chatear, asignar tareas y mucho más" at bounding box center [529, 226] width 227 height 27
click at [594, 274] on h3 "Usa bots en cualquier canal" at bounding box center [529, 277] width 228 height 13
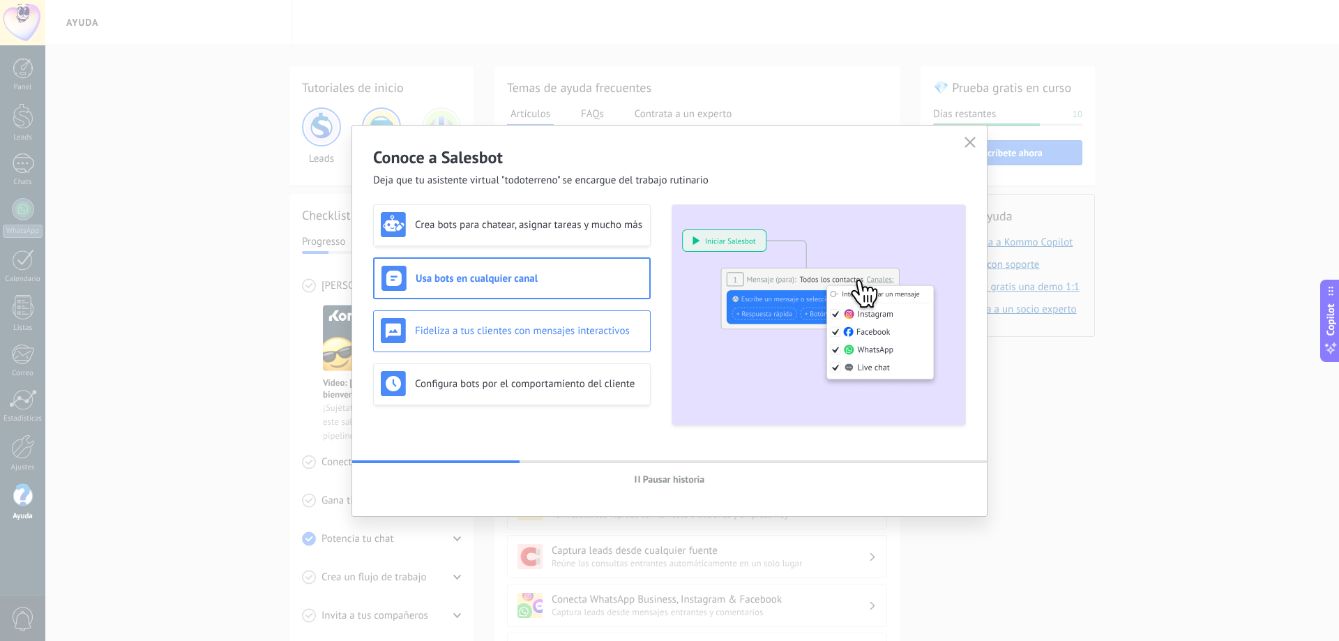
click at [594, 319] on div "Fideliza a tus clientes con mensajes interactivos" at bounding box center [512, 330] width 262 height 25
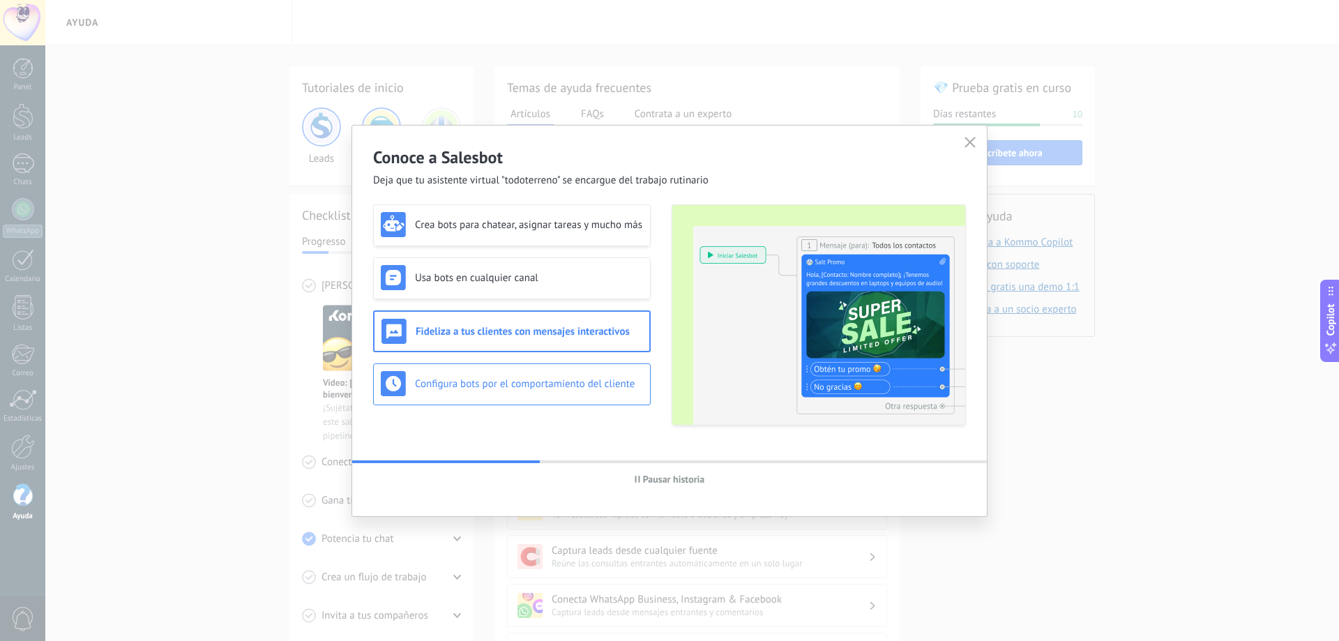
click at [601, 377] on h3 "Configura bots por el comportamiento del cliente" at bounding box center [529, 383] width 228 height 13
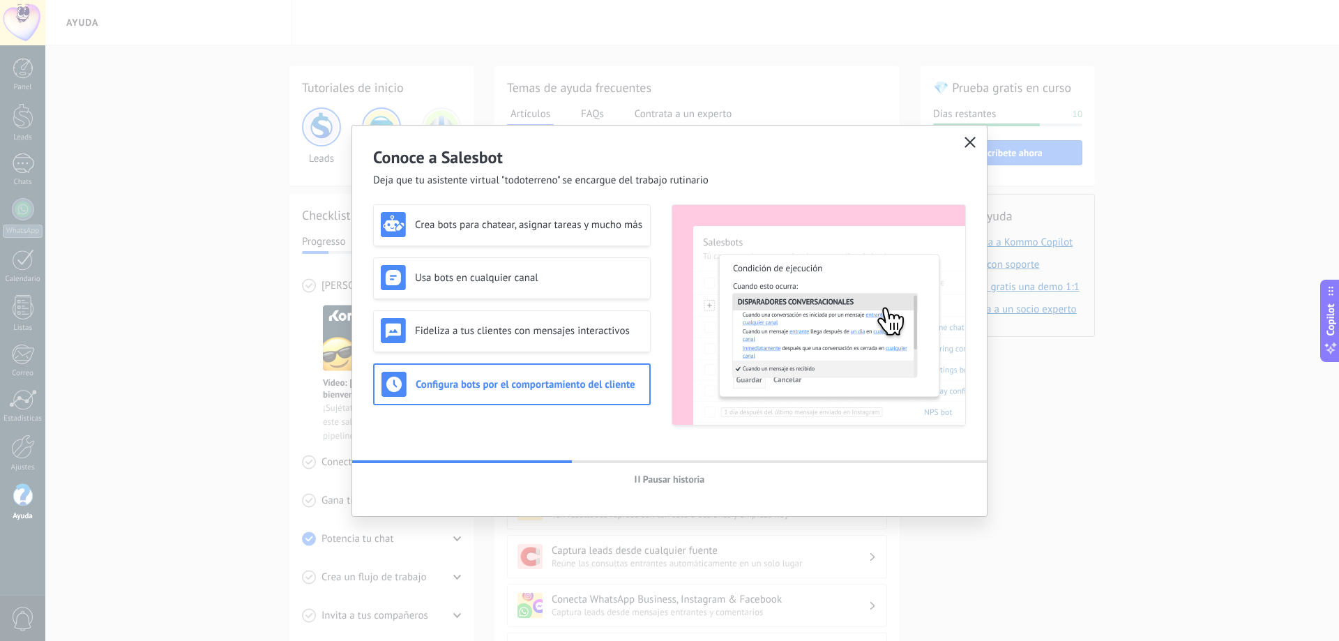
click at [971, 144] on use "button" at bounding box center [970, 142] width 10 height 10
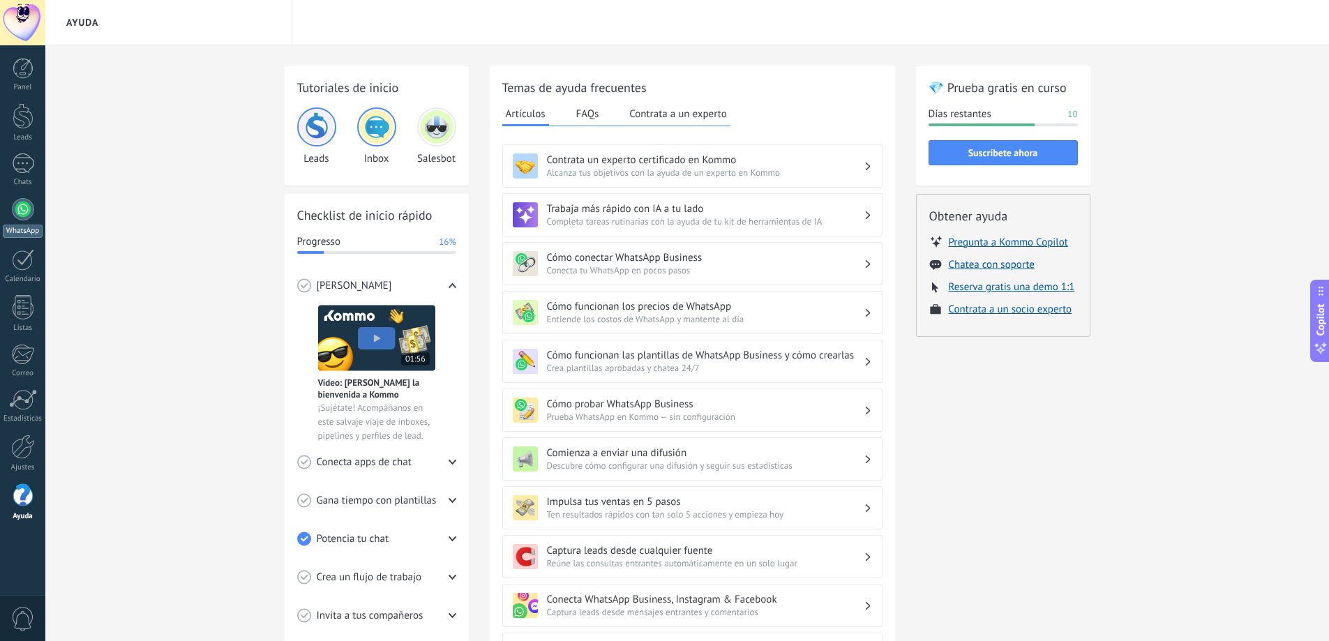
click at [14, 203] on div at bounding box center [23, 209] width 22 height 22
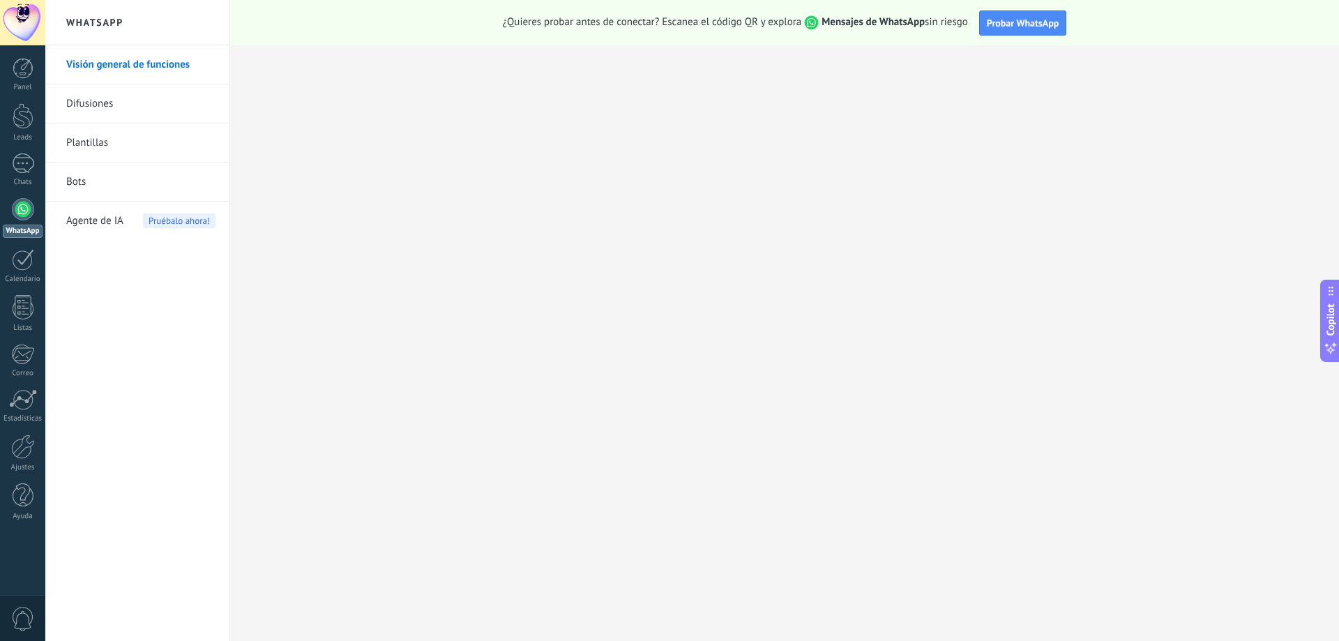
click at [82, 176] on link "Bots" at bounding box center [140, 182] width 149 height 39
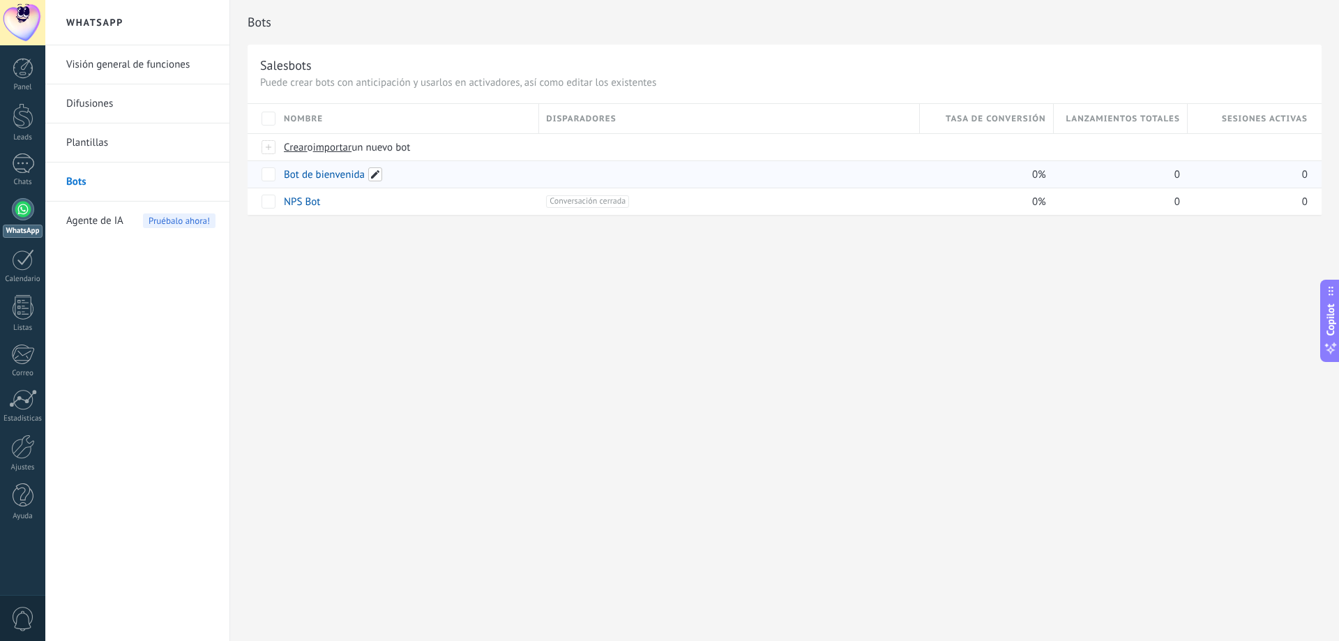
click at [373, 174] on span at bounding box center [375, 174] width 14 height 14
type input "*"
type input "**********"
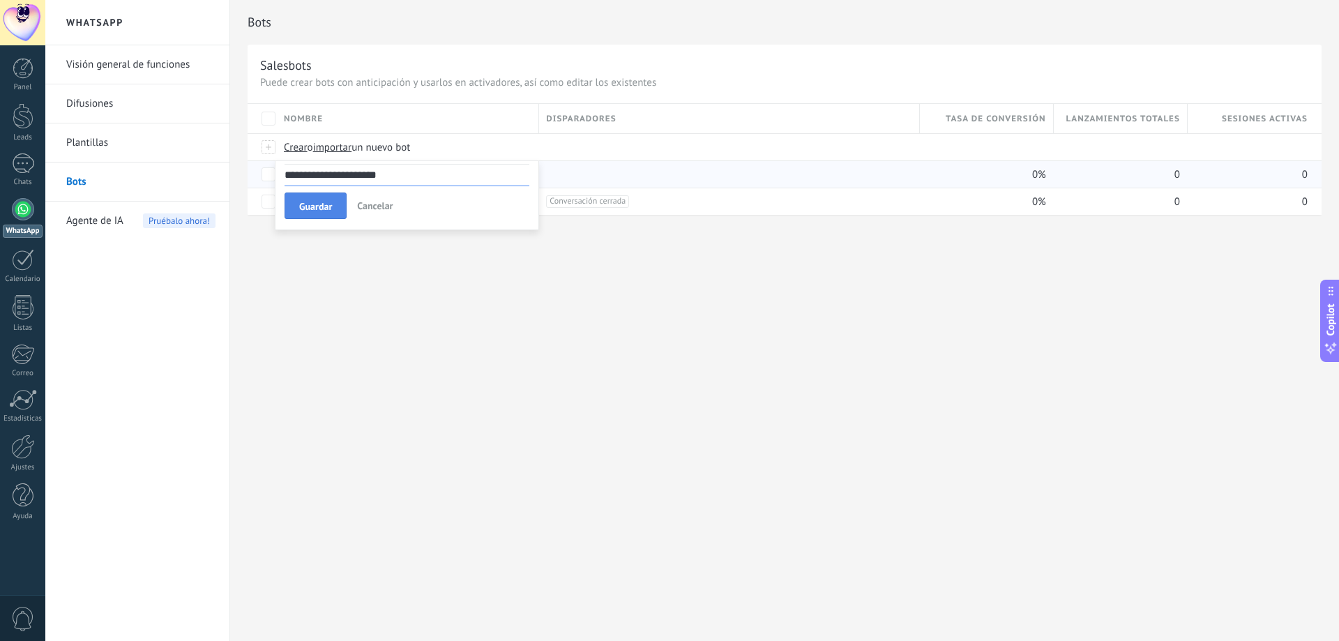
click at [295, 207] on button "Guardar" at bounding box center [316, 206] width 62 height 27
click at [399, 168] on span at bounding box center [398, 174] width 14 height 14
click at [318, 211] on span "Guardar" at bounding box center [315, 207] width 33 height 10
click at [323, 202] on span "Guardar" at bounding box center [315, 207] width 33 height 10
click at [372, 209] on span "Cancelar" at bounding box center [375, 205] width 36 height 13
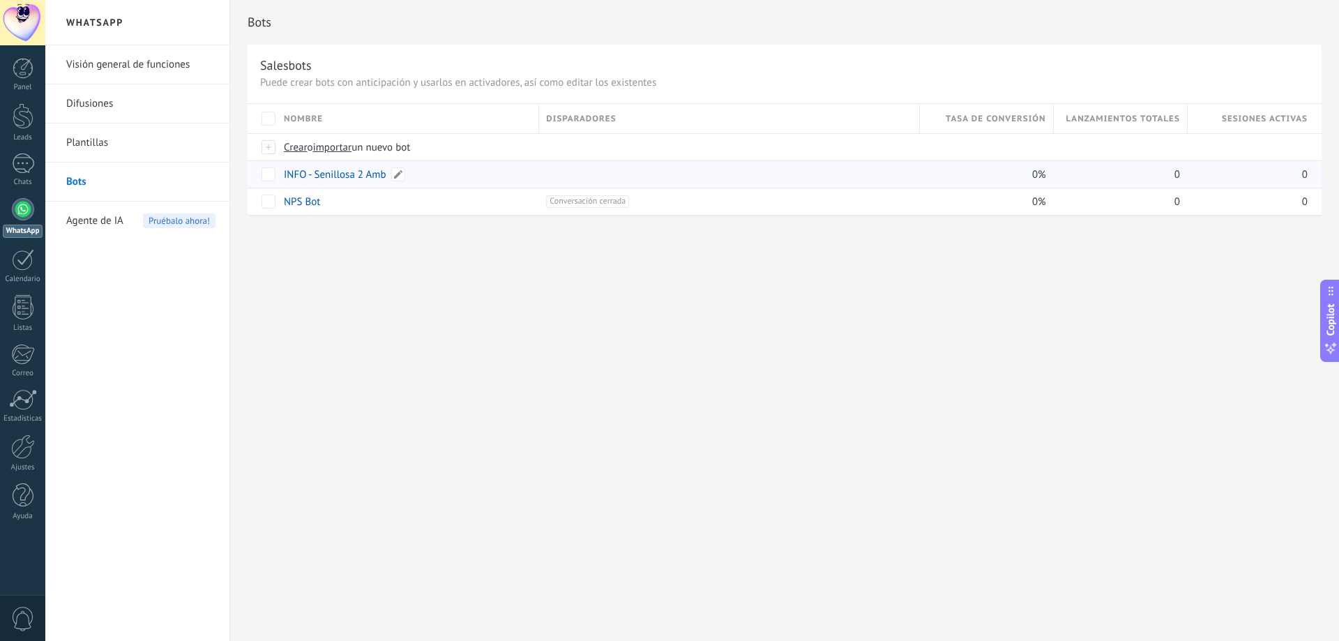
click at [341, 169] on link "INFO - Senillosa 2 Amb" at bounding box center [335, 174] width 103 height 13
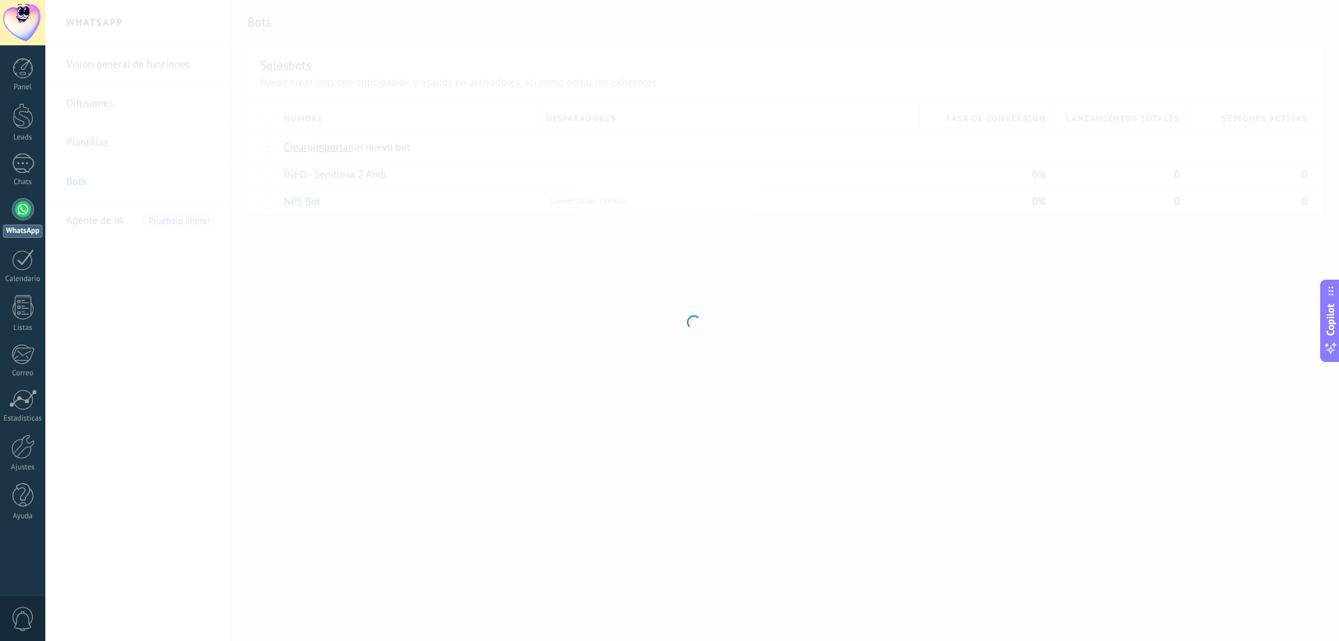
type input "**********"
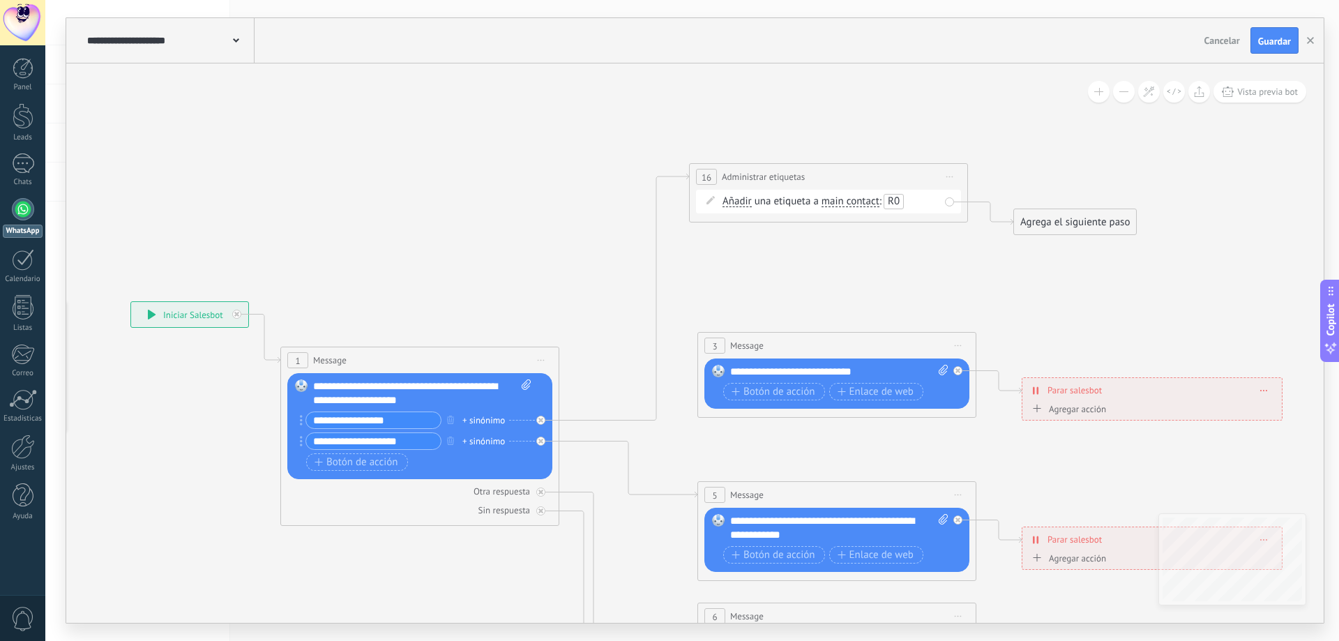
drag, startPoint x: 677, startPoint y: 494, endPoint x: 517, endPoint y: 588, distance: 185.4
click at [517, 588] on icon at bounding box center [952, 580] width 2340 height 1532
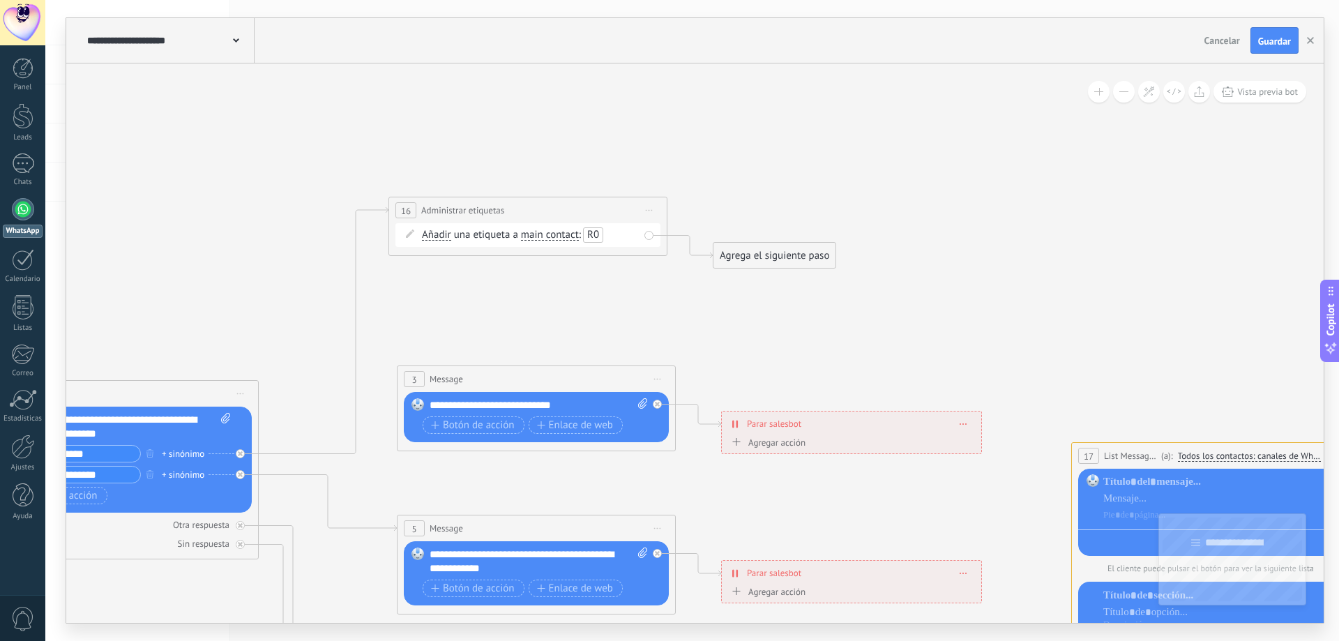
drag, startPoint x: 838, startPoint y: 277, endPoint x: 538, endPoint y: 310, distance: 301.7
click at [538, 310] on icon at bounding box center [651, 614] width 2340 height 1532
click at [751, 253] on div "Agrega el siguiente paso" at bounding box center [775, 255] width 122 height 23
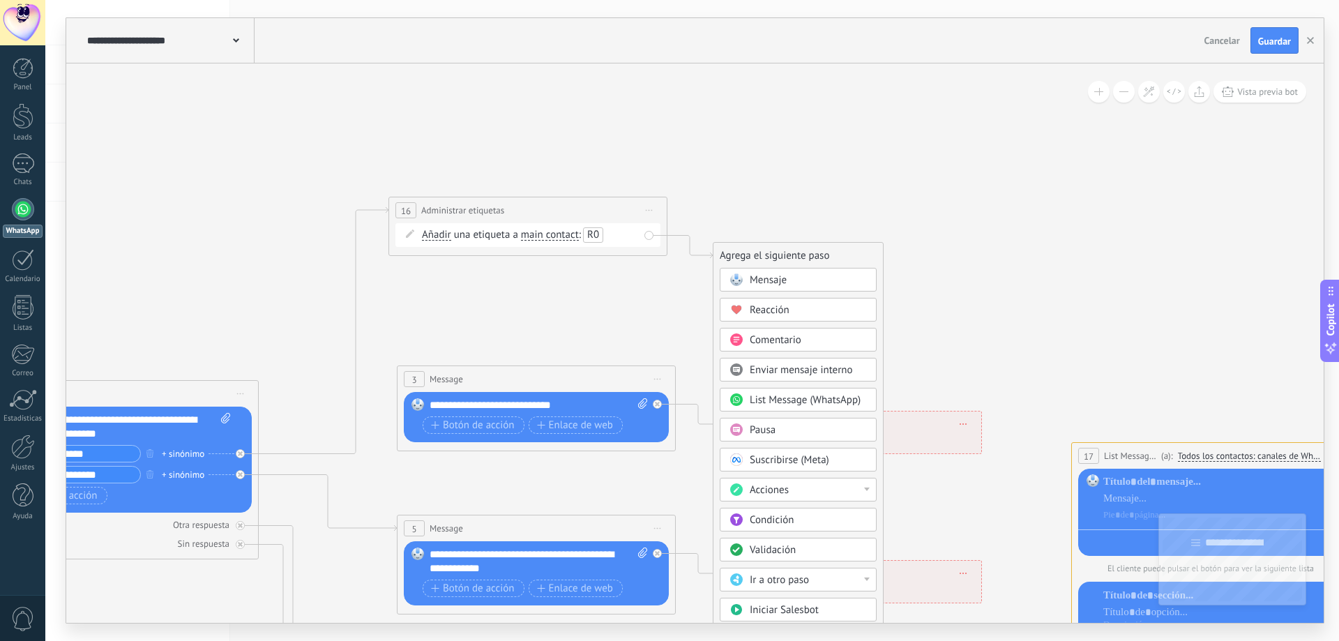
click at [776, 283] on span "Mensaje" at bounding box center [768, 279] width 37 height 13
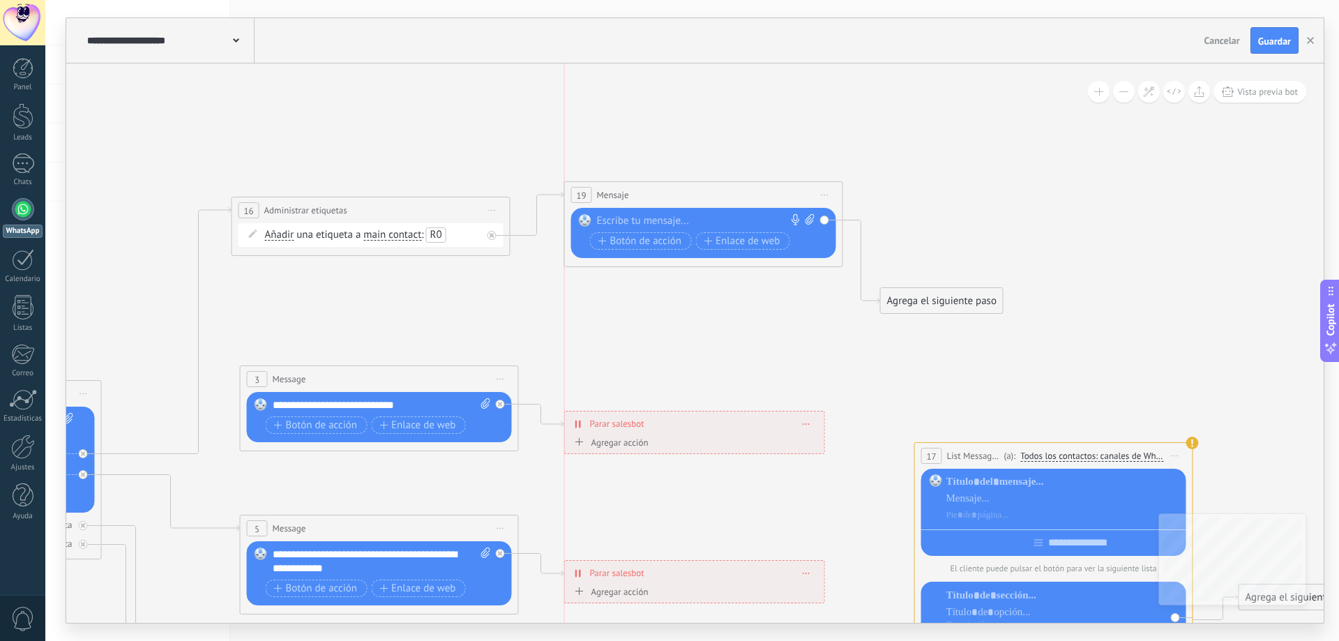
drag, startPoint x: 670, startPoint y: 251, endPoint x: 672, endPoint y: 190, distance: 60.7
click at [672, 190] on div "19 Mensaje ******* (a): Todos los contactos - canales seleccionados Todos los c…" at bounding box center [704, 195] width 278 height 26
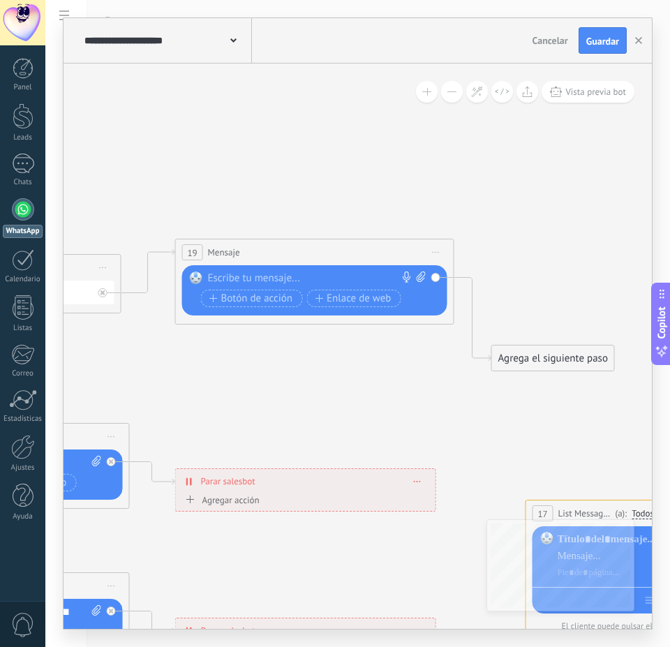
drag, startPoint x: 507, startPoint y: 311, endPoint x: 131, endPoint y: 369, distance: 380.4
click at [131, 369] on icon at bounding box center [105, 641] width 2340 height 1504
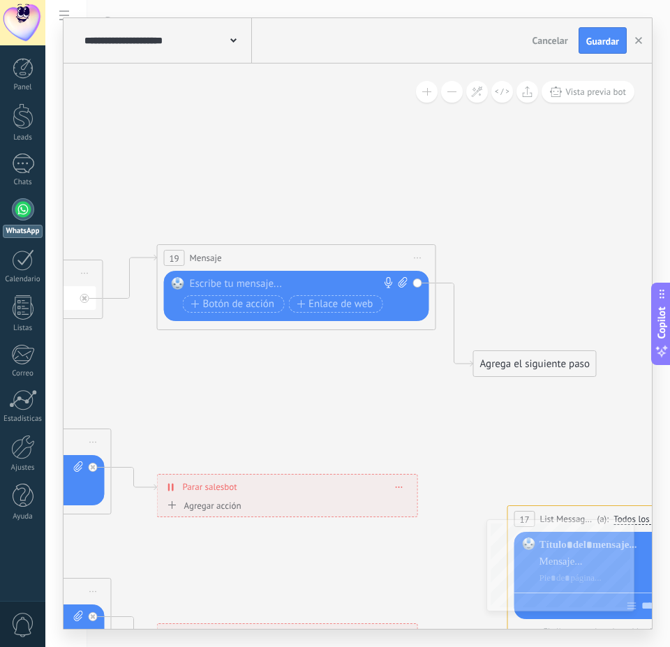
click at [276, 286] on div at bounding box center [293, 284] width 207 height 14
paste div
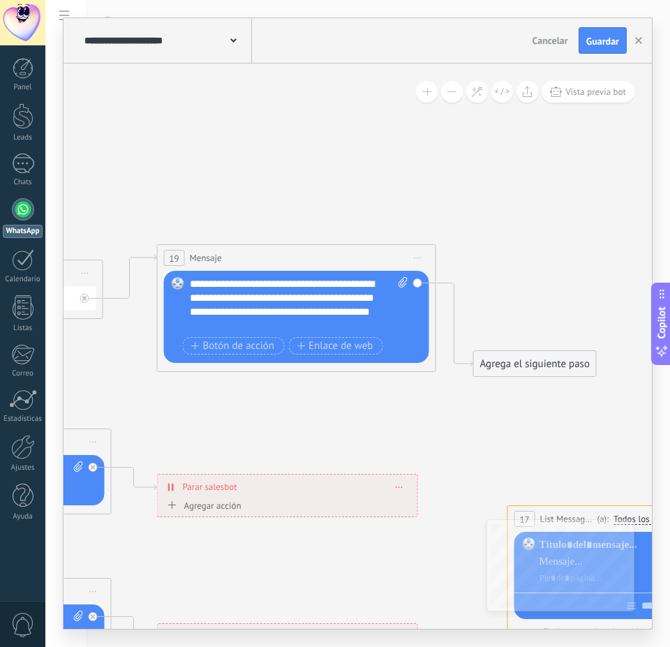
click at [519, 369] on div "Agrega el siguiente paso" at bounding box center [535, 363] width 122 height 23
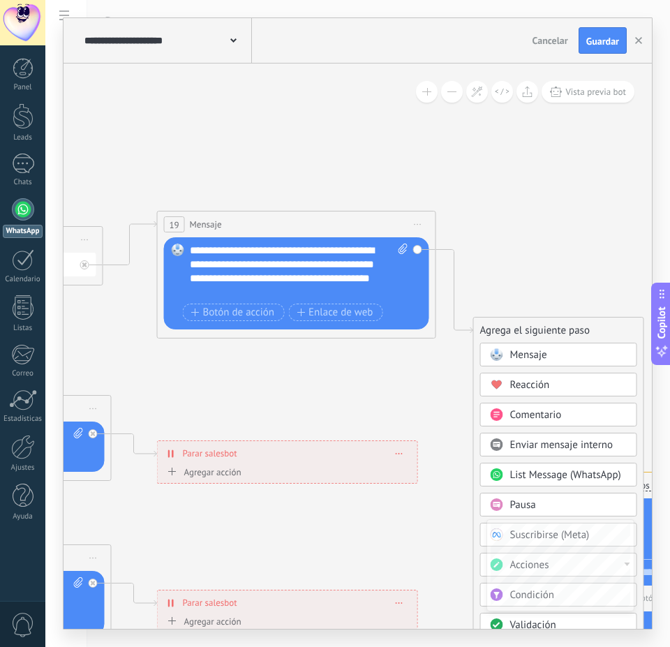
click at [543, 354] on span "Mensaje" at bounding box center [528, 354] width 37 height 13
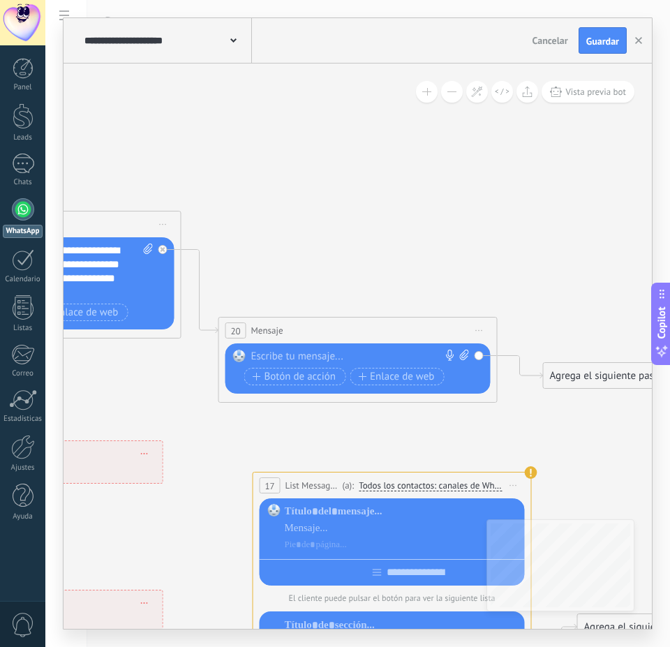
click at [463, 354] on icon at bounding box center [464, 354] width 9 height 10
click input "Subir" at bounding box center [0, 0] width 0 height 0
